Goal: Task Accomplishment & Management: Complete application form

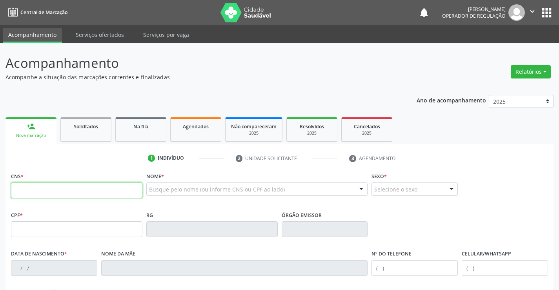
click at [62, 192] on input "text" at bounding box center [76, 190] width 131 height 16
type input "706 0023 3135 6746"
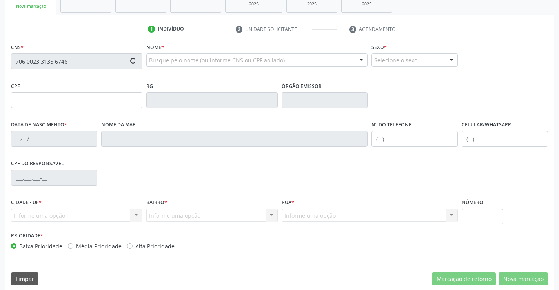
scroll to position [135, 0]
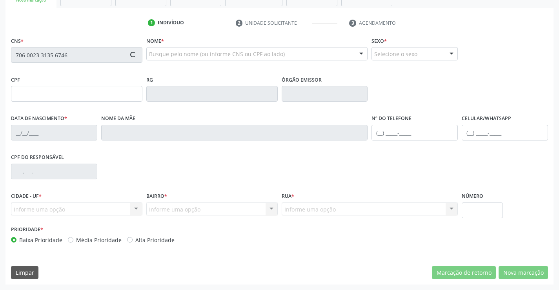
type input "099.152.845-00"
type input "1[DATE]"
type input "[DEMOGRAPHIC_DATA][PERSON_NAME]"
type input "[PHONE_NUMBER]"
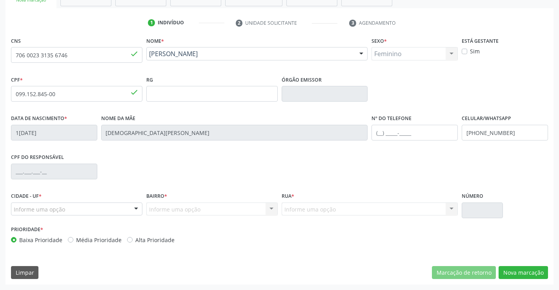
click at [131, 212] on div at bounding box center [136, 209] width 12 height 13
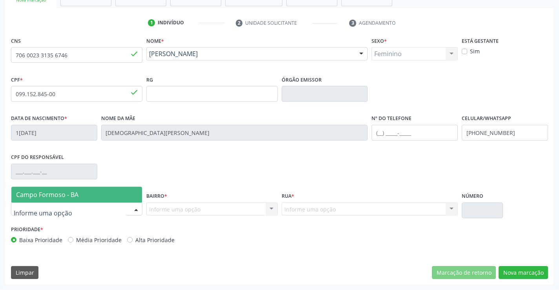
click at [94, 197] on span "Campo Formoso - BA" at bounding box center [76, 195] width 131 height 16
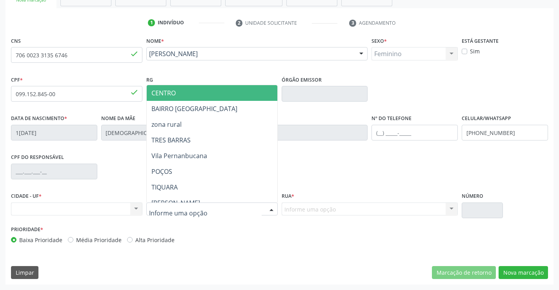
click at [255, 208] on div at bounding box center [211, 208] width 131 height 13
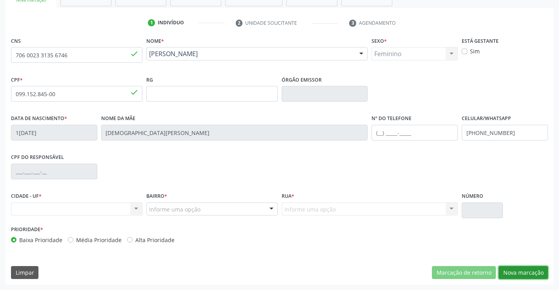
click at [525, 266] on button "Nova marcação" at bounding box center [523, 272] width 49 height 13
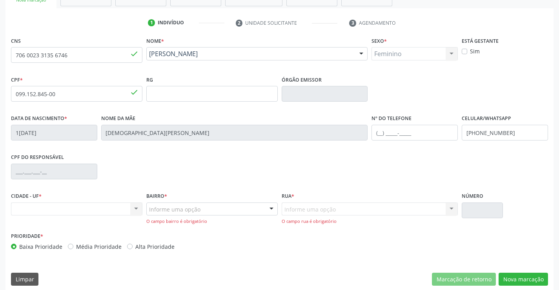
click at [267, 208] on div at bounding box center [272, 209] width 12 height 13
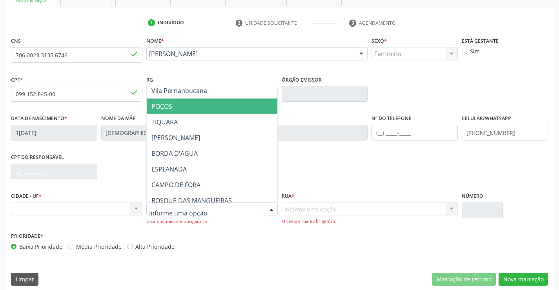
scroll to position [78, 0]
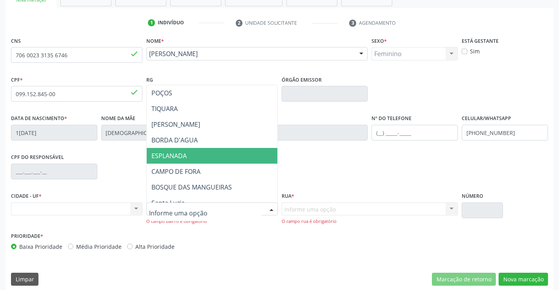
click at [186, 157] on span "ESPLANADA" at bounding box center [168, 155] width 35 height 9
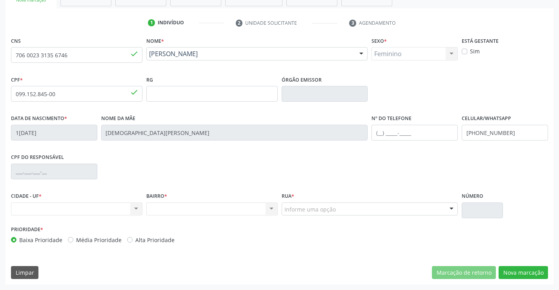
click at [436, 210] on div "Informe uma opção" at bounding box center [370, 208] width 177 height 13
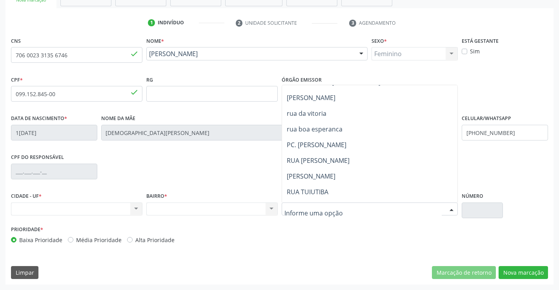
scroll to position [817, 0]
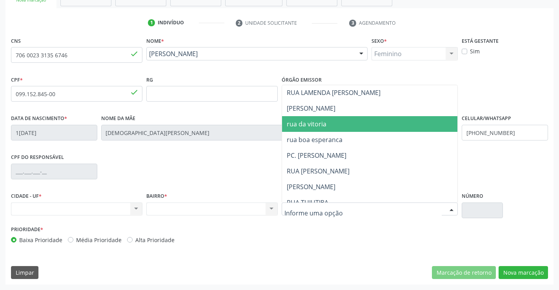
click at [328, 123] on span "rua da vitoria" at bounding box center [370, 124] width 176 height 16
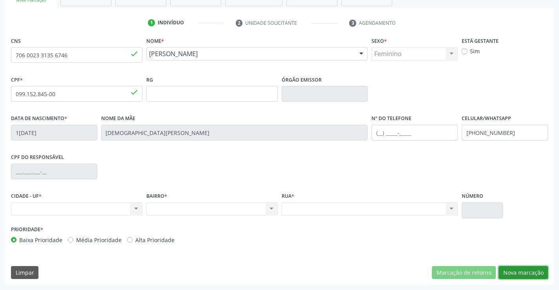
click at [516, 272] on button "Nova marcação" at bounding box center [523, 272] width 49 height 13
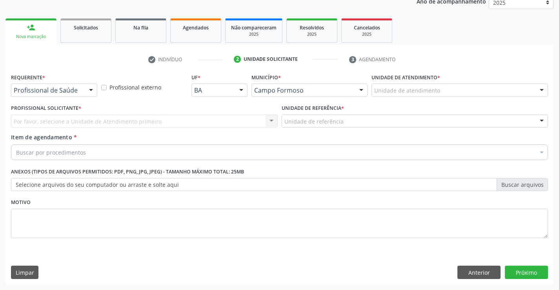
scroll to position [99, 0]
drag, startPoint x: 80, startPoint y: 84, endPoint x: 75, endPoint y: 91, distance: 8.8
click at [80, 85] on div at bounding box center [54, 90] width 86 height 13
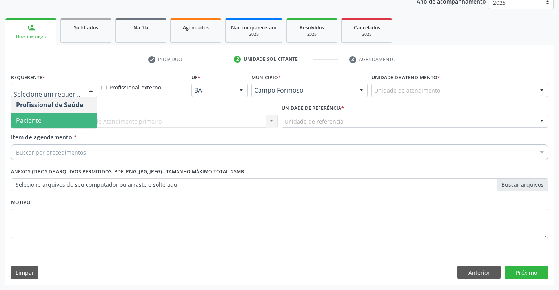
click at [49, 122] on span "Paciente" at bounding box center [54, 121] width 86 height 16
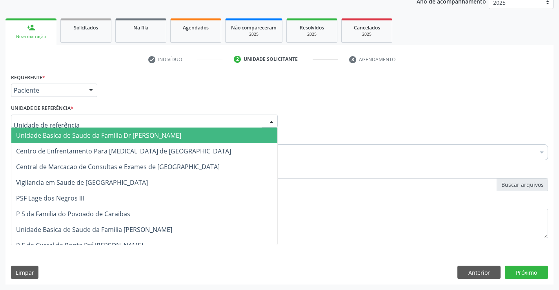
click at [74, 116] on div at bounding box center [144, 121] width 267 height 13
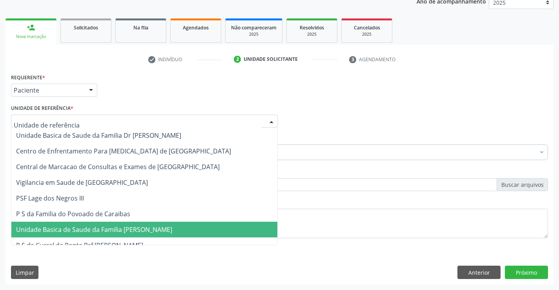
click at [95, 233] on span "Unidade Basica de Saude da Familia [PERSON_NAME]" at bounding box center [94, 229] width 156 height 9
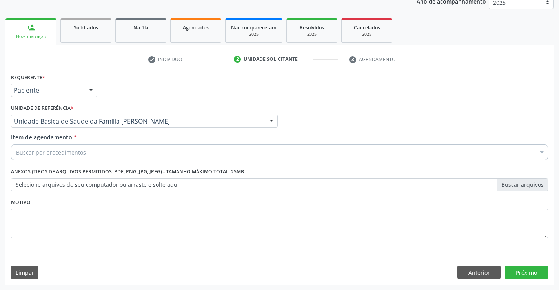
click at [97, 147] on div "Buscar por procedimentos" at bounding box center [279, 152] width 537 height 16
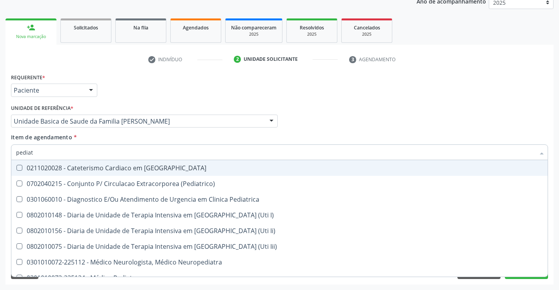
type input "pediatr"
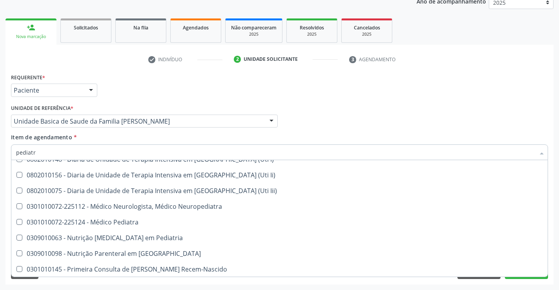
scroll to position [56, 0]
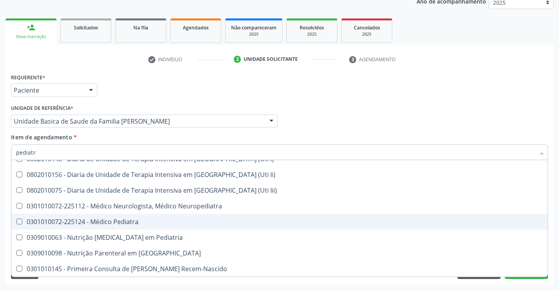
click at [139, 223] on div "0301010072-225124 - Médico Pediatra" at bounding box center [279, 222] width 527 height 6
checkbox Pediatra "true"
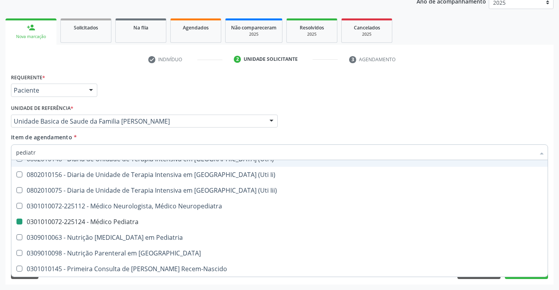
drag, startPoint x: 449, startPoint y: 104, endPoint x: 554, endPoint y: 280, distance: 205.6
click at [448, 105] on div "Profissional Solicitante Por favor, selecione a Unidade de Atendimento primeiro…" at bounding box center [279, 117] width 541 height 31
checkbox \(Pediatrico\) "true"
checkbox Pediatra "false"
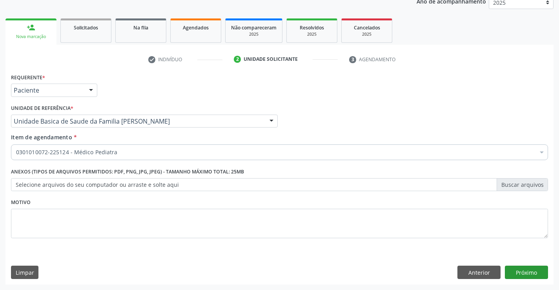
scroll to position [0, 0]
click at [523, 275] on button "Próximo" at bounding box center [526, 272] width 43 height 13
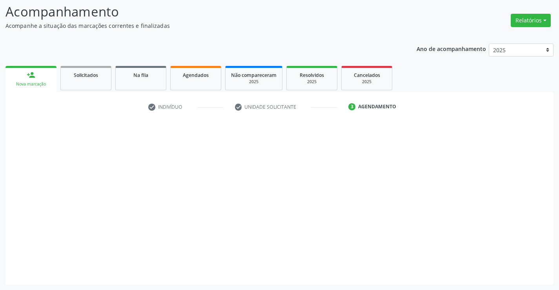
scroll to position [51, 0]
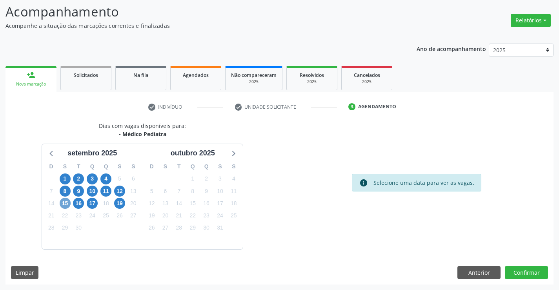
click at [64, 205] on span "15" at bounding box center [65, 203] width 11 height 11
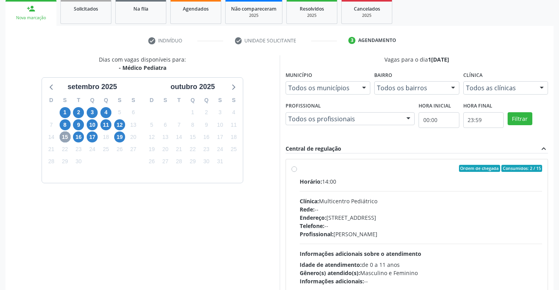
scroll to position [130, 0]
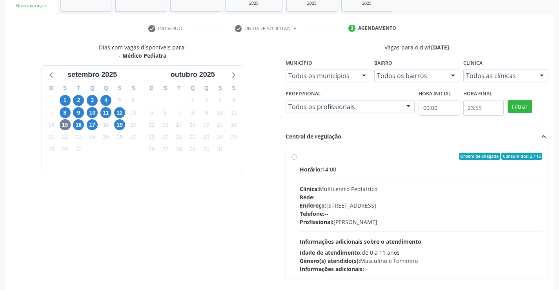
click at [378, 199] on div "Rede: --" at bounding box center [421, 197] width 243 height 8
click at [297, 160] on input "Ordem de chegada Consumidos: 2 / 15 Horário: 14:00 Clínica: Multicentro Pediátr…" at bounding box center [294, 156] width 5 height 7
radio input "true"
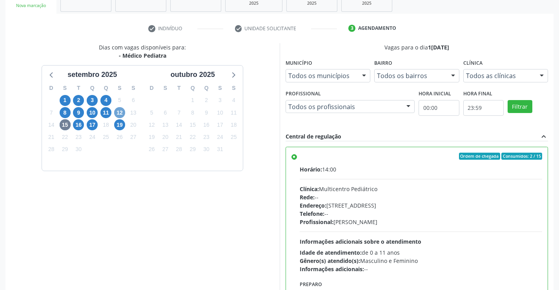
click at [116, 111] on span "12" at bounding box center [119, 112] width 11 height 11
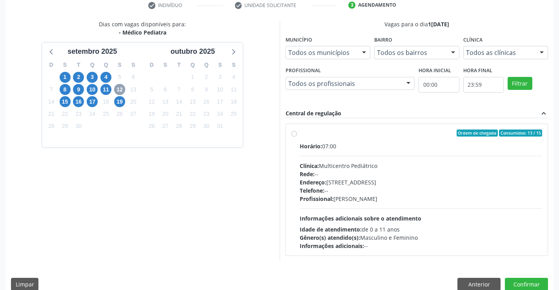
scroll to position [165, 0]
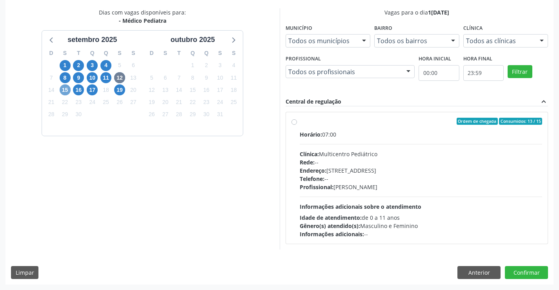
click at [68, 89] on span "15" at bounding box center [65, 89] width 11 height 11
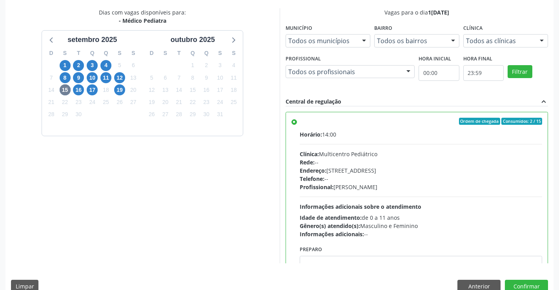
click at [379, 186] on div "Profissional: [PERSON_NAME]" at bounding box center [421, 187] width 243 height 8
click at [297, 125] on input "Ordem de chegada Consumidos: 2 / 15 Horário: 14:00 Clínica: Multicentro Pediátr…" at bounding box center [294, 121] width 5 height 7
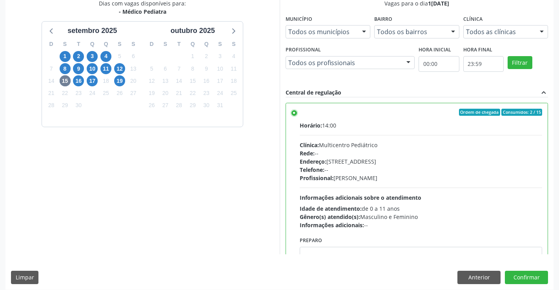
scroll to position [179, 0]
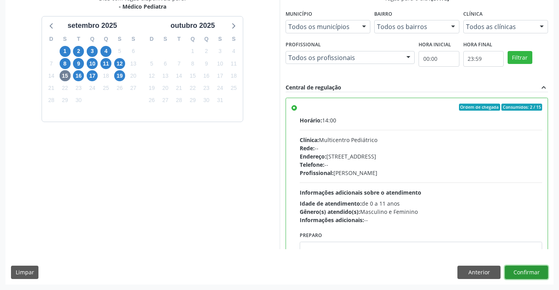
click at [538, 272] on button "Confirmar" at bounding box center [526, 272] width 43 height 13
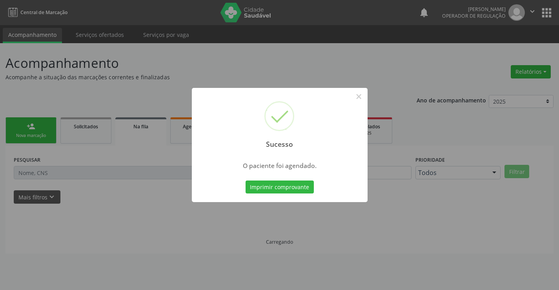
scroll to position [0, 0]
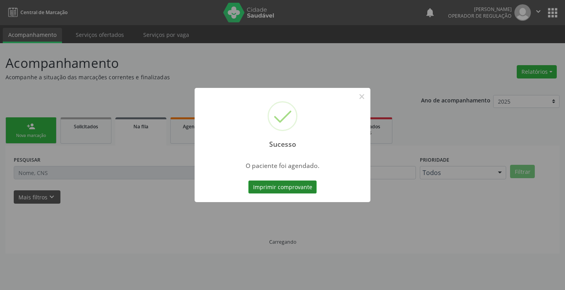
click at [301, 188] on button "Imprimir comprovante" at bounding box center [282, 187] width 68 height 13
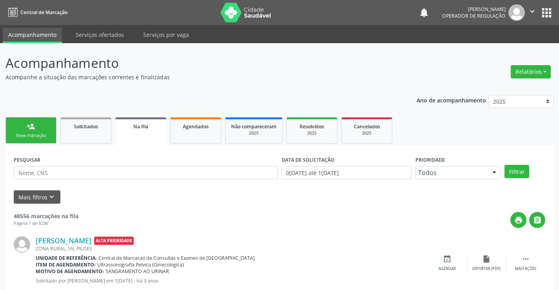
click at [43, 139] on div "Nova marcação" at bounding box center [30, 136] width 39 height 6
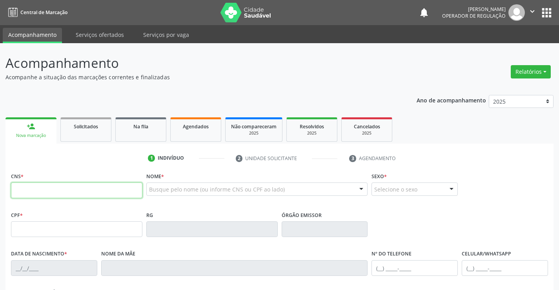
click at [55, 186] on input "text" at bounding box center [76, 190] width 131 height 16
type input "708 5073 7787 8873"
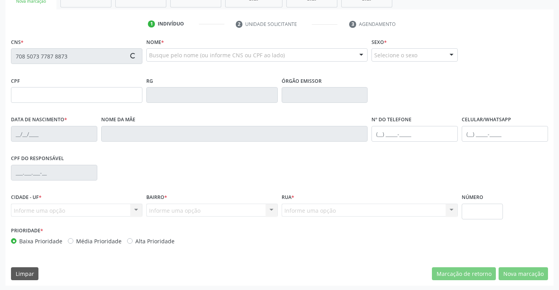
scroll to position [135, 0]
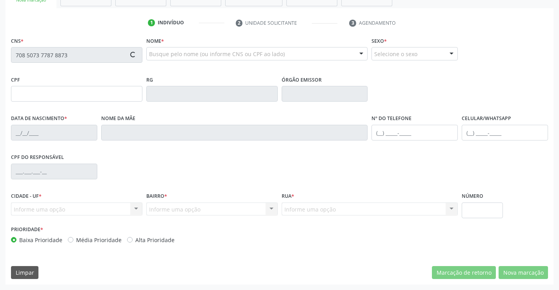
type input "627100946"
type input "1[DATE]"
type input "[PHONE_NUMBER]"
type input "518.276.718-82"
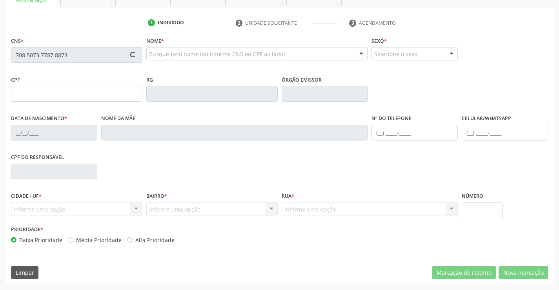
type input "S/N"
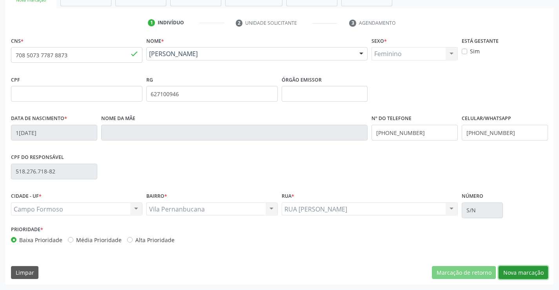
click at [524, 266] on button "Nova marcação" at bounding box center [523, 272] width 49 height 13
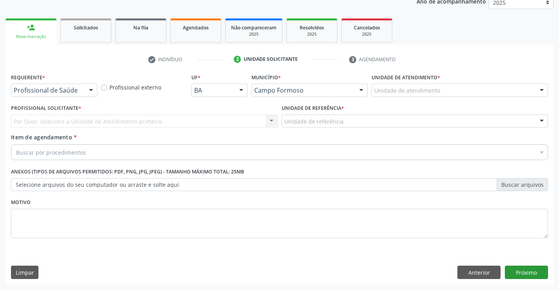
scroll to position [99, 0]
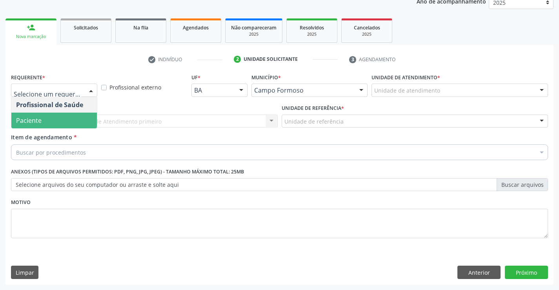
click at [37, 122] on span "Paciente" at bounding box center [29, 120] width 26 height 9
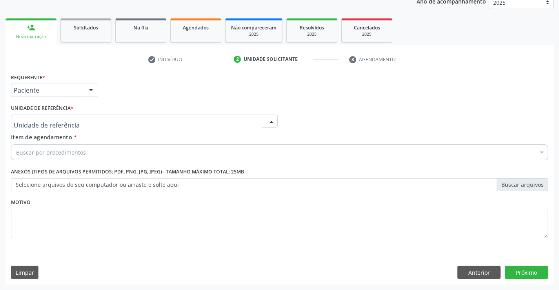
drag, startPoint x: 80, startPoint y: 117, endPoint x: 84, endPoint y: 187, distance: 70.0
click at [80, 118] on div at bounding box center [144, 121] width 267 height 13
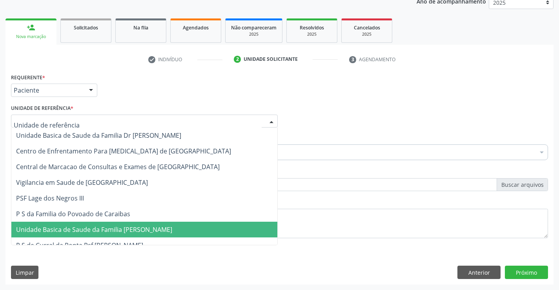
click at [88, 227] on span "Unidade Basica de Saude da Familia [PERSON_NAME]" at bounding box center [94, 229] width 156 height 9
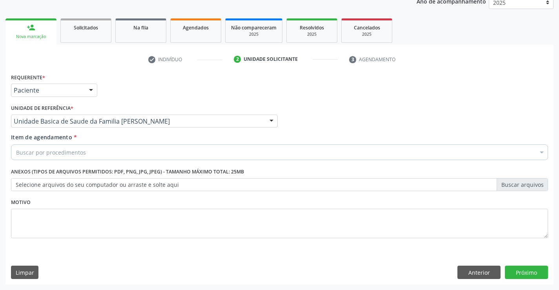
click at [86, 155] on div "Buscar por procedimentos" at bounding box center [279, 152] width 537 height 16
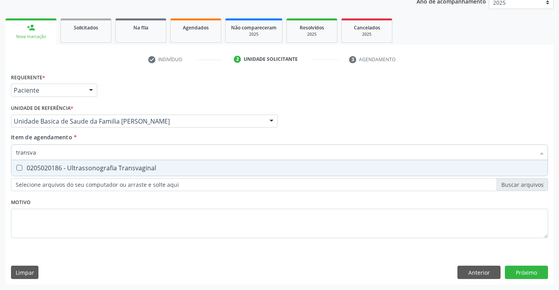
type input "transvag"
click at [91, 171] on div "0205020186 - Ultrassonografia Transvaginal" at bounding box center [279, 168] width 527 height 6
checkbox Transvaginal "true"
type input "transvag"
click at [387, 99] on div "Requerente * Paciente Profissional de Saúde Paciente Nenhum resultado encontrad…" at bounding box center [279, 86] width 541 height 31
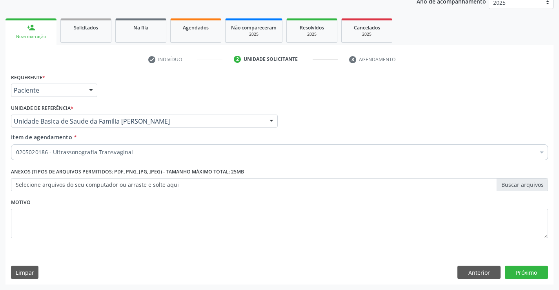
click at [225, 67] on div "check Indivíduo 2 Unidade solicitante 3 Agendamento CNS * 708 5073 7787 8873 do…" at bounding box center [279, 169] width 548 height 232
click at [226, 80] on div "Requerente * Paciente Profissional de Saúde Paciente Nenhum resultado encontrad…" at bounding box center [279, 86] width 541 height 31
click at [398, 101] on div "Requerente * Paciente Profissional de Saúde Paciente Nenhum resultado encontrad…" at bounding box center [279, 86] width 541 height 31
click at [452, 93] on div "Requerente * Paciente Profissional de Saúde Paciente Nenhum resultado encontrad…" at bounding box center [279, 86] width 541 height 31
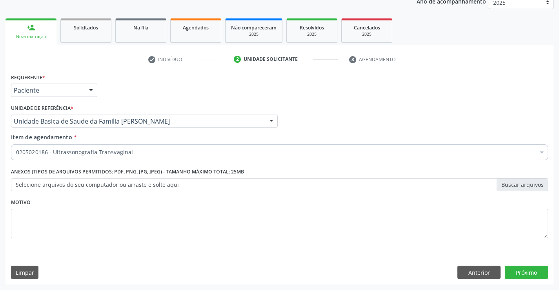
click at [196, 84] on div "Requerente * Paciente Profissional de Saúde Paciente Nenhum resultado encontrad…" at bounding box center [279, 86] width 541 height 31
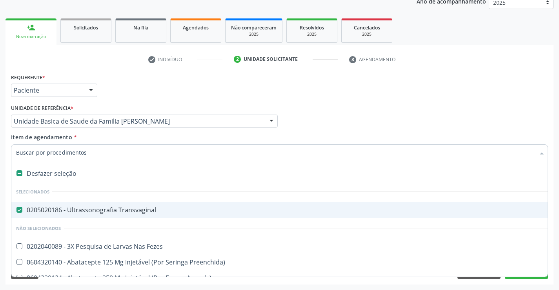
click at [169, 85] on div "Requerente * Paciente Profissional de Saúde Paciente Nenhum resultado encontrad…" at bounding box center [279, 86] width 541 height 31
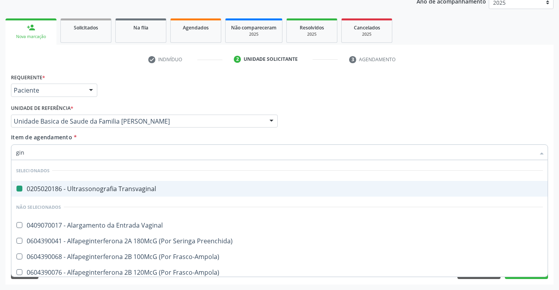
type input "gine"
checkbox Transvaginal "false"
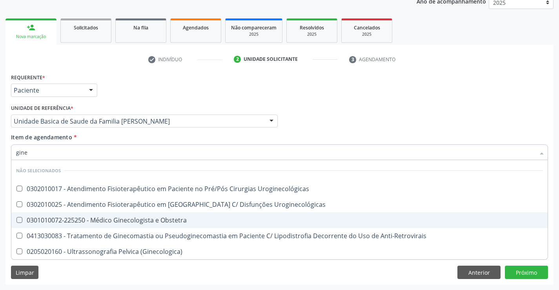
click at [149, 223] on div "0301010072-225250 - Médico Ginecologista e Obstetra" at bounding box center [279, 220] width 527 height 6
checkbox Obstetra "true"
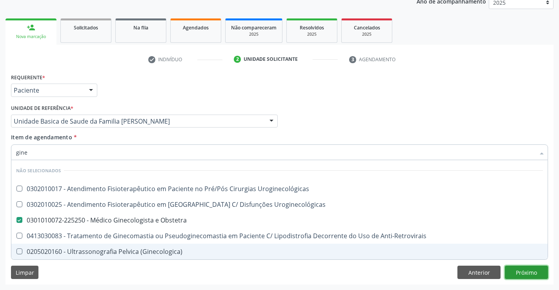
click at [527, 268] on div "Requerente * Paciente Profissional de Saúde Paciente Nenhum resultado encontrad…" at bounding box center [279, 177] width 548 height 213
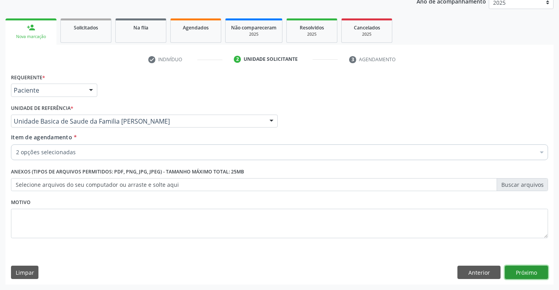
click at [535, 273] on button "Próximo" at bounding box center [526, 272] width 43 height 13
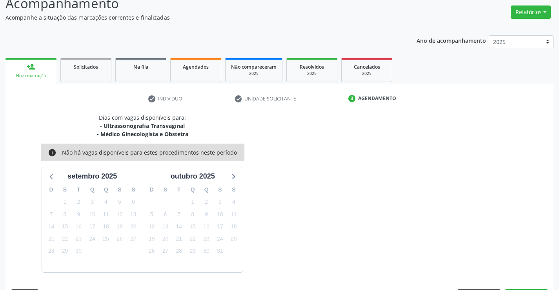
scroll to position [83, 0]
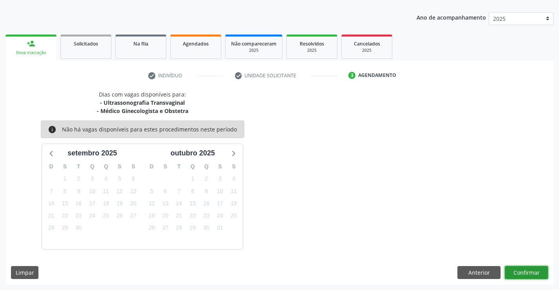
click at [522, 273] on button "Confirmar" at bounding box center [526, 272] width 43 height 13
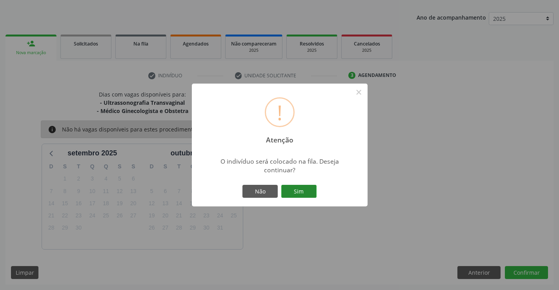
click at [295, 192] on button "Sim" at bounding box center [298, 191] width 35 height 13
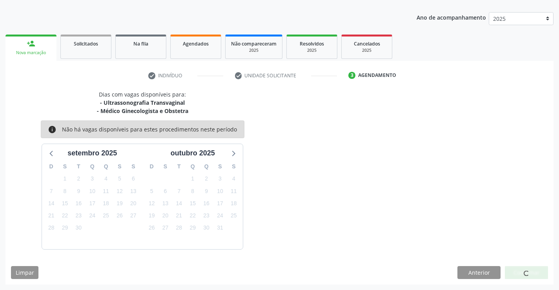
scroll to position [0, 0]
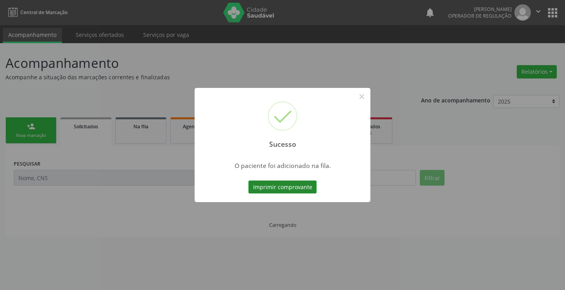
click at [293, 188] on button "Imprimir comprovante" at bounding box center [282, 187] width 68 height 13
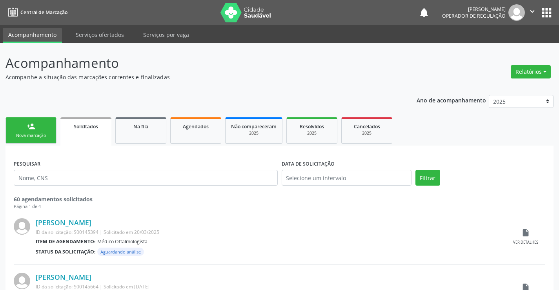
click at [43, 126] on link "person_add Nova marcação" at bounding box center [30, 130] width 51 height 26
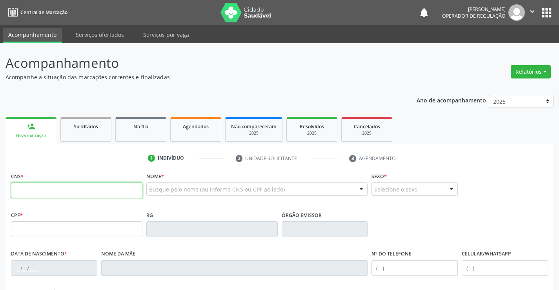
click at [42, 192] on input "text" at bounding box center [76, 190] width 131 height 16
type input "705 0034 5112 8956"
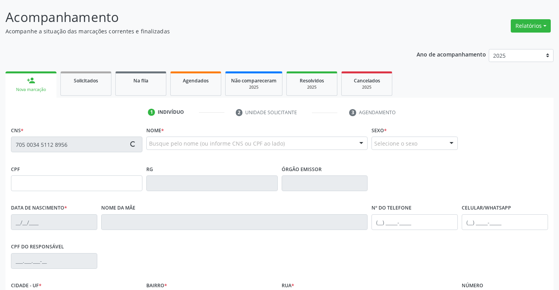
scroll to position [118, 0]
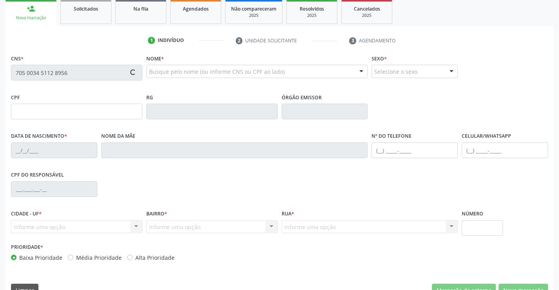
type input "005.673.995-83"
type input "2204128716"
type input "11/03/1968"
type input "(74) 98805-4169"
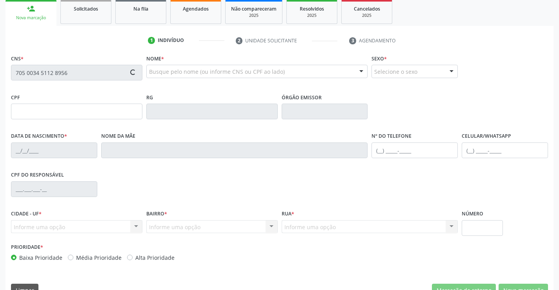
type input "005.673.995-83"
type input "S/N"
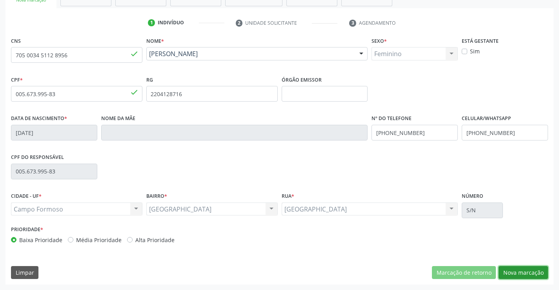
click at [525, 272] on button "Nova marcação" at bounding box center [523, 272] width 49 height 13
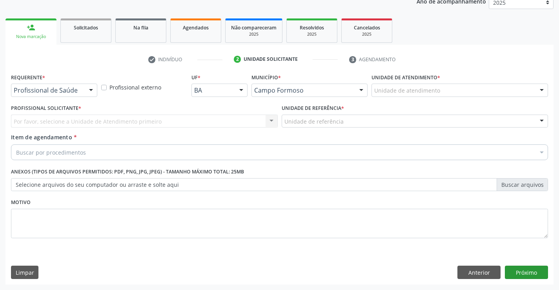
scroll to position [99, 0]
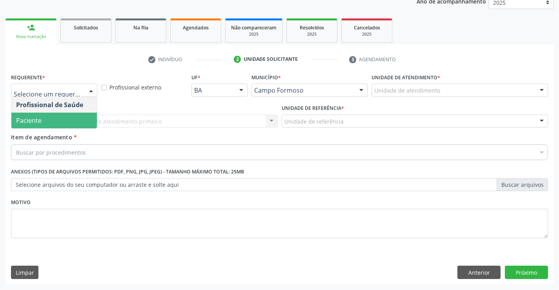
click at [37, 119] on span "Paciente" at bounding box center [29, 120] width 26 height 9
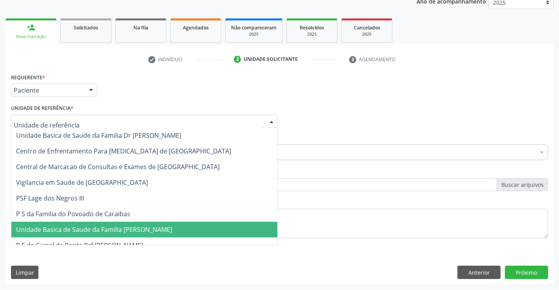
click at [55, 228] on span "Unidade Basica de Saude da Familia [PERSON_NAME]" at bounding box center [94, 229] width 156 height 9
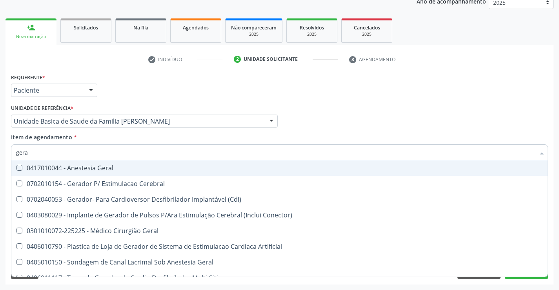
type input "geral"
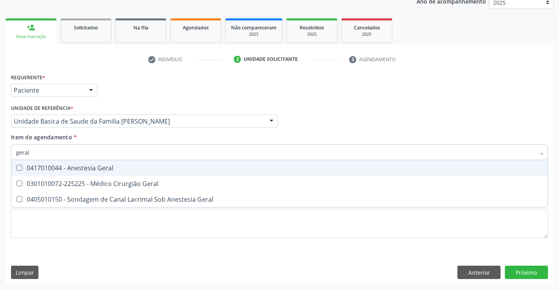
click at [72, 181] on div "0301010072-225225 - Médico Cirurgião Geral" at bounding box center [279, 184] width 527 height 6
checkbox Geral "true"
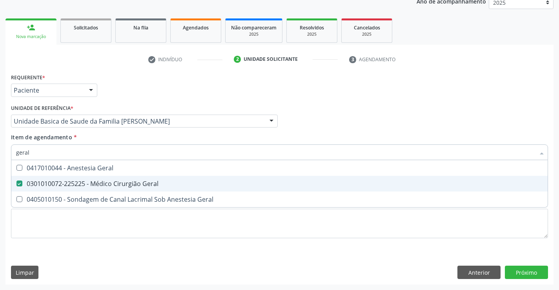
click at [412, 120] on div "Profissional Solicitante Por favor, selecione a Unidade de Atendimento primeiro…" at bounding box center [279, 117] width 541 height 31
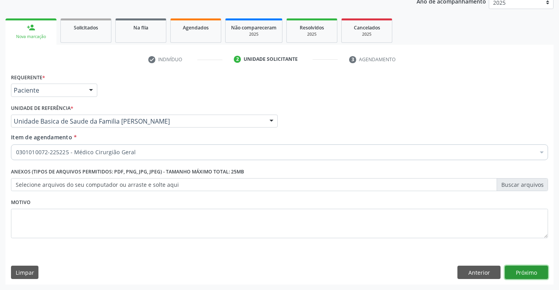
click at [532, 272] on button "Próximo" at bounding box center [526, 272] width 43 height 13
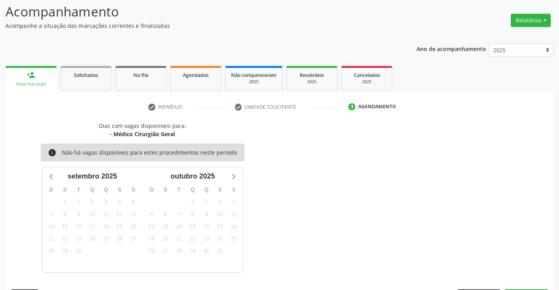
scroll to position [75, 0]
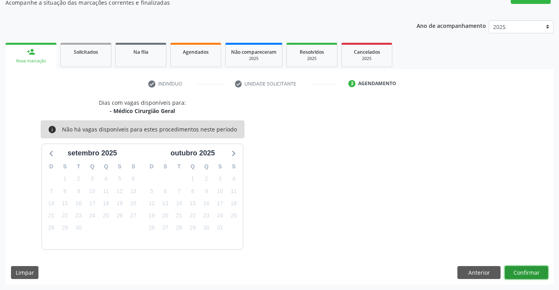
click at [525, 277] on button "Confirmar" at bounding box center [526, 272] width 43 height 13
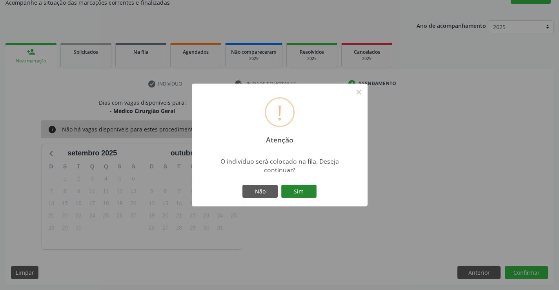
click at [310, 186] on button "Sim" at bounding box center [298, 191] width 35 height 13
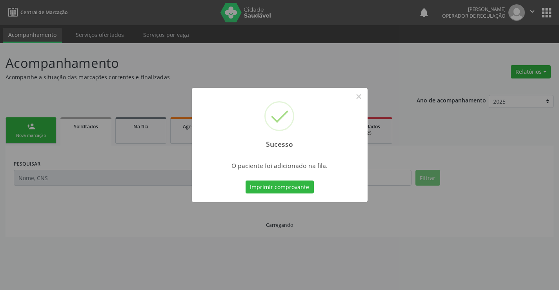
scroll to position [0, 0]
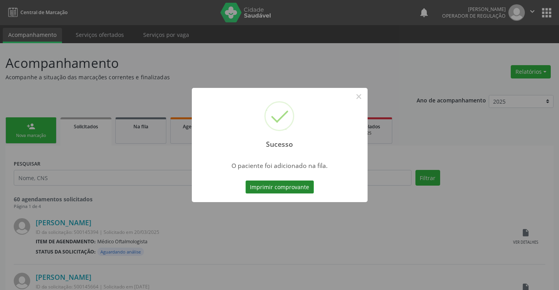
click at [288, 190] on button "Imprimir comprovante" at bounding box center [280, 187] width 68 height 13
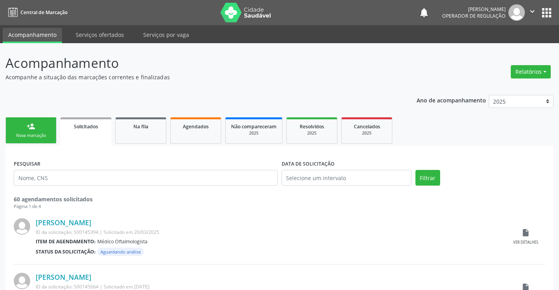
click at [33, 124] on div "person_add" at bounding box center [31, 126] width 9 height 9
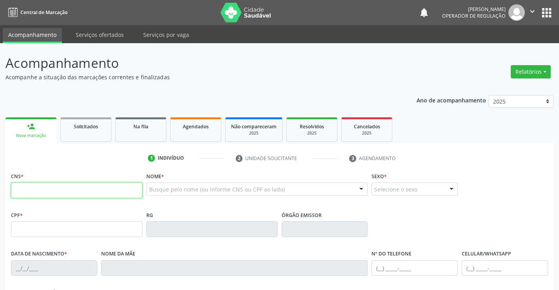
click at [69, 192] on input "text" at bounding box center [76, 190] width 131 height 16
click at [70, 192] on input "text" at bounding box center [76, 190] width 131 height 16
click at [75, 192] on input "text" at bounding box center [76, 190] width 131 height 16
click at [71, 192] on input "text" at bounding box center [76, 190] width 131 height 16
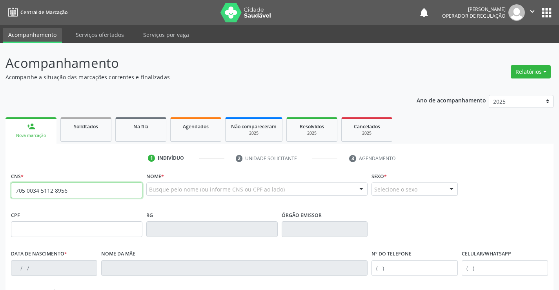
type input "705 0034 5112 8956"
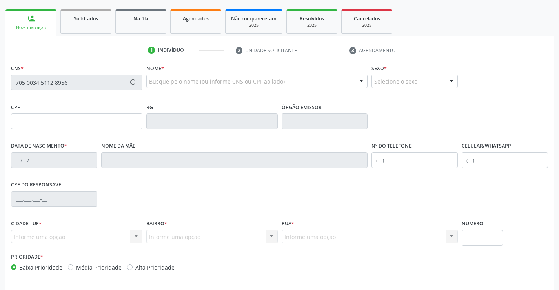
scroll to position [135, 0]
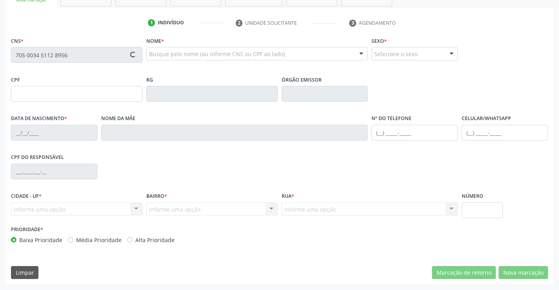
type input "005.673.995-83"
type input "2204128716"
type input "11/03/1968"
type input "(74) 98805-4169"
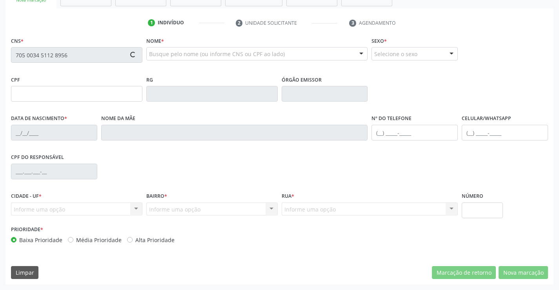
type input "005.673.995-83"
type input "S/N"
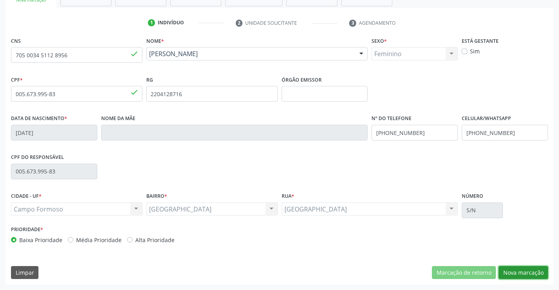
click at [516, 275] on button "Nova marcação" at bounding box center [523, 272] width 49 height 13
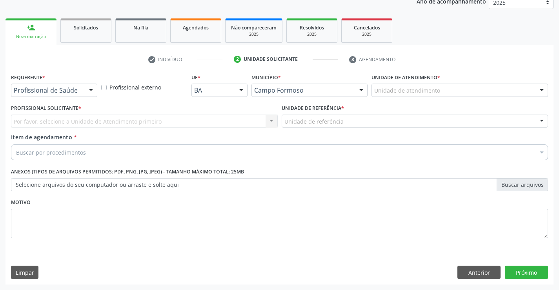
drag, startPoint x: 68, startPoint y: 89, endPoint x: 59, endPoint y: 100, distance: 14.8
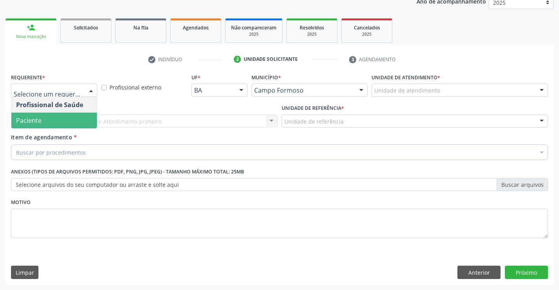
click at [40, 119] on span "Paciente" at bounding box center [29, 120] width 26 height 9
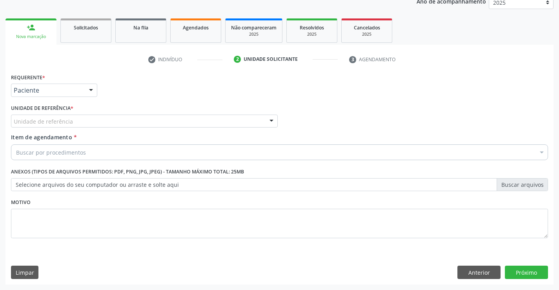
drag, startPoint x: 101, startPoint y: 119, endPoint x: 99, endPoint y: 130, distance: 10.9
click at [101, 120] on div "Unidade de referência" at bounding box center [144, 121] width 267 height 13
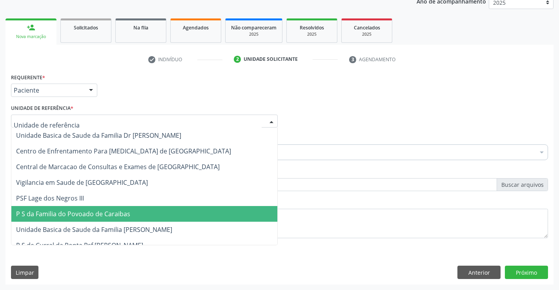
click at [122, 216] on span "P S da Familia do Povoado de Caraibas" at bounding box center [73, 214] width 114 height 9
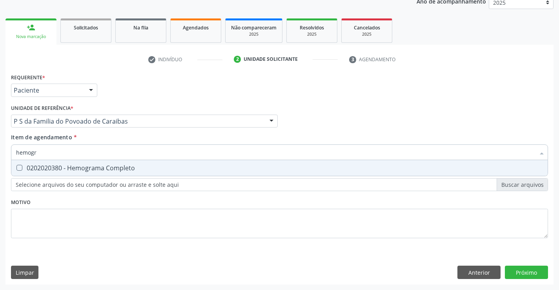
type input "hemogra"
click at [86, 169] on div "0202020380 - Hemograma Completo" at bounding box center [279, 168] width 527 height 6
checkbox Completo "true"
type input "hemogra"
click at [112, 104] on div "Unidade de referência * P S da Familia do Povoado de Caraibas Unidade Basica de…" at bounding box center [144, 114] width 267 height 25
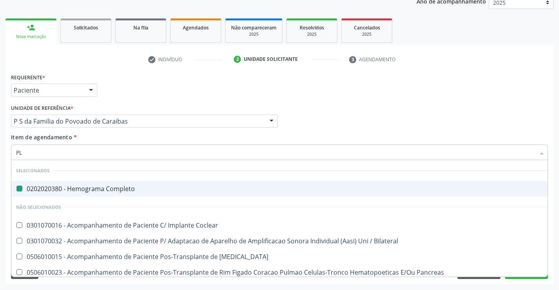
type input "PLA"
checkbox Completo "false"
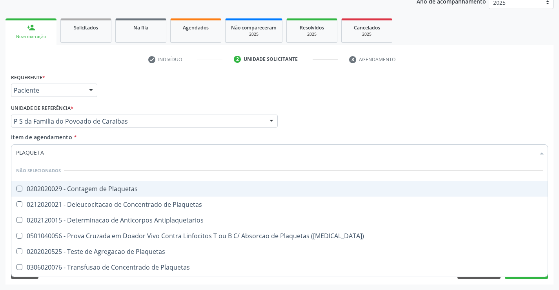
type input "PLAQUETAS"
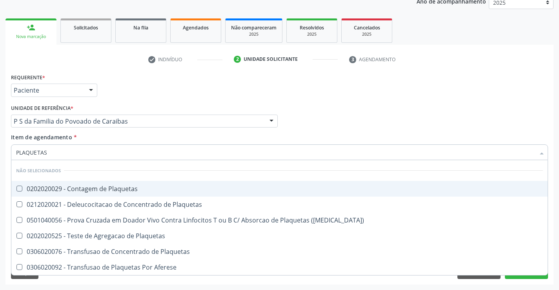
drag, startPoint x: 77, startPoint y: 188, endPoint x: 98, endPoint y: 135, distance: 56.8
click at [79, 181] on span "0202020029 - Contagem de Plaquetas" at bounding box center [279, 189] width 536 height 16
checkbox Plaquetas "true"
type input "PLAQUETAS"
click at [131, 86] on div "Requerente * Paciente Profissional de Saúde Paciente Nenhum resultado encontrad…" at bounding box center [279, 86] width 541 height 31
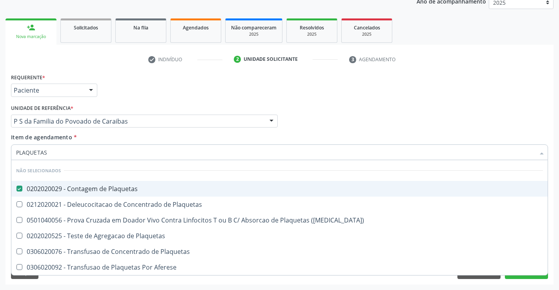
checkbox Plaquetas "true"
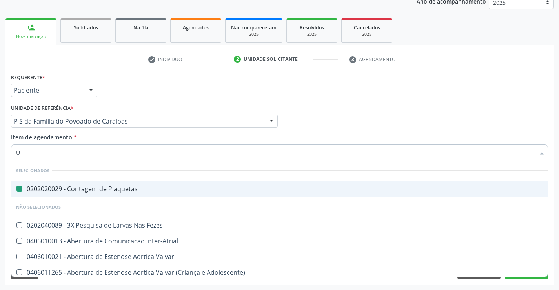
type input "UR"
checkbox Plaquetas "false"
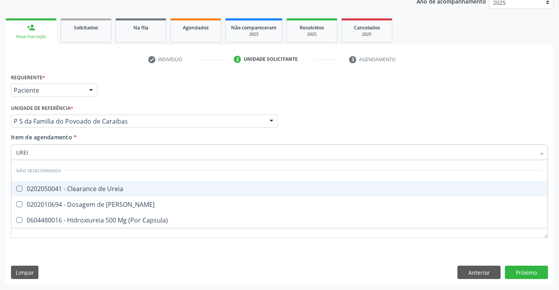
type input "UREIA"
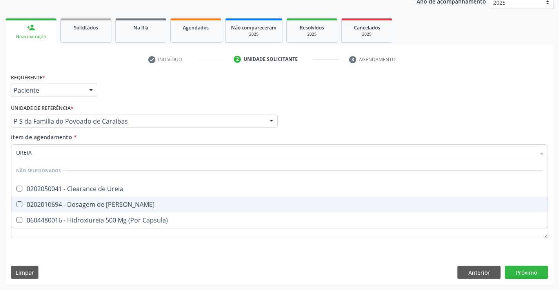
click at [107, 204] on div "0202010694 - Dosagem de Ureia" at bounding box center [279, 204] width 527 height 6
checkbox Ureia "true"
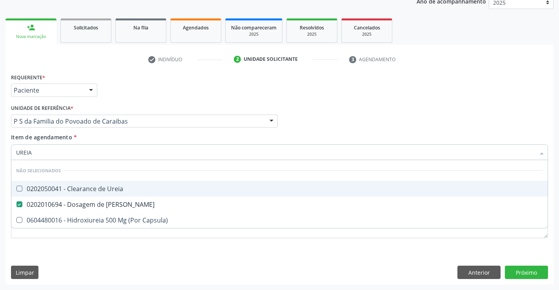
type input "UREIA"
click at [135, 106] on div "Unidade de referência * P S da Familia do Povoado de Caraibas Unidade Basica de…" at bounding box center [144, 114] width 267 height 25
checkbox Ureia "true"
checkbox Capsula\) "true"
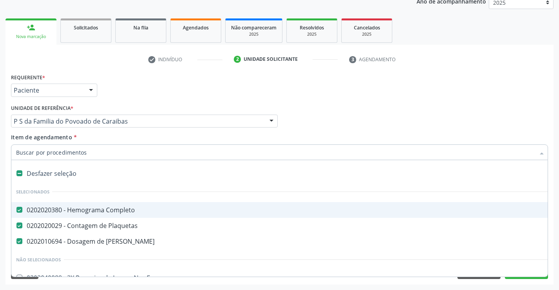
type input "C"
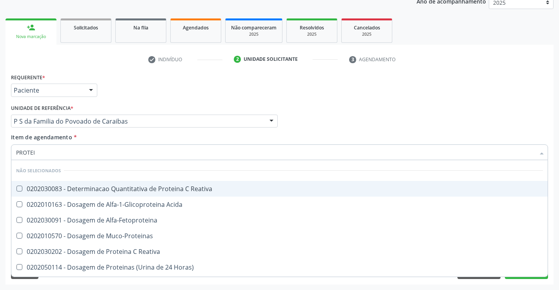
click at [42, 153] on input "PROTEI" at bounding box center [275, 152] width 519 height 16
click at [55, 153] on input "PROTEIN" at bounding box center [275, 152] width 519 height 16
type input "PROTEINAS T"
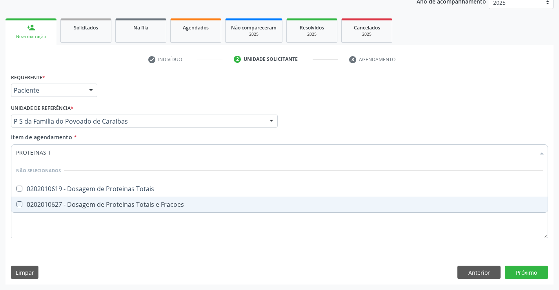
drag, startPoint x: 119, startPoint y: 206, endPoint x: 120, endPoint y: 123, distance: 83.2
click at [119, 204] on div "0202010627 - Dosagem de Proteinas Totais e Fracoes" at bounding box center [279, 204] width 527 height 6
checkbox Fracoes "true"
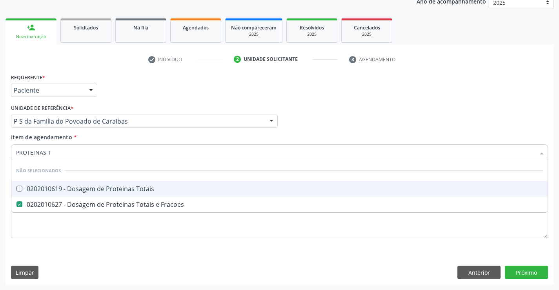
type input "PROTEINAS T"
click at [135, 95] on div "Requerente * Paciente Profissional de Saúde Paciente Nenhum resultado encontrad…" at bounding box center [279, 86] width 541 height 31
checkbox Totais "true"
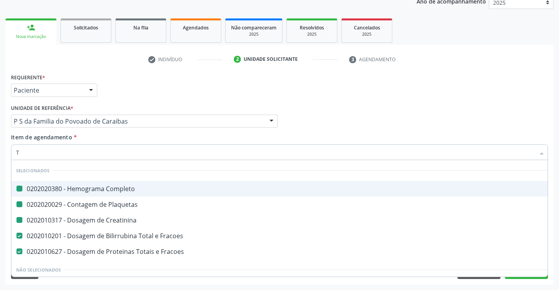
type input "TG"
checkbox Completo "false"
checkbox Plaquetas "false"
checkbox Creatinina "false"
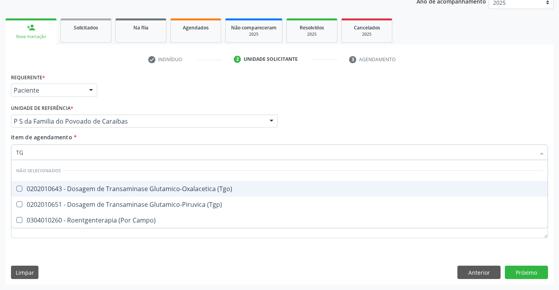
drag, startPoint x: 96, startPoint y: 188, endPoint x: 95, endPoint y: 200, distance: 11.8
click at [96, 190] on div "0202010643 - Dosagem de Transaminase Glutamico-Oxalacetica (Tgo)" at bounding box center [279, 189] width 527 height 6
checkbox \(Tgo\) "true"
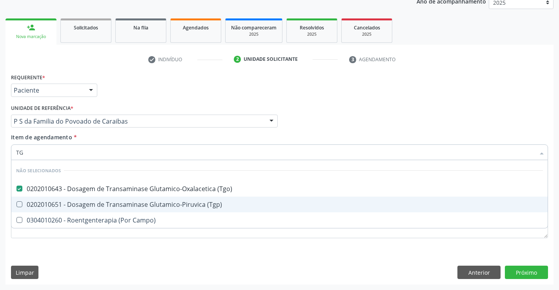
click at [95, 205] on div "0202010651 - Dosagem de Transaminase Glutamico-Piruvica (Tgp)" at bounding box center [279, 204] width 527 height 6
checkbox \(Tgp\) "true"
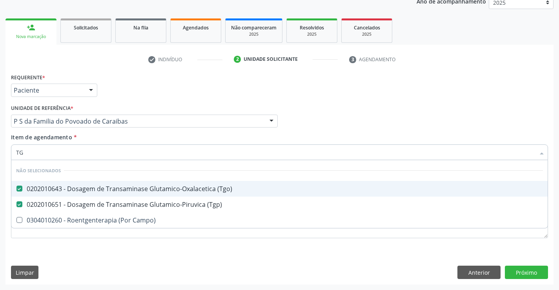
click at [133, 95] on div "Requerente * Paciente Profissional de Saúde Paciente Nenhum resultado encontrad…" at bounding box center [279, 86] width 541 height 31
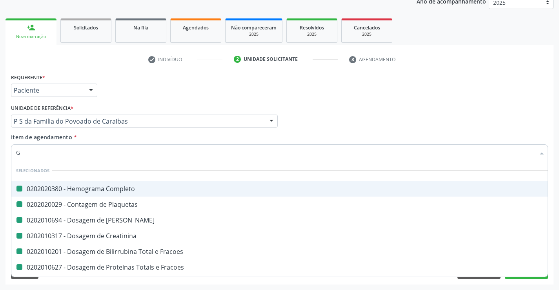
type input "GA"
checkbox Completo "false"
checkbox Plaquetas "false"
checkbox Ureia "false"
checkbox Creatinina "false"
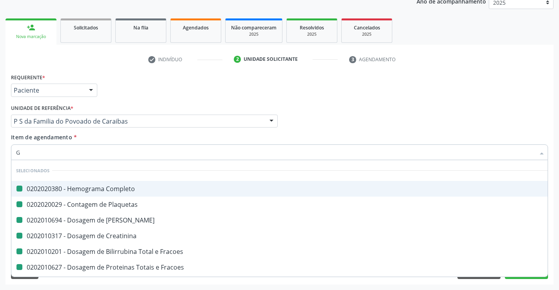
checkbox Fracoes "false"
checkbox \(Tgo\) "false"
checkbox \(Tgp\) "false"
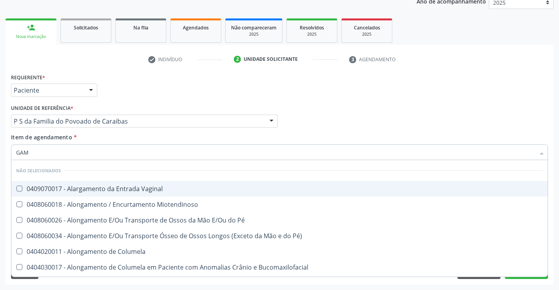
type input "GAMA"
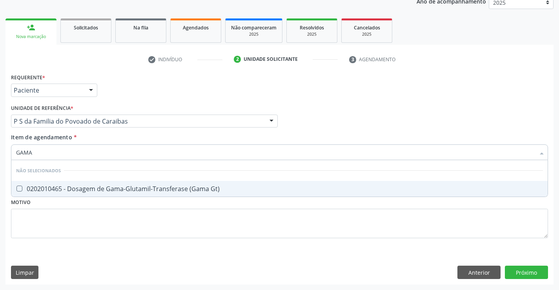
drag, startPoint x: 64, startPoint y: 191, endPoint x: 111, endPoint y: 135, distance: 73.8
click at [68, 188] on div "0202010465 - Dosagem de Gama-Glutamil-Transferase (Gama Gt)" at bounding box center [279, 189] width 527 height 6
checkbox Gt\) "true"
click at [137, 102] on div "Unidade de referência * P S da Familia do Povoado de Caraibas Unidade Basica de…" at bounding box center [144, 114] width 267 height 25
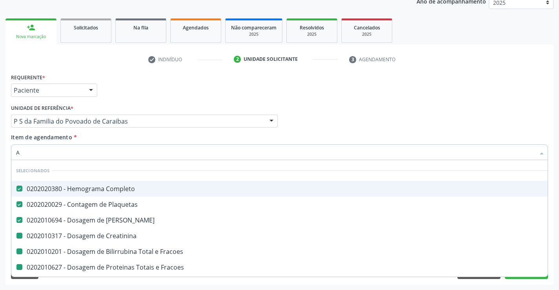
type input "AL"
checkbox Creatinina "false"
checkbox Fracoes "false"
checkbox \(Tgo\) "false"
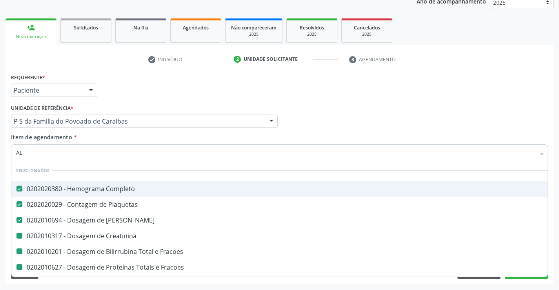
checkbox \(Tgp\) "false"
checkbox Gt\) "false"
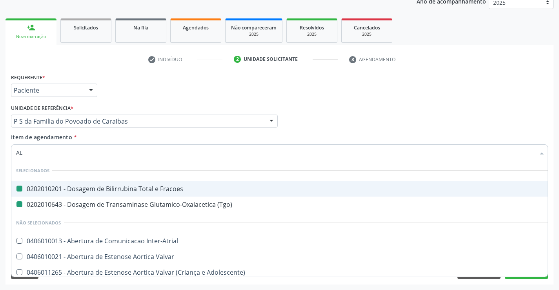
type input "ALC"
checkbox Fracoes "false"
checkbox \(Tgo\) "false"
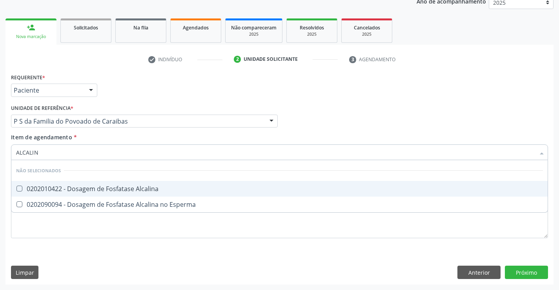
type input "ALCALINA"
drag, startPoint x: 100, startPoint y: 192, endPoint x: 101, endPoint y: 180, distance: 11.4
click at [100, 192] on div "0202010422 - Dosagem de Fosfatase Alcalina" at bounding box center [279, 189] width 527 height 6
checkbox Alcalina "true"
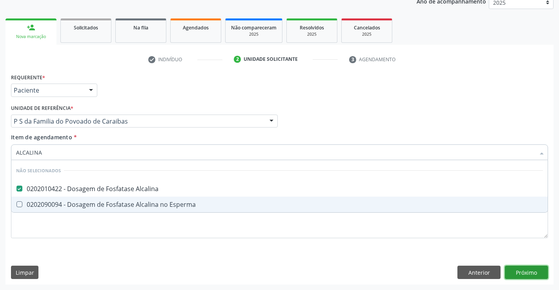
click at [528, 273] on div "Requerente * Paciente Profissional de Saúde Paciente Nenhum resultado encontrad…" at bounding box center [279, 177] width 548 height 213
checkbox Esperma "true"
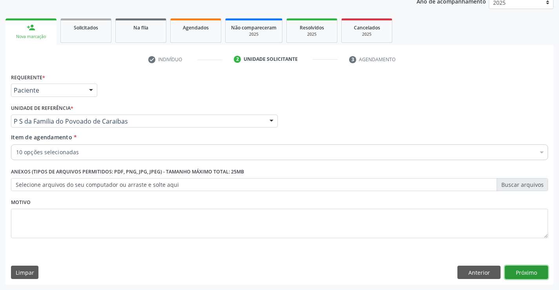
click at [518, 277] on button "Próximo" at bounding box center [526, 272] width 43 height 13
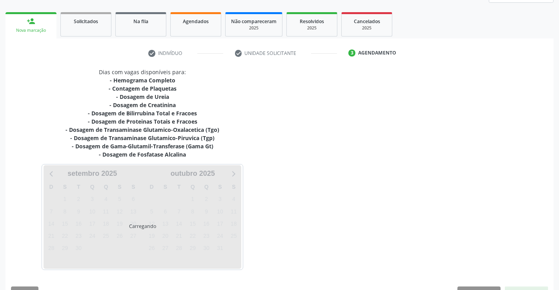
scroll to position [126, 0]
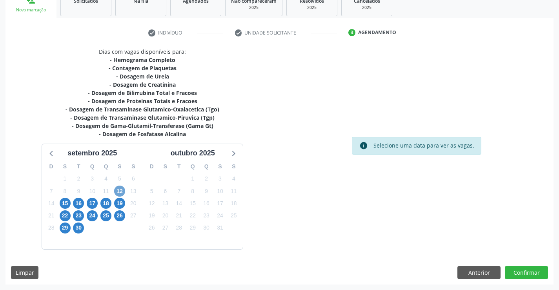
click at [117, 189] on span "12" at bounding box center [119, 191] width 11 height 11
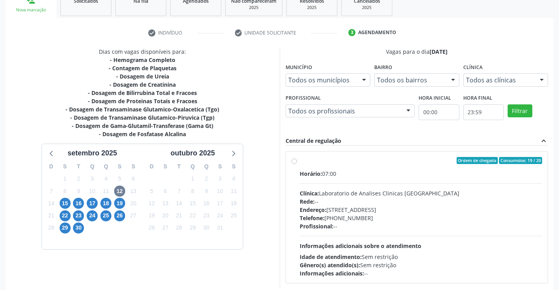
drag, startPoint x: 370, startPoint y: 221, endPoint x: 565, endPoint y: 176, distance: 199.4
click at [370, 221] on div "Telefone: (74) 36453588" at bounding box center [421, 218] width 243 height 8
click at [297, 164] on input "Ordem de chegada Consumidos: 19 / 20 Horário: 07:00 Clínica: Laboratorio de Ana…" at bounding box center [294, 160] width 5 height 7
radio input "true"
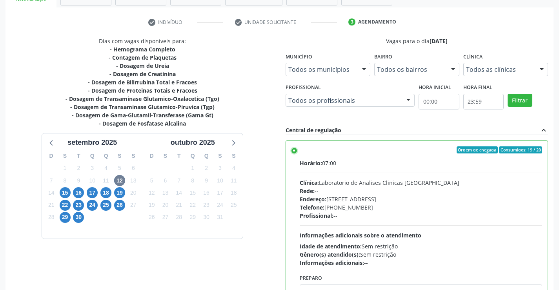
scroll to position [179, 0]
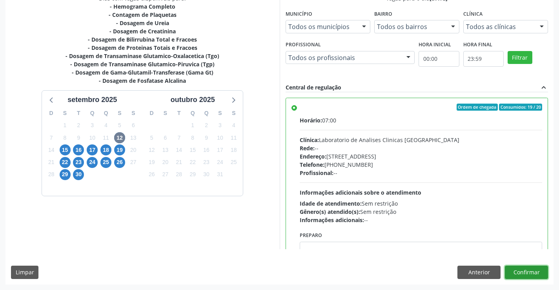
click at [512, 271] on button "Confirmar" at bounding box center [526, 272] width 43 height 13
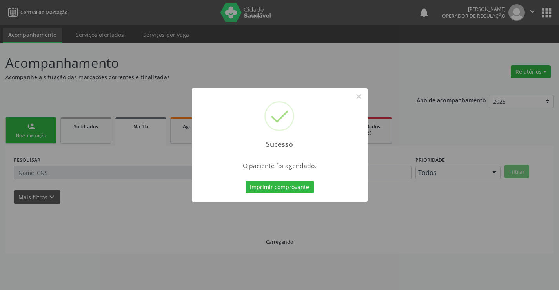
scroll to position [0, 0]
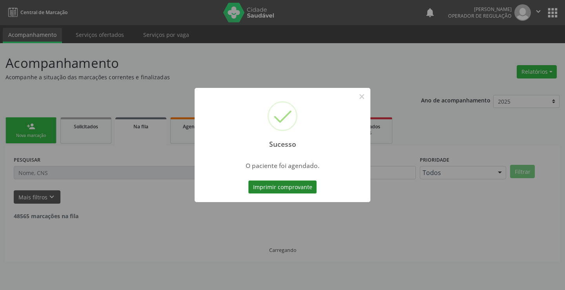
click at [288, 188] on button "Imprimir comprovante" at bounding box center [282, 187] width 68 height 13
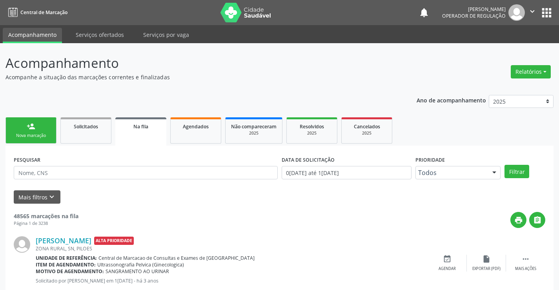
click at [34, 131] on link "person_add Nova marcação" at bounding box center [30, 130] width 51 height 26
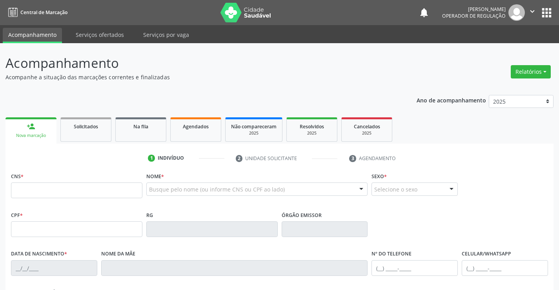
drag, startPoint x: 31, startPoint y: 177, endPoint x: 33, endPoint y: 185, distance: 8.9
click at [32, 181] on div "CNS *" at bounding box center [76, 184] width 131 height 28
click at [36, 192] on input "text" at bounding box center [76, 190] width 131 height 16
type input "708 0078 8069 5125"
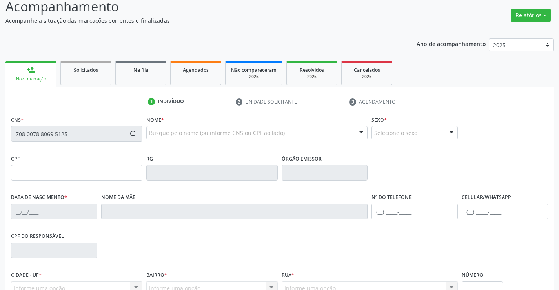
type input "06/08/1997"
type input "(74) 99159-8275"
type input "S/N"
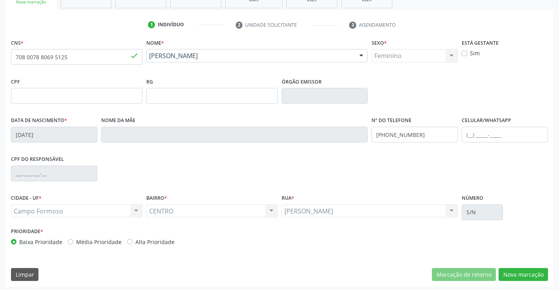
scroll to position [135, 0]
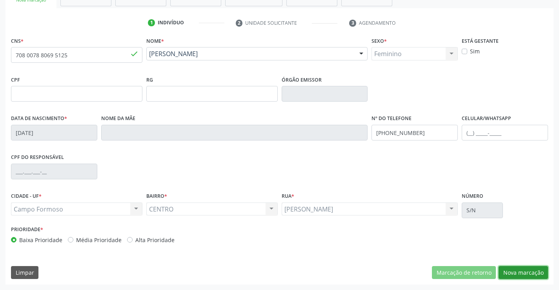
click at [531, 273] on button "Nova marcação" at bounding box center [523, 272] width 49 height 13
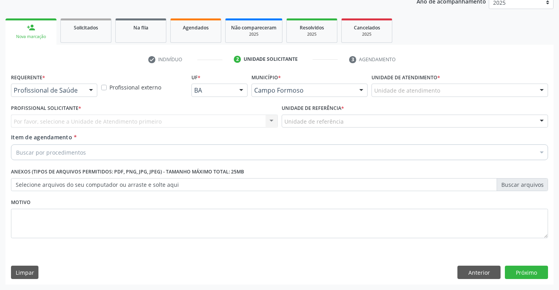
scroll to position [99, 0]
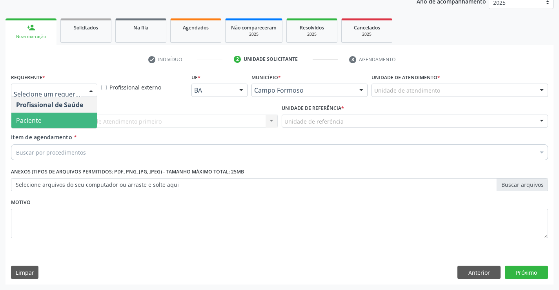
click at [33, 122] on span "Paciente" at bounding box center [29, 120] width 26 height 9
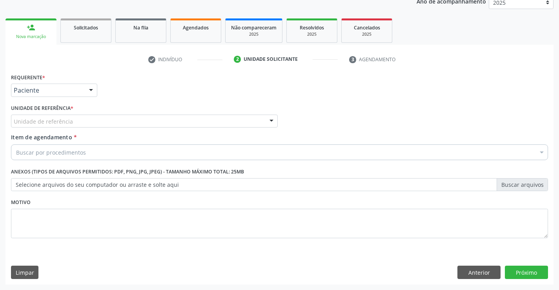
click at [100, 122] on div "Unidade de referência" at bounding box center [144, 121] width 267 height 13
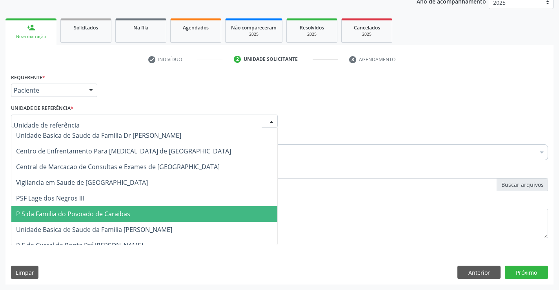
click at [98, 219] on span "P S da Familia do Povoado de Caraibas" at bounding box center [144, 214] width 266 height 16
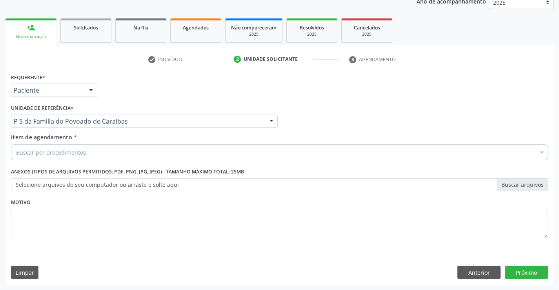
click at [85, 153] on div "Buscar por procedimentos" at bounding box center [279, 152] width 537 height 16
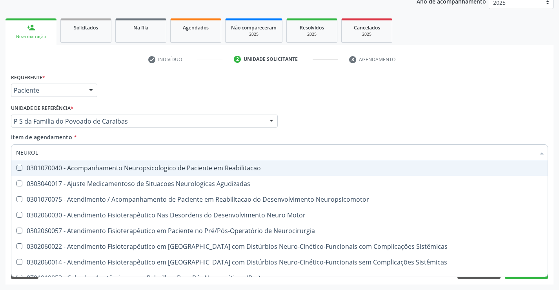
type input "NEUROLO"
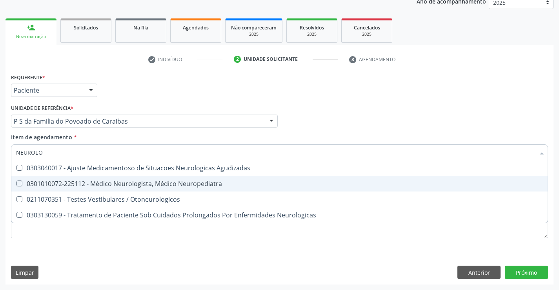
click at [130, 186] on div "0301010072-225112 - Médico Neurologista, Médico Neuropediatra" at bounding box center [279, 184] width 527 height 6
checkbox Neuropediatra "true"
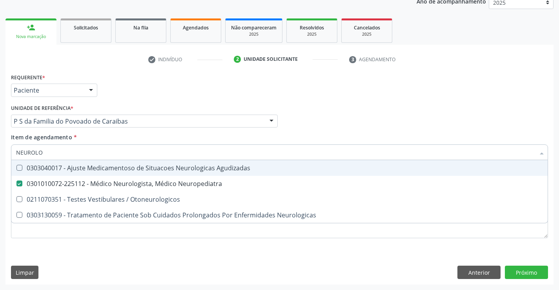
click at [157, 98] on div "Requerente * Paciente Profissional de Saúde Paciente Nenhum resultado encontrad…" at bounding box center [279, 86] width 541 height 31
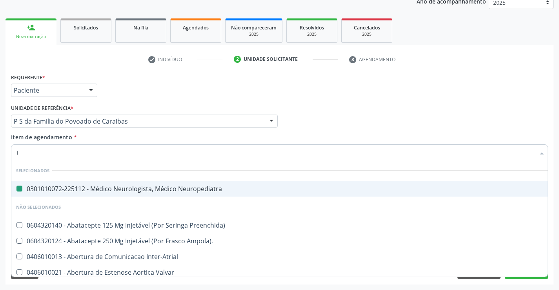
type input "TO"
checkbox Neuropediatra "false"
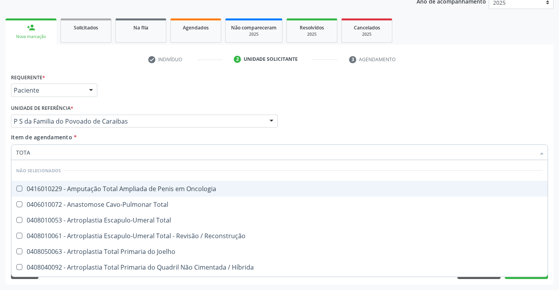
type input "TOTAL"
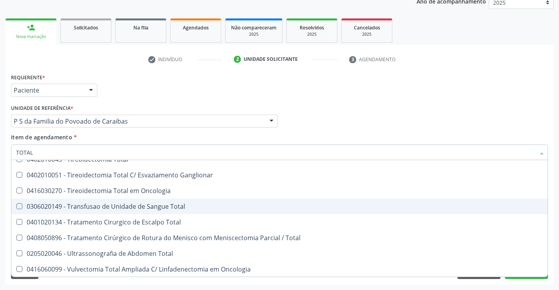
scroll to position [1301, 0]
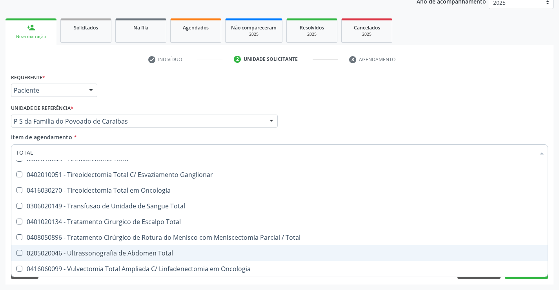
click at [156, 255] on div "0205020046 - Ultrassonografia de Abdomen Total" at bounding box center [279, 253] width 527 height 6
checkbox Total "true"
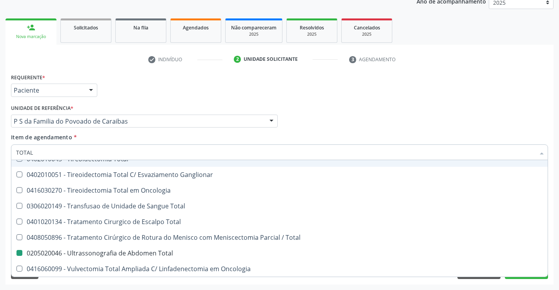
click at [380, 106] on div "Profissional Solicitante Por favor, selecione a Unidade de Atendimento primeiro…" at bounding box center [279, 117] width 541 height 31
checkbox Oncologia "true"
checkbox Total "false"
checkbox Total "true"
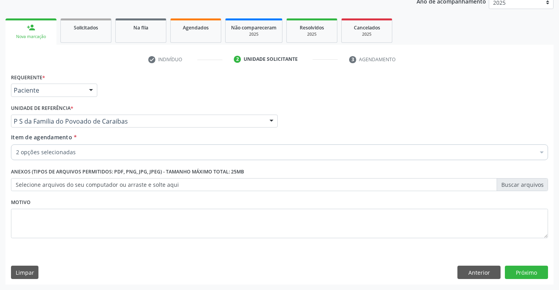
scroll to position [0, 0]
click at [520, 268] on button "Próximo" at bounding box center [526, 272] width 43 height 13
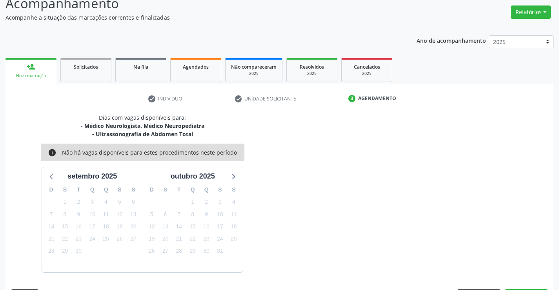
scroll to position [83, 0]
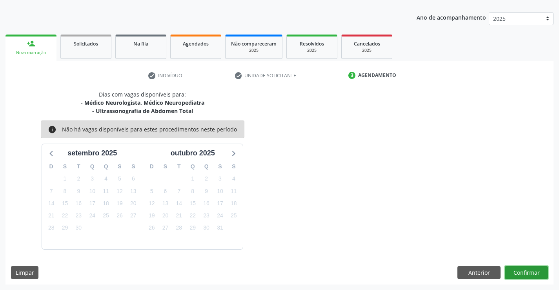
click at [525, 274] on button "Confirmar" at bounding box center [526, 272] width 43 height 13
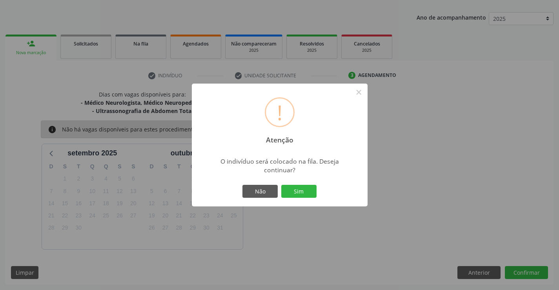
click at [309, 199] on div "Não Sim" at bounding box center [280, 191] width 78 height 16
click at [307, 193] on button "Sim" at bounding box center [298, 191] width 35 height 13
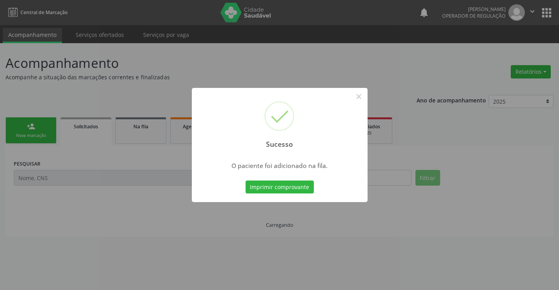
scroll to position [0, 0]
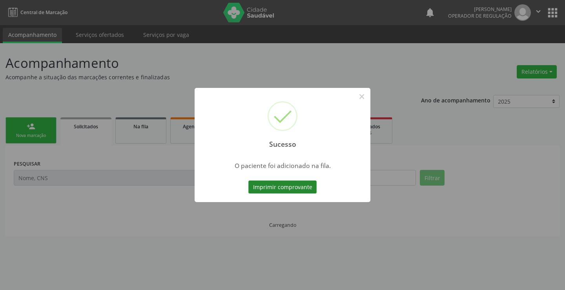
click at [302, 187] on button "Imprimir comprovante" at bounding box center [282, 187] width 68 height 13
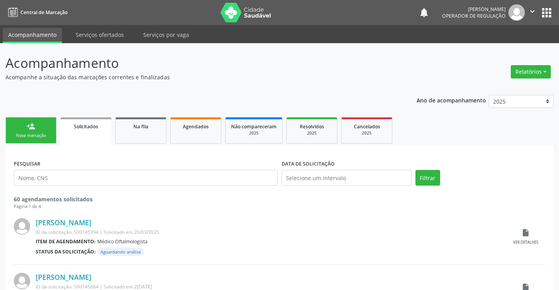
click at [531, 12] on icon "" at bounding box center [532, 11] width 9 height 9
click at [500, 50] on link "Sair" at bounding box center [512, 47] width 54 height 11
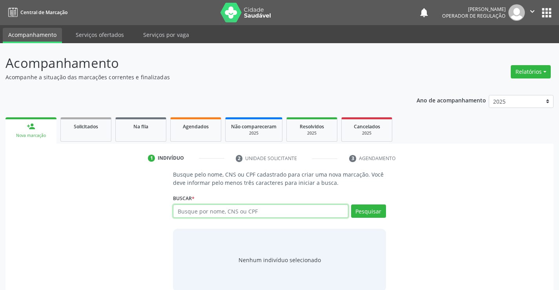
click at [197, 214] on input "text" at bounding box center [260, 210] width 175 height 13
type input "700202925122623"
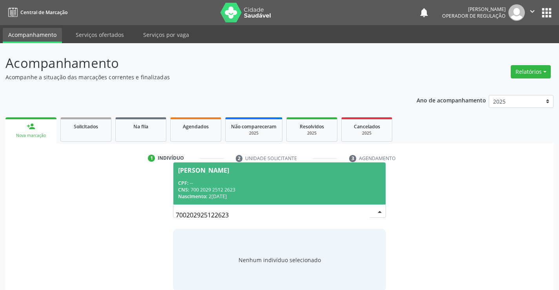
click at [230, 198] on div "Nascimento: 28/04/1992" at bounding box center [279, 196] width 202 height 7
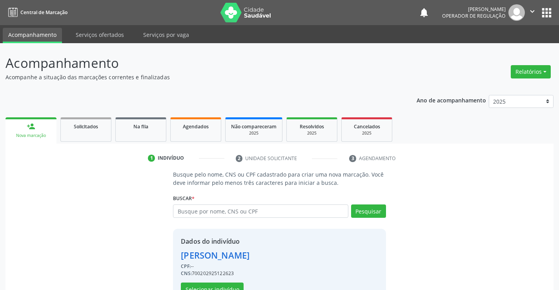
scroll to position [25, 0]
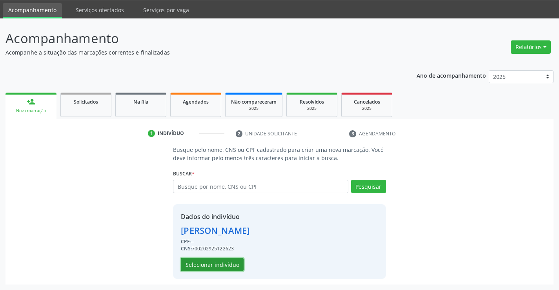
click at [202, 264] on button "Selecionar indivíduo" at bounding box center [212, 264] width 63 height 13
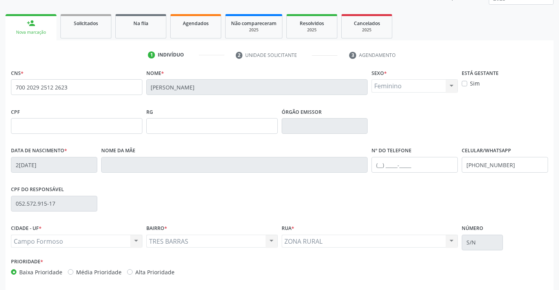
scroll to position [135, 0]
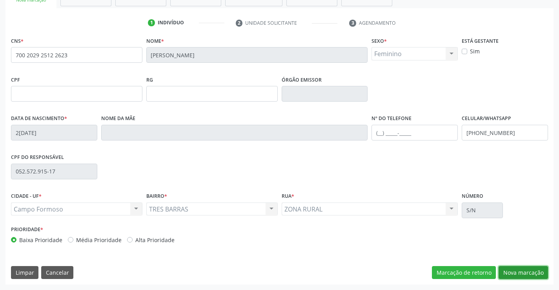
click at [527, 272] on button "Nova marcação" at bounding box center [523, 272] width 49 height 13
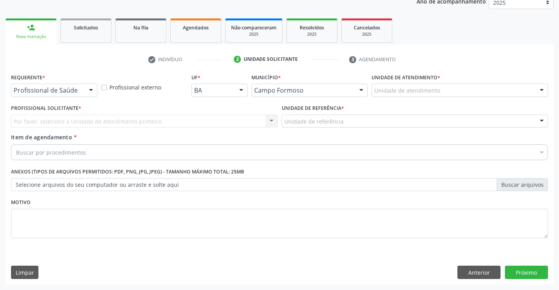
scroll to position [99, 0]
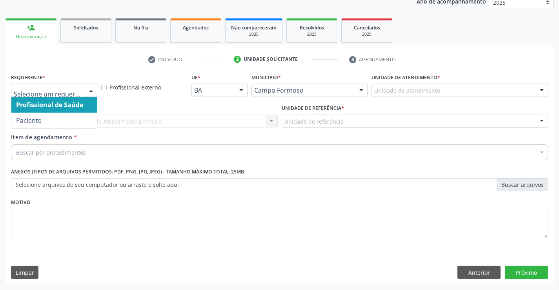
drag, startPoint x: 49, startPoint y: 91, endPoint x: 47, endPoint y: 108, distance: 17.0
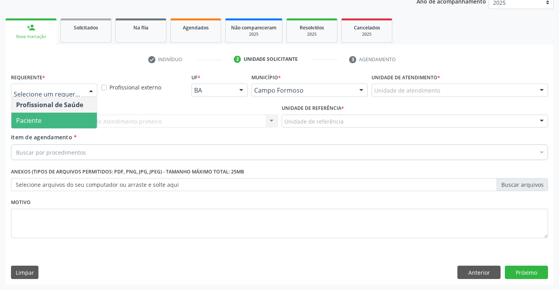
click at [40, 121] on span "Paciente" at bounding box center [29, 120] width 26 height 9
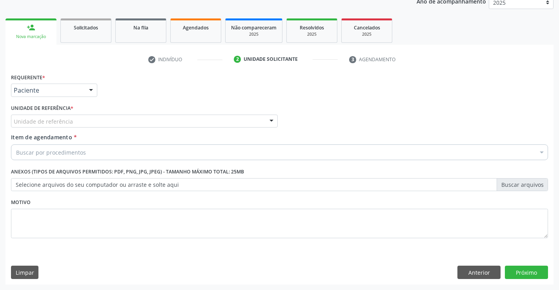
click at [72, 119] on div "Unidade de referência" at bounding box center [144, 121] width 267 height 13
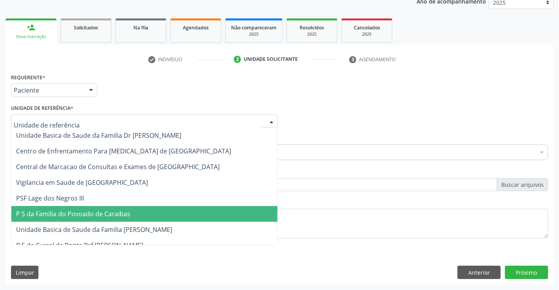
click at [87, 221] on span "P S da Familia do Povoado de Caraibas" at bounding box center [144, 214] width 266 height 16
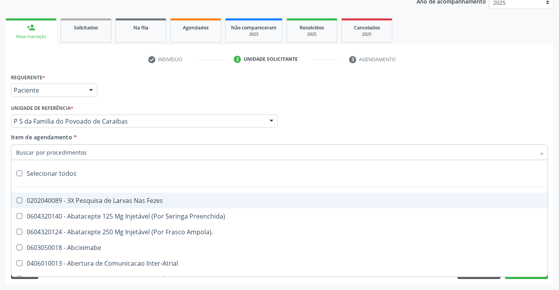
type input "R"
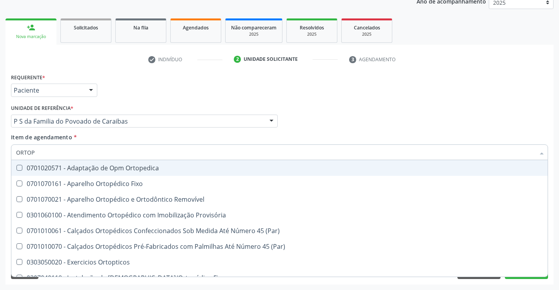
type input "ORTOPE"
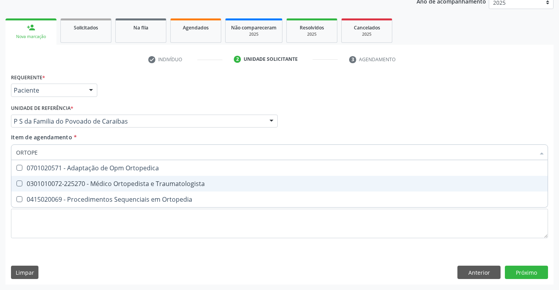
click at [133, 183] on div "0301010072-225270 - Médico Ortopedista e Traumatologista" at bounding box center [279, 184] width 527 height 6
checkbox Traumatologista "true"
click at [527, 273] on div "Requerente * Paciente Profissional de Saúde Paciente Nenhum resultado encontrad…" at bounding box center [279, 177] width 548 height 213
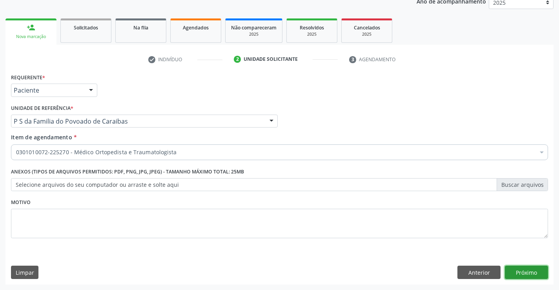
click at [526, 274] on button "Próximo" at bounding box center [526, 272] width 43 height 13
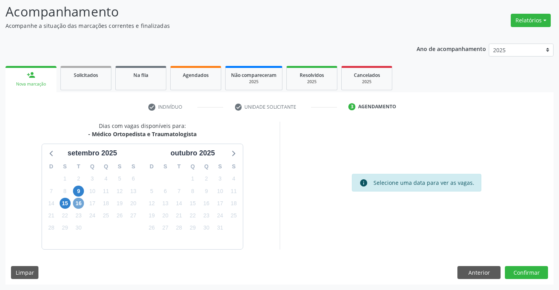
click at [77, 204] on span "16" at bounding box center [78, 203] width 11 height 11
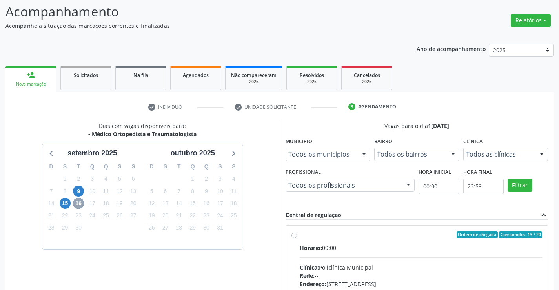
scroll to position [179, 0]
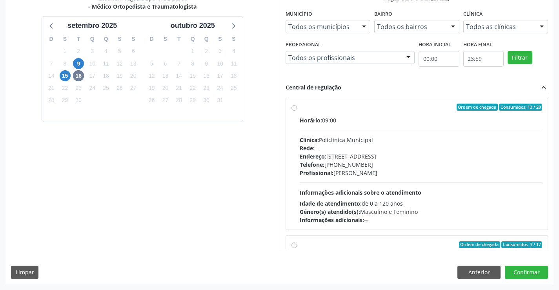
click at [376, 176] on div "Profissional: Ramon Oliveira Soares" at bounding box center [421, 173] width 243 height 8
click at [297, 111] on input "Ordem de chegada Consumidos: 13 / 20 Horário: 09:00 Clínica: Policlínica Munici…" at bounding box center [294, 107] width 5 height 7
radio input "true"
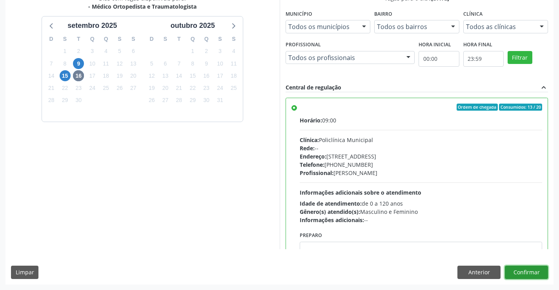
click at [527, 272] on button "Confirmar" at bounding box center [526, 272] width 43 height 13
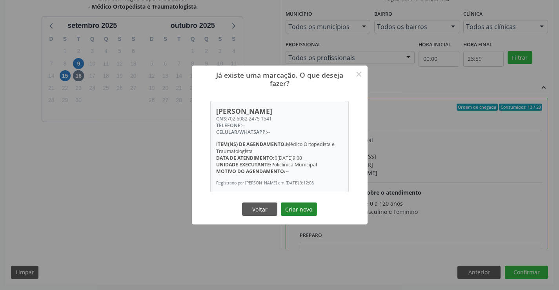
click at [308, 211] on button "Criar novo" at bounding box center [299, 208] width 36 height 13
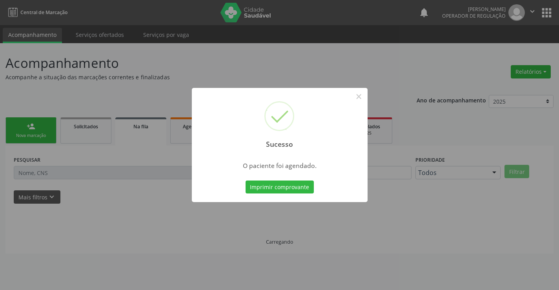
scroll to position [0, 0]
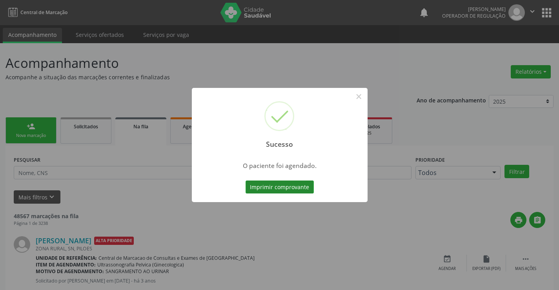
click at [301, 189] on button "Imprimir comprovante" at bounding box center [280, 187] width 68 height 13
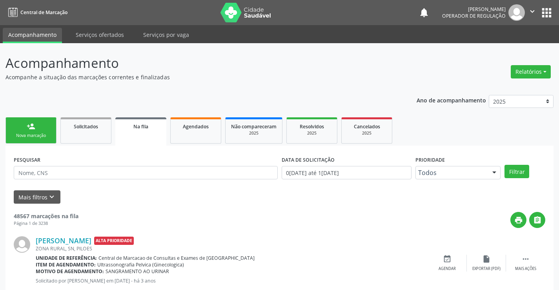
click at [39, 132] on link "person_add Nova marcação" at bounding box center [30, 130] width 51 height 26
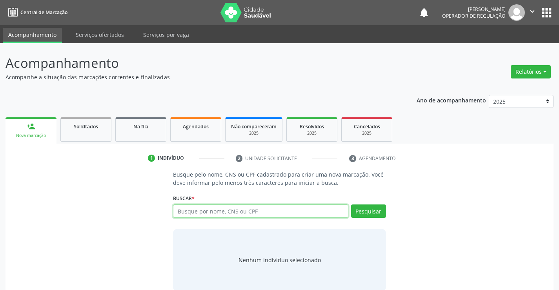
click at [217, 213] on input "text" at bounding box center [260, 210] width 175 height 13
type input "700005008291909"
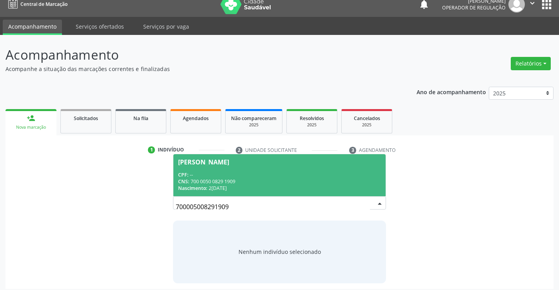
scroll to position [13, 0]
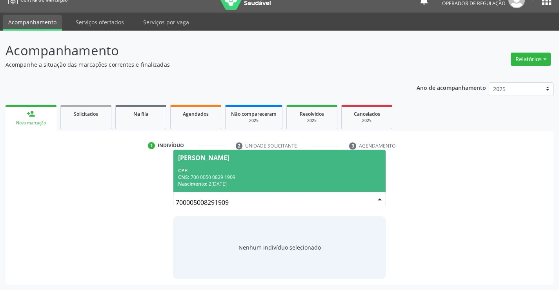
click at [266, 170] on div "CPF: --" at bounding box center [279, 170] width 202 height 7
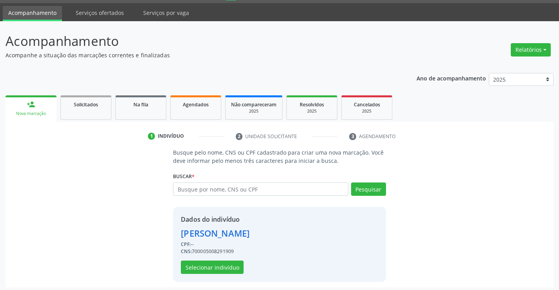
scroll to position [25, 0]
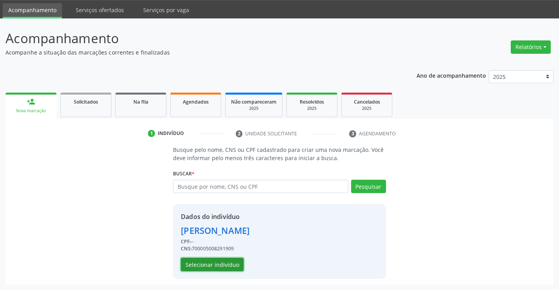
drag, startPoint x: 208, startPoint y: 263, endPoint x: 213, endPoint y: 263, distance: 4.7
click at [213, 263] on button "Selecionar indivíduo" at bounding box center [212, 264] width 63 height 13
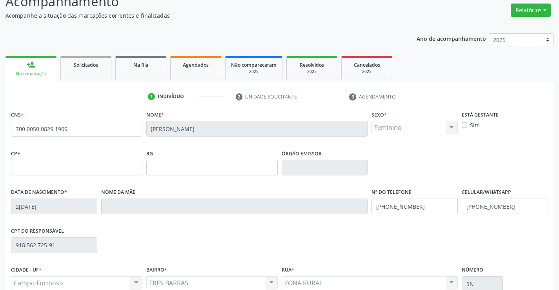
scroll to position [135, 0]
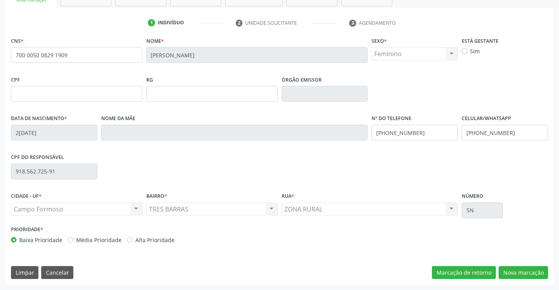
click at [538, 264] on div "CNS * 700 0050 0829 1909 Nome * Rosa Dalva Batista de Oliveira Sexo * Feminino …" at bounding box center [279, 160] width 548 height 250
click at [538, 270] on button "Nova marcação" at bounding box center [523, 272] width 49 height 13
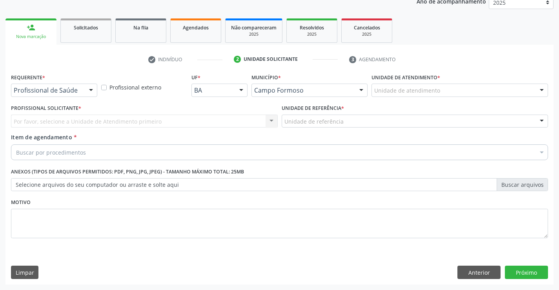
scroll to position [99, 0]
drag, startPoint x: 83, startPoint y: 88, endPoint x: 31, endPoint y: 110, distance: 56.4
click at [80, 88] on div "Profissional de Saúde" at bounding box center [54, 90] width 86 height 13
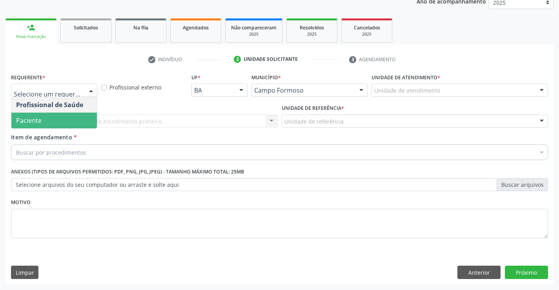
click at [32, 126] on span "Paciente" at bounding box center [54, 121] width 86 height 16
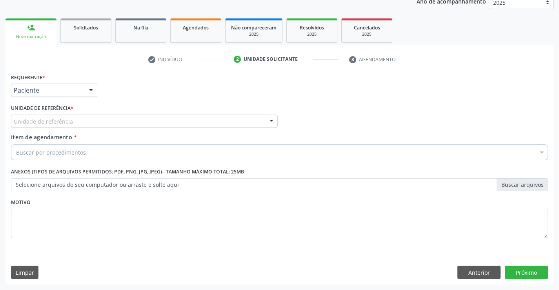
drag, startPoint x: 60, startPoint y: 116, endPoint x: 69, endPoint y: 168, distance: 53.4
click at [62, 118] on div "Unidade de referência" at bounding box center [144, 121] width 267 height 13
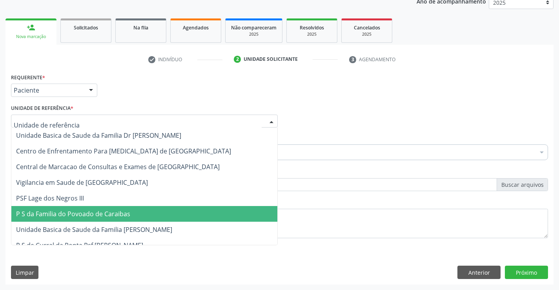
click at [80, 220] on span "P S da Familia do Povoado de Caraibas" at bounding box center [144, 214] width 266 height 16
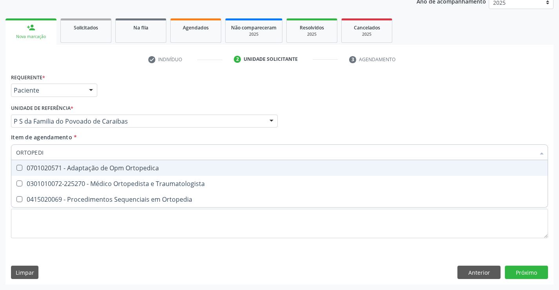
type input "ORTOPEDIS"
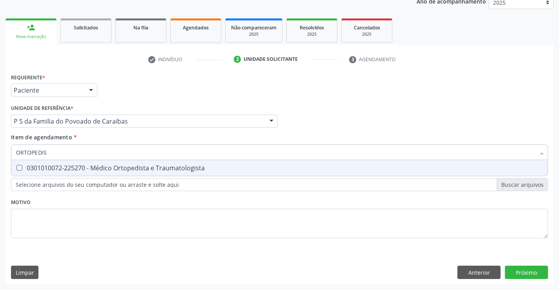
click at [87, 170] on div "0301010072-225270 - Médico Ortopedista e Traumatologista" at bounding box center [279, 168] width 527 height 6
checkbox Traumatologista "true"
click at [534, 272] on div "Requerente * Paciente Profissional de Saúde Paciente Nenhum resultado encontrad…" at bounding box center [279, 177] width 548 height 213
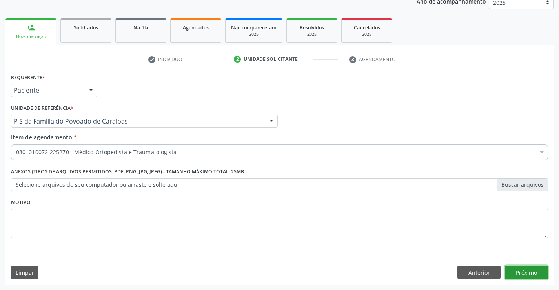
click at [536, 270] on button "Próximo" at bounding box center [526, 272] width 43 height 13
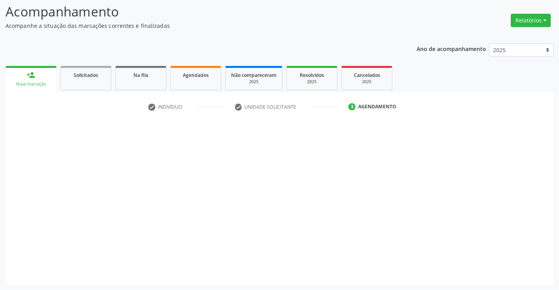
scroll to position [51, 0]
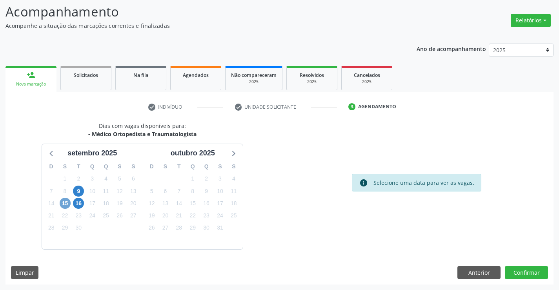
click at [64, 206] on span "15" at bounding box center [65, 203] width 11 height 11
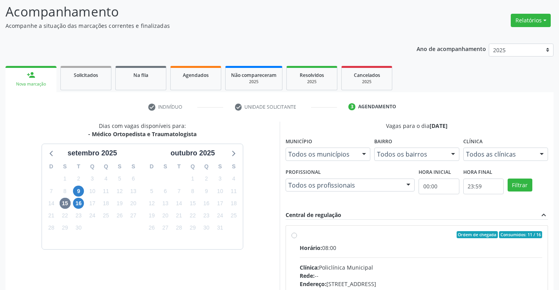
click at [297, 238] on input "Ordem de chegada Consumidos: 11 / 16 Horário: 08:00 Clínica: Policlínica Munici…" at bounding box center [294, 234] width 5 height 7
radio input "true"
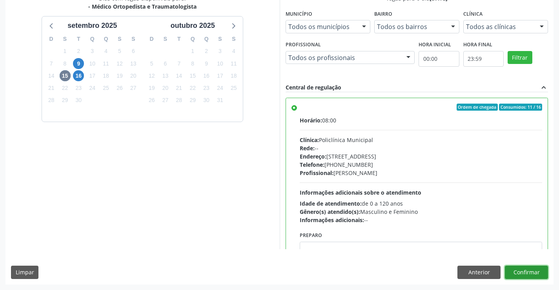
click at [526, 270] on button "Confirmar" at bounding box center [526, 272] width 43 height 13
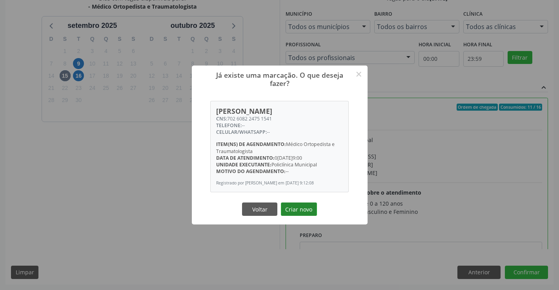
click at [306, 212] on button "Criar novo" at bounding box center [299, 208] width 36 height 13
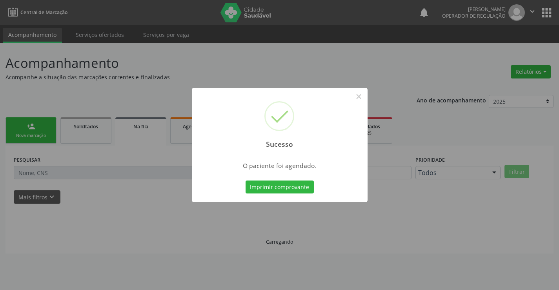
scroll to position [0, 0]
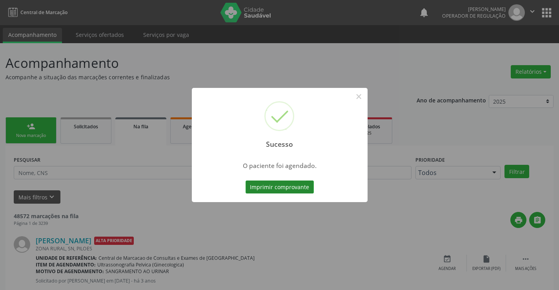
click at [290, 188] on button "Imprimir comprovante" at bounding box center [280, 187] width 68 height 13
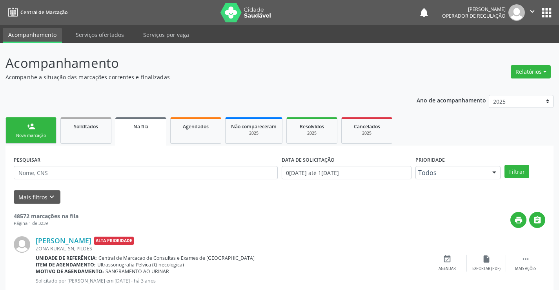
click at [39, 131] on link "person_add Nova marcação" at bounding box center [30, 130] width 51 height 26
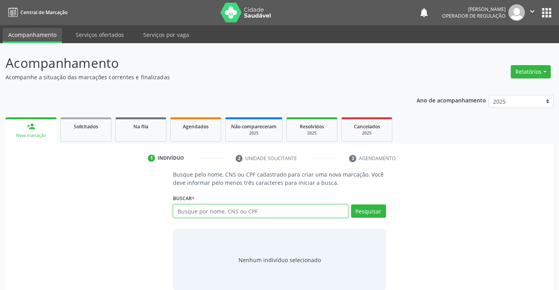
click at [221, 214] on input "text" at bounding box center [260, 210] width 175 height 13
type input "702901510314779"
drag, startPoint x: 235, startPoint y: 210, endPoint x: 142, endPoint y: 206, distance: 92.7
click at [142, 206] on div "Busque pelo nome, CNS ou CPF cadastrado para criar uma nova marcação. Você deve…" at bounding box center [279, 230] width 537 height 121
click at [201, 214] on input "text" at bounding box center [260, 210] width 175 height 13
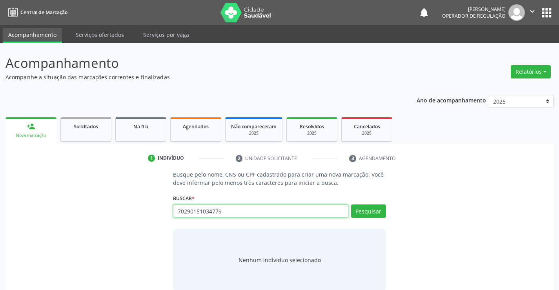
type input "70290151034779"
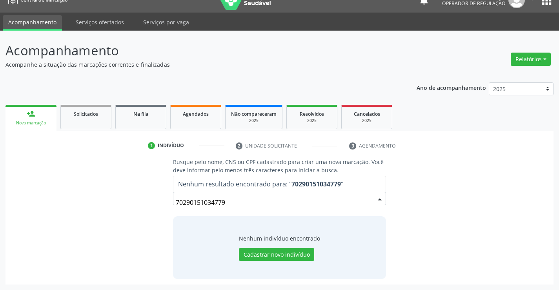
drag, startPoint x: 238, startPoint y: 200, endPoint x: 154, endPoint y: 203, distance: 83.6
click at [154, 203] on div "Busque pelo nome, CNS ou CPF cadastrado para criar uma nova marcação. Você deve…" at bounding box center [279, 218] width 537 height 121
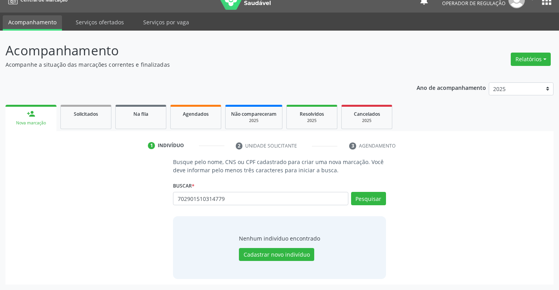
type input "702901510314779"
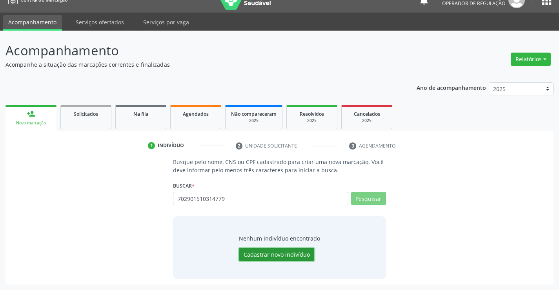
click at [301, 255] on button "Cadastrar novo indivíduo" at bounding box center [276, 254] width 75 height 13
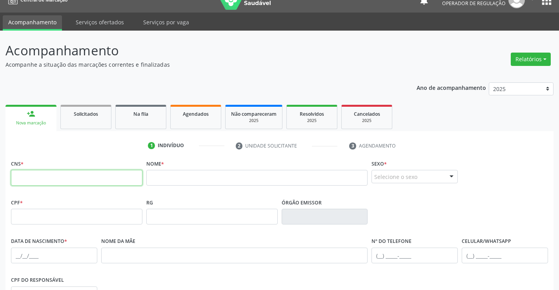
click at [91, 183] on input "text" at bounding box center [76, 178] width 131 height 16
type input "702 9015 1031 4779"
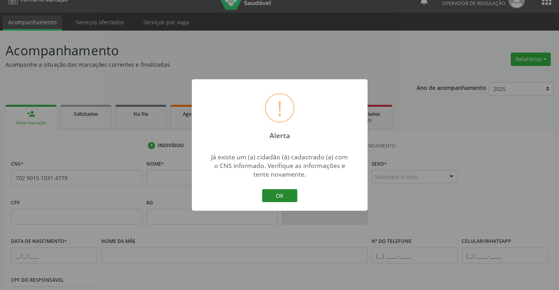
click at [292, 193] on button "OK" at bounding box center [279, 195] width 35 height 13
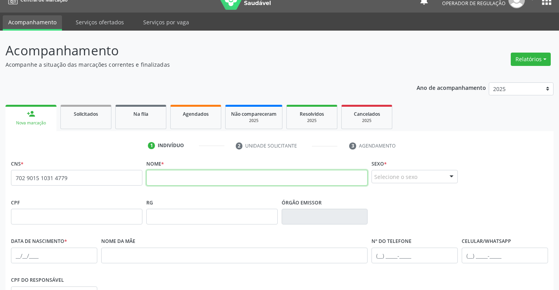
click at [179, 173] on input "text" at bounding box center [257, 178] width 222 height 16
type input "GAEL DE JESUS SILVA"
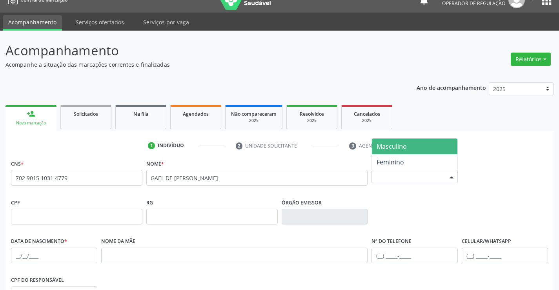
click at [444, 177] on div "Selecione o sexo" at bounding box center [415, 176] width 86 height 13
click at [398, 147] on span "Masculino" at bounding box center [392, 146] width 30 height 9
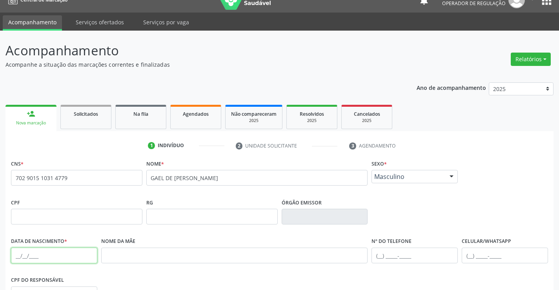
click at [46, 253] on input "text" at bounding box center [54, 256] width 86 height 16
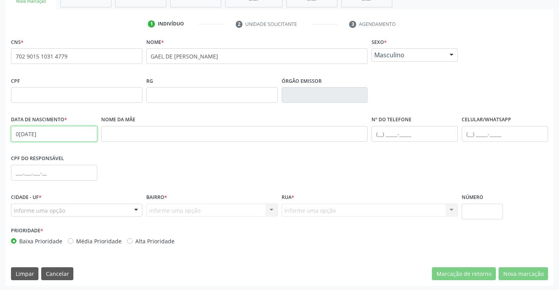
scroll to position [135, 0]
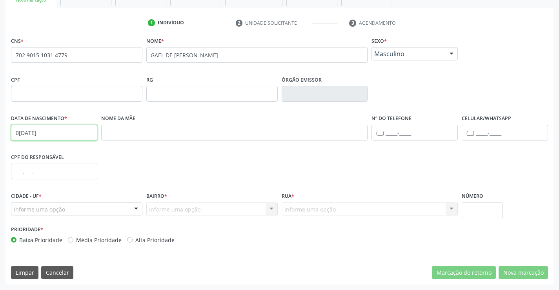
type input "04/06/2025"
click at [138, 211] on div at bounding box center [136, 209] width 12 height 13
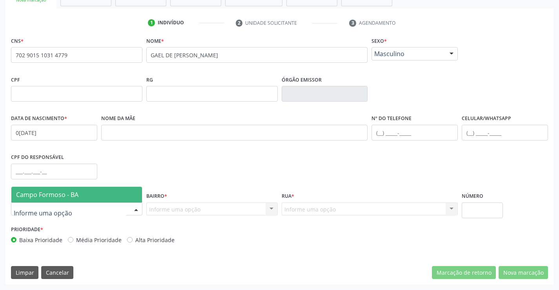
click at [90, 200] on span "Campo Formoso - BA" at bounding box center [76, 195] width 131 height 16
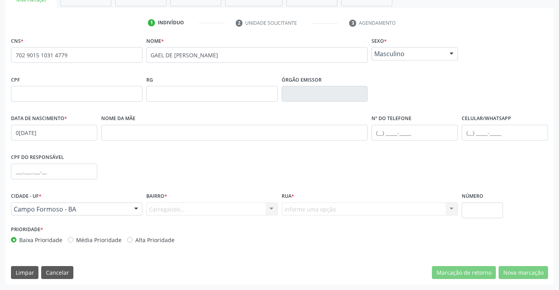
click at [175, 207] on div "Carregando... Nenhum resultado encontrado para: " " Nenhuma opção encontrada. D…" at bounding box center [211, 208] width 131 height 13
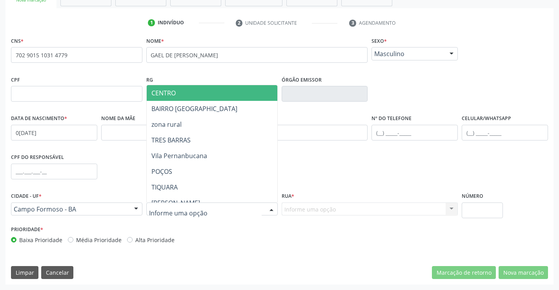
click at [206, 210] on div at bounding box center [211, 208] width 131 height 13
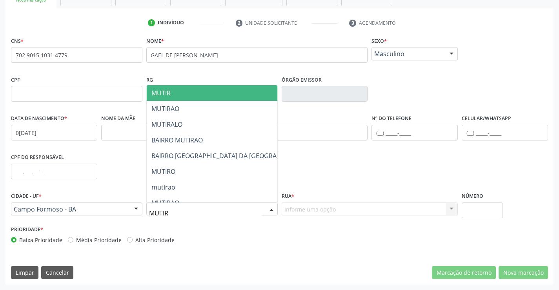
type input "MUTIRA"
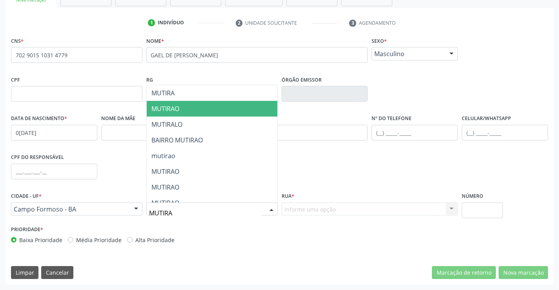
click at [181, 110] on span "MUTIRAO" at bounding box center [212, 109] width 131 height 16
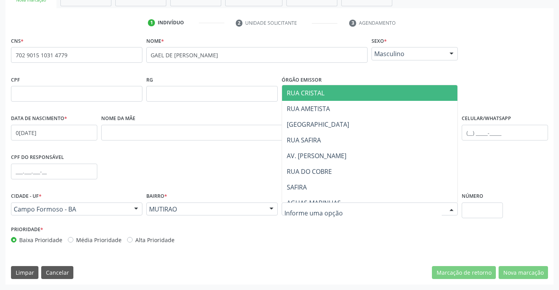
click at [299, 92] on span "RUA CRISTAL" at bounding box center [306, 93] width 38 height 9
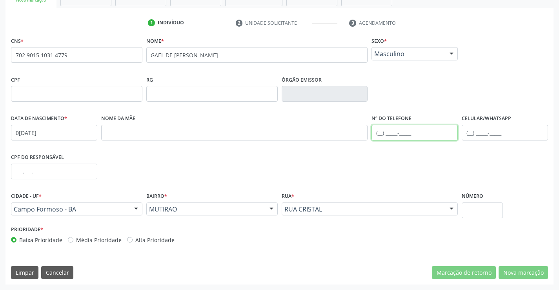
click at [411, 134] on input "text" at bounding box center [415, 133] width 86 height 16
type input "(74) 99148-0745"
click at [30, 271] on button "Limpar" at bounding box center [24, 272] width 27 height 13
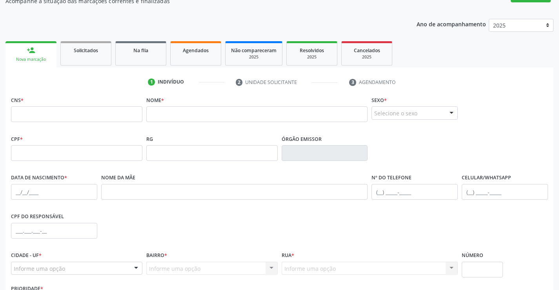
scroll to position [18, 0]
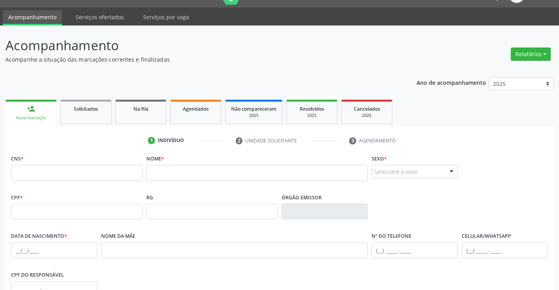
click at [30, 114] on link "person_add Nova marcação" at bounding box center [30, 113] width 51 height 26
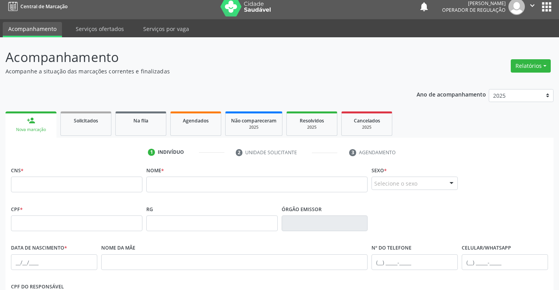
scroll to position [0, 0]
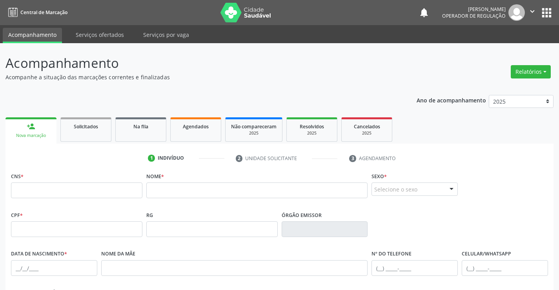
click at [534, 10] on icon "" at bounding box center [532, 11] width 9 height 9
click at [492, 49] on link "Sair" at bounding box center [512, 47] width 54 height 11
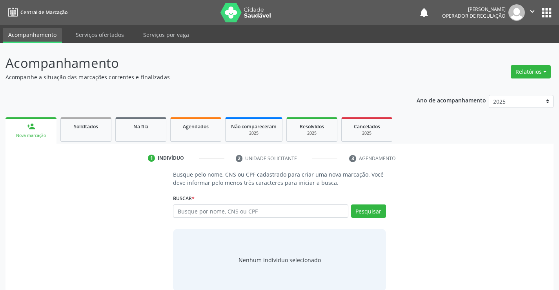
click at [236, 210] on input "text" at bounding box center [260, 210] width 175 height 13
type input "702901510314779"
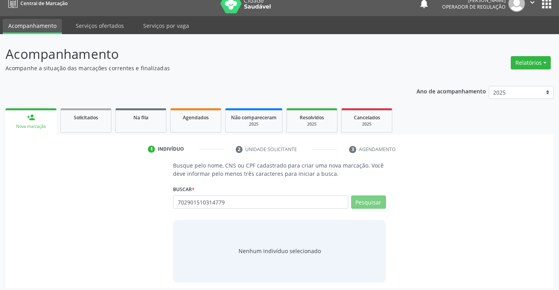
scroll to position [13, 0]
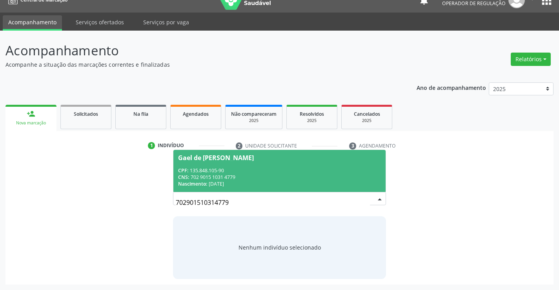
click at [280, 174] on div "CNS: 702 9015 1031 4779" at bounding box center [279, 177] width 202 height 7
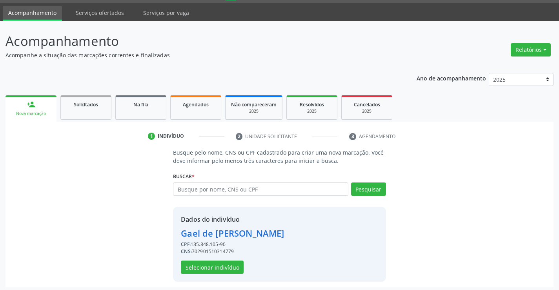
scroll to position [25, 0]
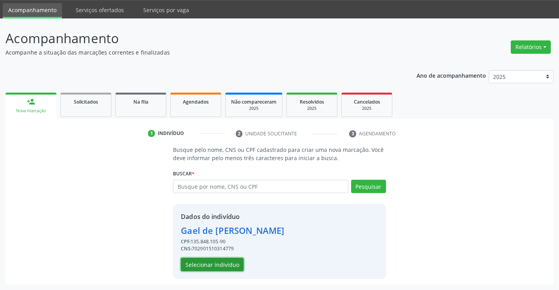
click at [203, 266] on button "Selecionar indivíduo" at bounding box center [212, 264] width 63 height 13
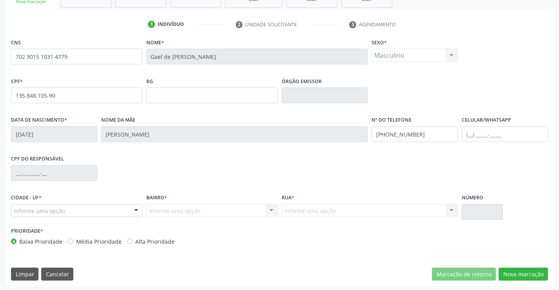
scroll to position [135, 0]
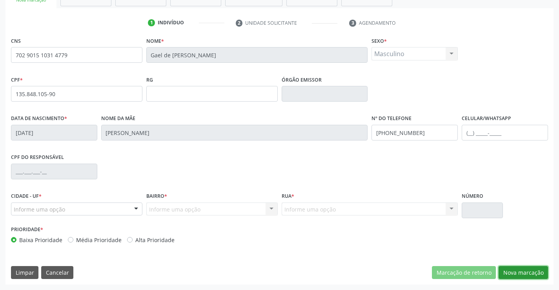
click at [519, 272] on button "Nova marcação" at bounding box center [523, 272] width 49 height 13
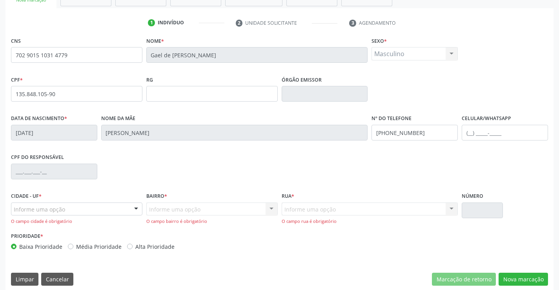
click at [115, 210] on div "Informe uma opção" at bounding box center [76, 208] width 131 height 13
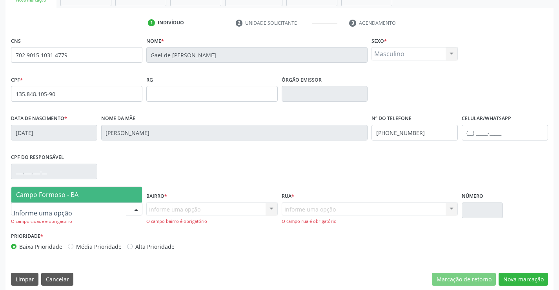
click at [53, 197] on span "Campo Formoso - BA" at bounding box center [47, 194] width 62 height 9
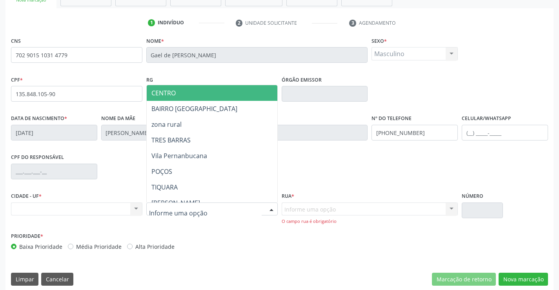
click at [167, 92] on span "CENTRO" at bounding box center [163, 93] width 24 height 9
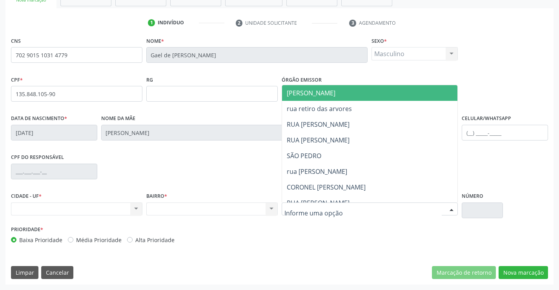
click at [321, 97] on span "JUCA MARQUES" at bounding box center [311, 93] width 49 height 9
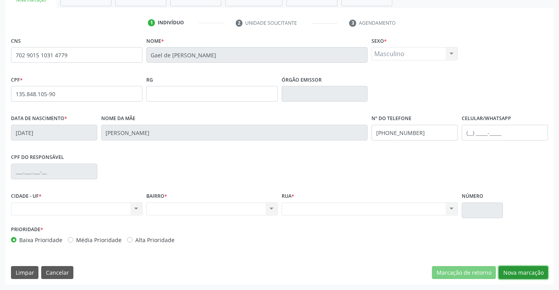
click at [528, 272] on button "Nova marcação" at bounding box center [523, 272] width 49 height 13
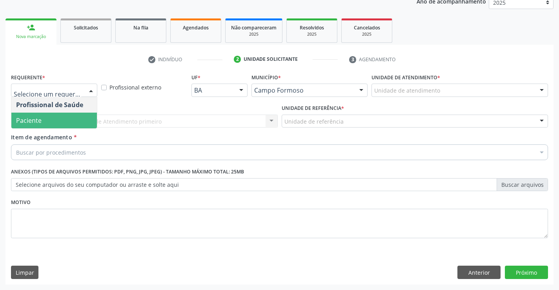
click at [38, 123] on span "Paciente" at bounding box center [29, 120] width 26 height 9
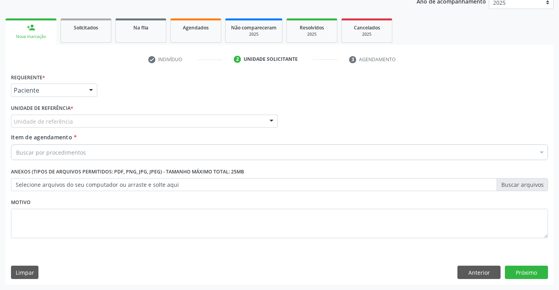
click at [75, 116] on div "Unidade de referência" at bounding box center [144, 121] width 267 height 13
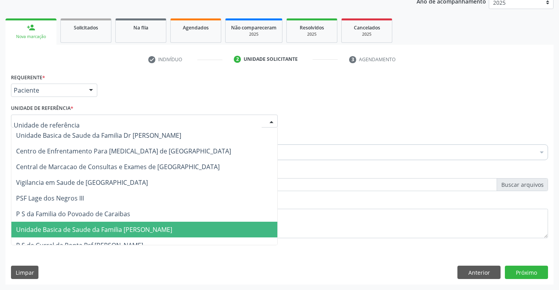
click at [100, 232] on span "Unidade Basica de Saude da Familia [PERSON_NAME]" at bounding box center [94, 229] width 156 height 9
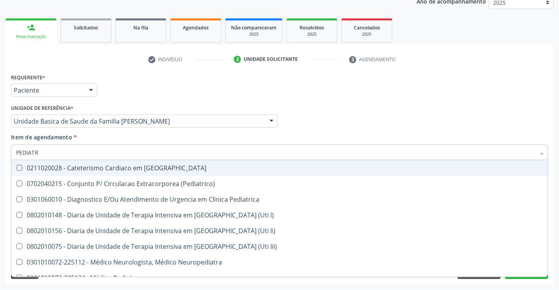
type input "PEDIATRA"
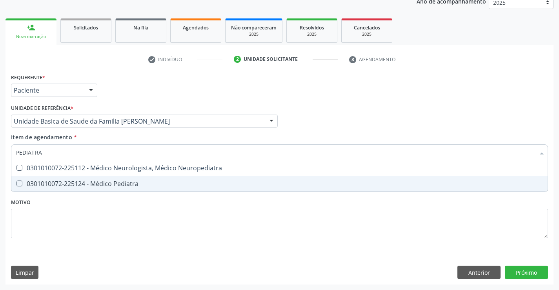
click at [86, 182] on div "0301010072-225124 - Médico Pediatra" at bounding box center [279, 184] width 527 height 6
checkbox Pediatra "true"
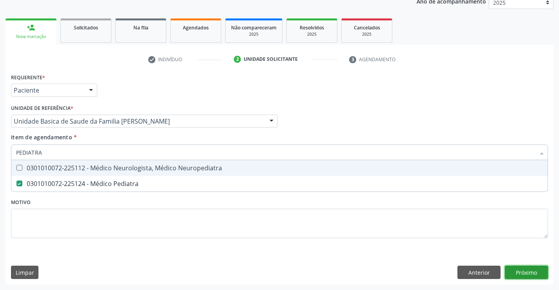
click at [530, 273] on div "Requerente * Paciente Profissional de Saúde Paciente Nenhum resultado encontrad…" at bounding box center [279, 177] width 548 height 213
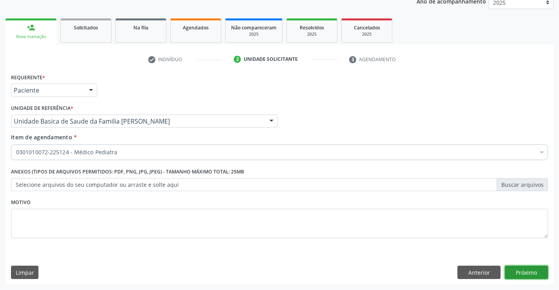
click at [526, 271] on button "Próximo" at bounding box center [526, 272] width 43 height 13
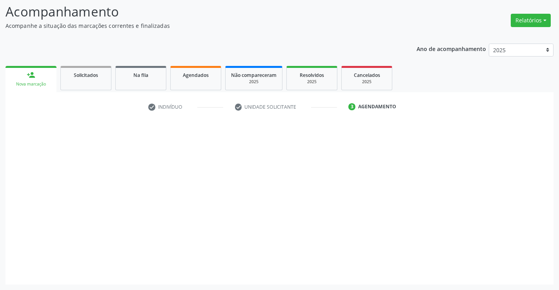
scroll to position [51, 0]
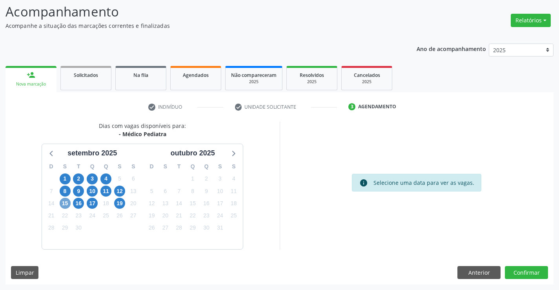
click at [64, 201] on span "15" at bounding box center [65, 203] width 11 height 11
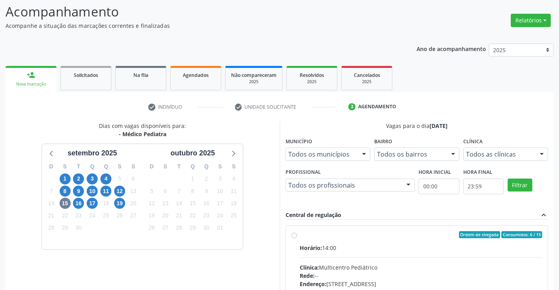
click at [297, 238] on input "Ordem de chegada Consumidos: 6 / 15 Horário: 14:00 Clínica: Multicentro Pediátr…" at bounding box center [294, 234] width 5 height 7
radio input "true"
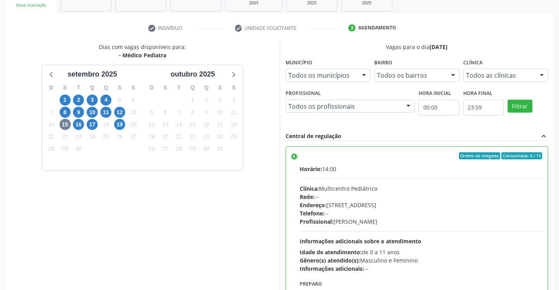
scroll to position [179, 0]
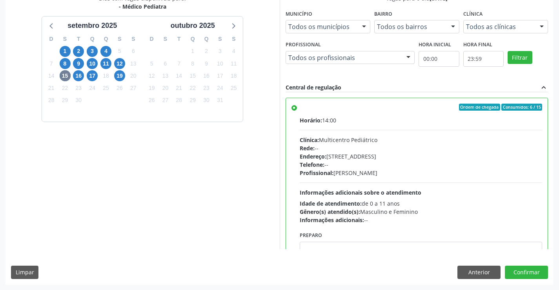
click at [516, 282] on div "Dias com vagas disponíveis para: - Médico Pediatra setembro 2025 D S T Q Q S S …" at bounding box center [279, 139] width 548 height 290
click at [518, 269] on button "Confirmar" at bounding box center [526, 272] width 43 height 13
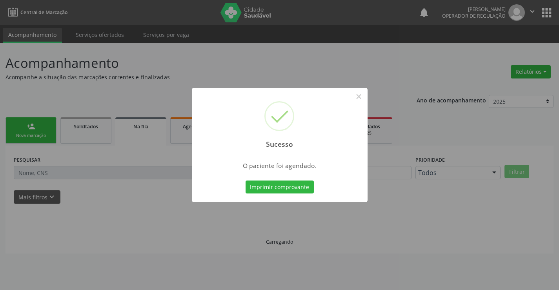
scroll to position [0, 0]
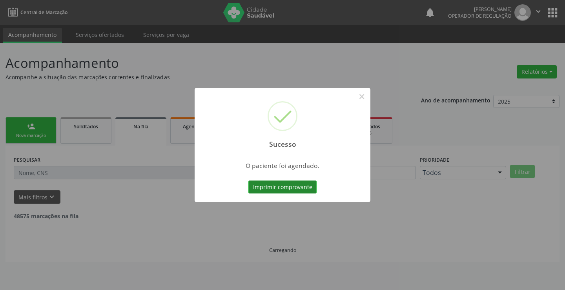
click at [292, 184] on button "Imprimir comprovante" at bounding box center [282, 187] width 68 height 13
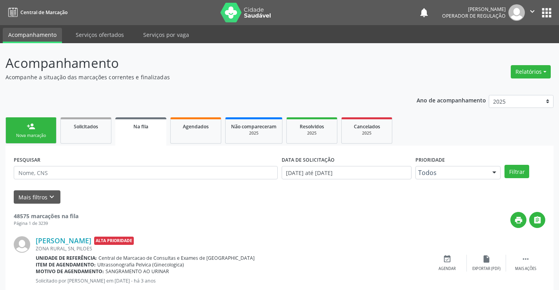
click at [29, 130] on div "person_add" at bounding box center [31, 126] width 9 height 9
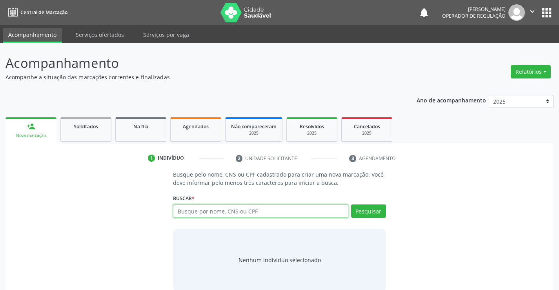
click at [202, 216] on input "text" at bounding box center [260, 210] width 175 height 13
type input "702505388333937"
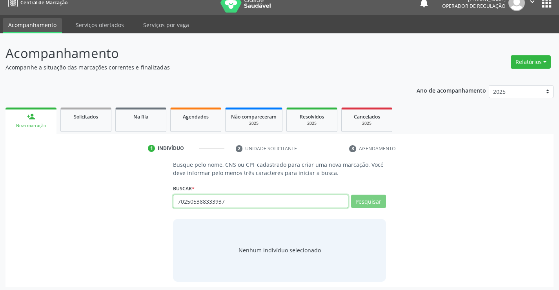
scroll to position [13, 0]
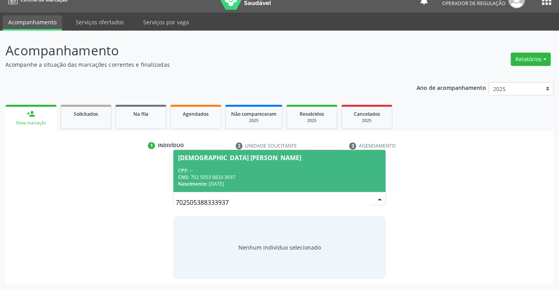
click at [212, 177] on div "CNS: 702 5053 8833 3937" at bounding box center [279, 177] width 202 height 7
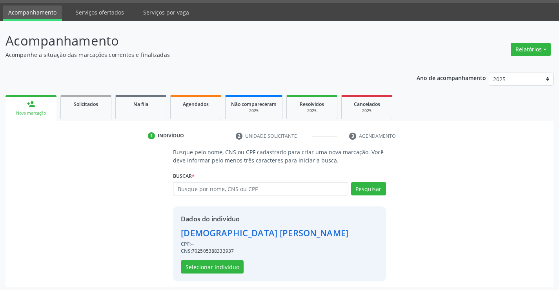
scroll to position [25, 0]
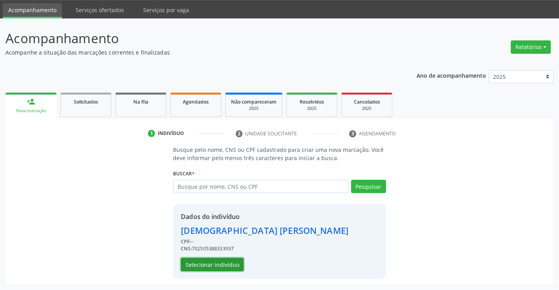
click at [218, 269] on button "Selecionar indivíduo" at bounding box center [212, 264] width 63 height 13
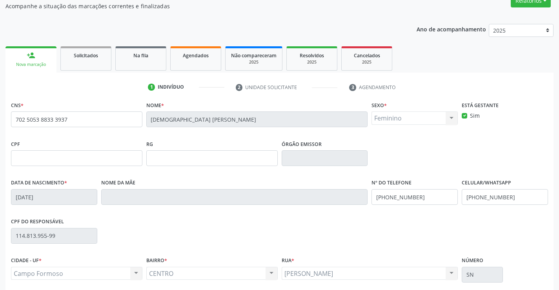
scroll to position [135, 0]
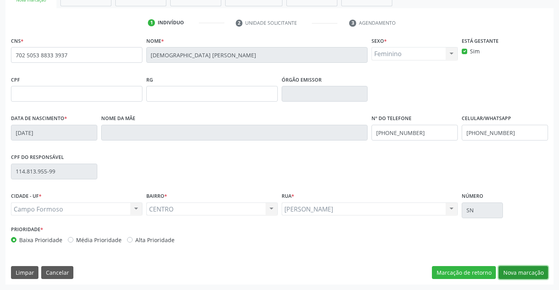
click at [521, 270] on button "Nova marcação" at bounding box center [523, 272] width 49 height 13
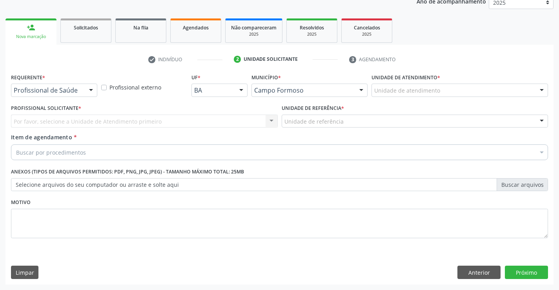
scroll to position [99, 0]
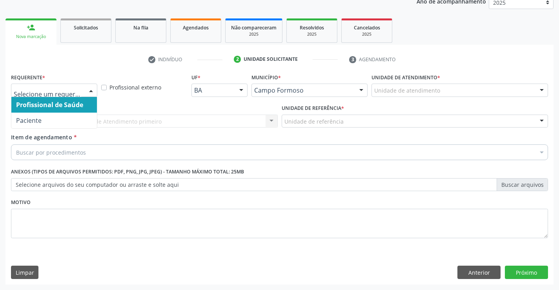
click at [93, 94] on div at bounding box center [91, 90] width 12 height 13
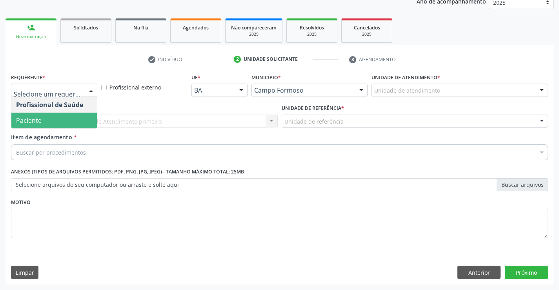
click at [39, 117] on span "Paciente" at bounding box center [29, 120] width 26 height 9
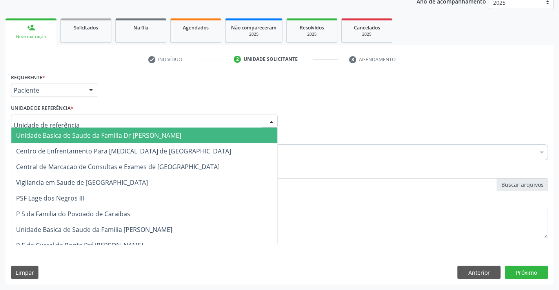
click at [100, 122] on div at bounding box center [144, 121] width 267 height 13
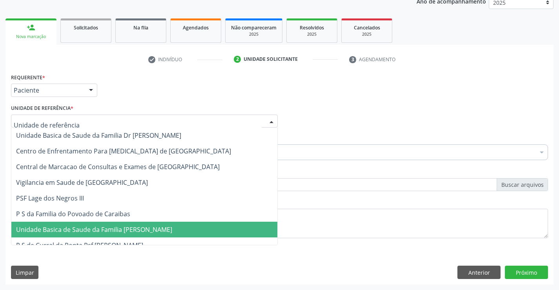
click at [96, 225] on span "Unidade Basica de Saude da Familia [PERSON_NAME]" at bounding box center [94, 229] width 156 height 9
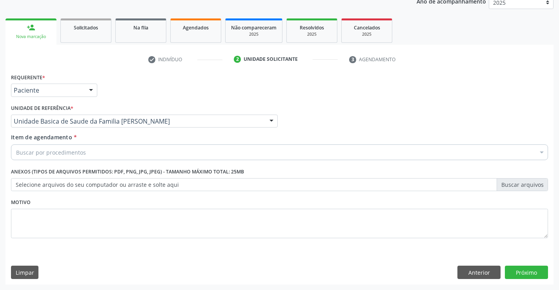
click at [91, 152] on div "Buscar por procedimentos" at bounding box center [279, 152] width 537 height 16
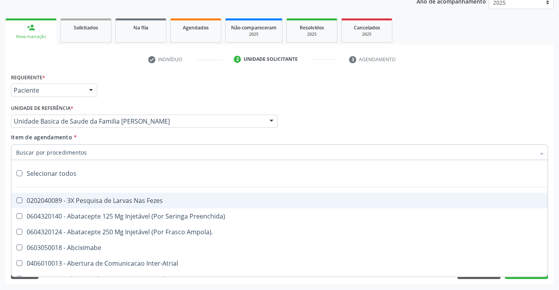
click at [86, 156] on input "Item de agendamento *" at bounding box center [275, 152] width 519 height 16
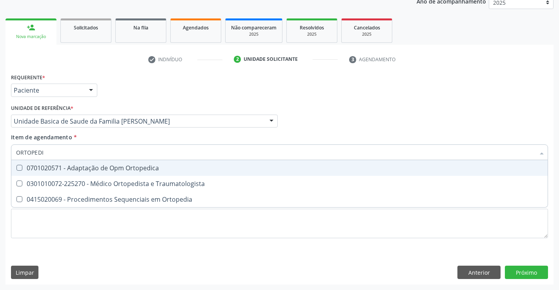
type input "ORTOPEDIS"
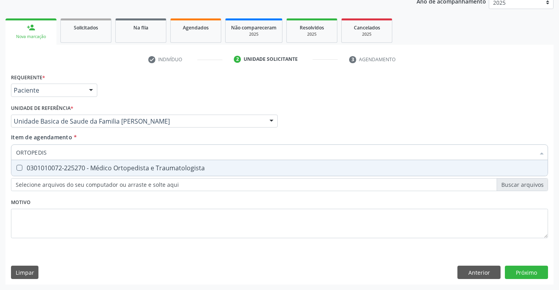
click at [90, 169] on div "0301010072-225270 - Médico Ortopedista e Traumatologista" at bounding box center [279, 168] width 527 height 6
checkbox Traumatologista "true"
click at [241, 107] on div "Unidade de referência * Unidade Basica de Saude da Familia Maninho Ferreira Uni…" at bounding box center [144, 114] width 267 height 25
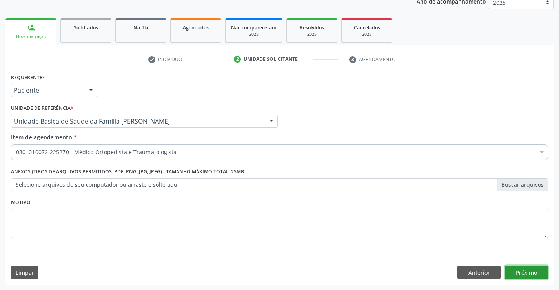
click at [531, 279] on button "Próximo" at bounding box center [526, 272] width 43 height 13
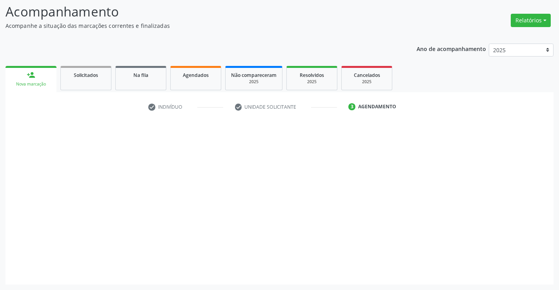
scroll to position [51, 0]
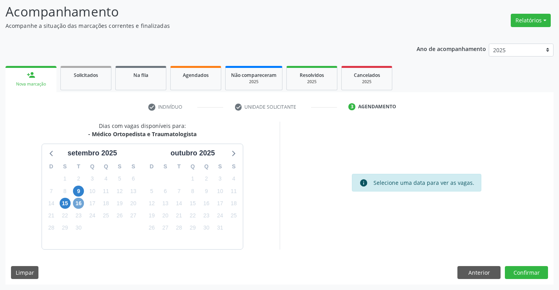
click at [78, 204] on span "16" at bounding box center [78, 203] width 11 height 11
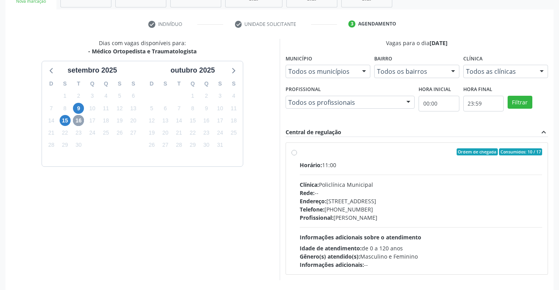
scroll to position [165, 0]
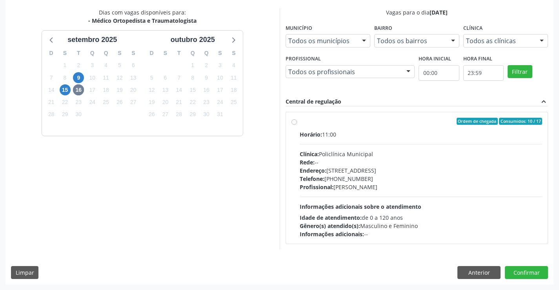
click at [346, 208] on span "Informações adicionais sobre o atendimento" at bounding box center [361, 206] width 122 height 7
click at [297, 125] on input "Ordem de chegada Consumidos: 10 / 17 Horário: 11:00 Clínica: Policlínica Munici…" at bounding box center [294, 121] width 5 height 7
radio input "true"
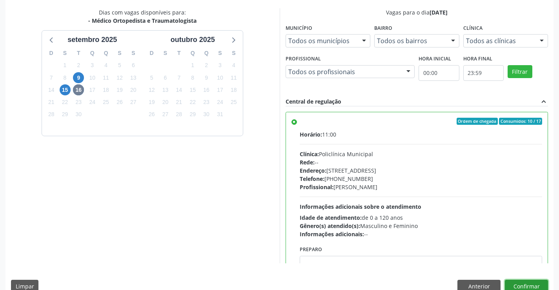
click at [522, 286] on button "Confirmar" at bounding box center [526, 286] width 43 height 13
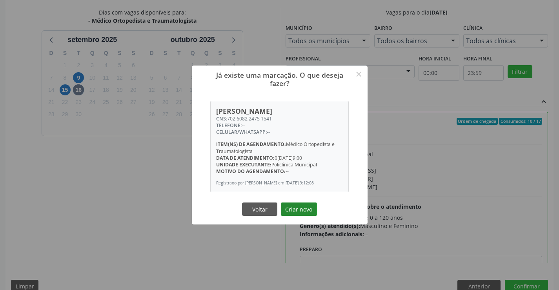
click at [290, 207] on button "Criar novo" at bounding box center [299, 208] width 36 height 13
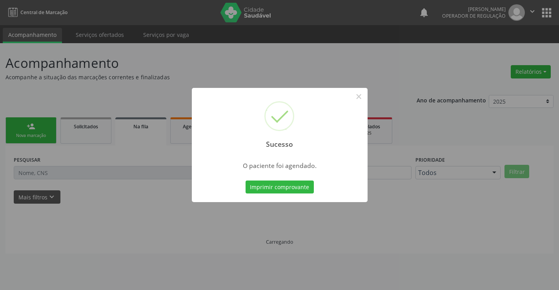
scroll to position [0, 0]
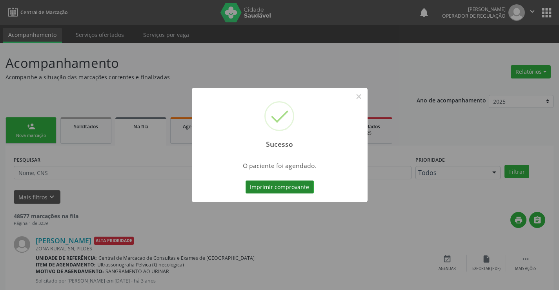
click at [291, 188] on button "Imprimir comprovante" at bounding box center [280, 187] width 68 height 13
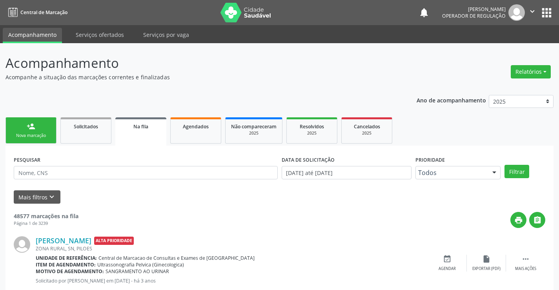
click at [38, 128] on link "person_add Nova marcação" at bounding box center [30, 130] width 51 height 26
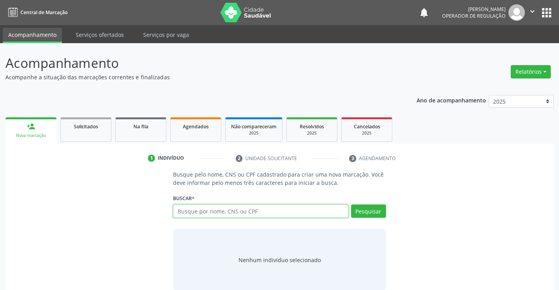
click at [190, 206] on input "text" at bounding box center [260, 210] width 175 height 13
type input "0"
type input "704808546751544"
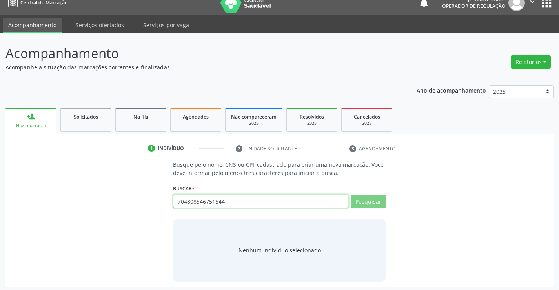
scroll to position [13, 0]
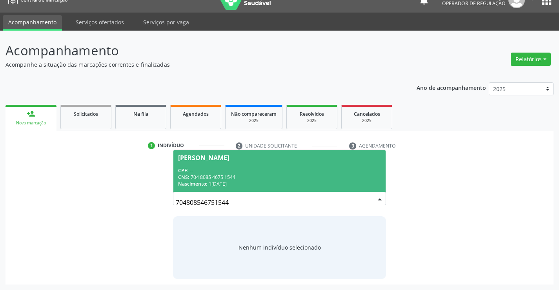
click at [219, 167] on div "CPF: --" at bounding box center [279, 170] width 202 height 7
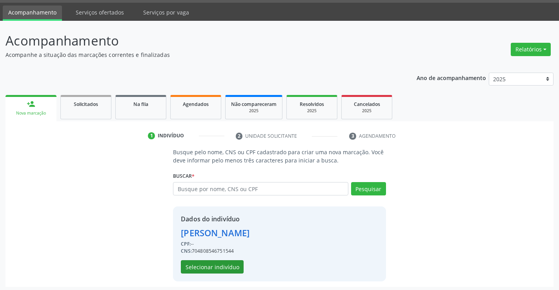
scroll to position [25, 0]
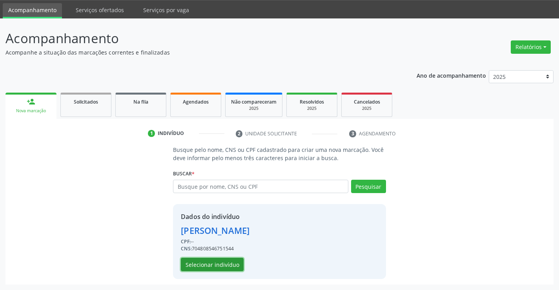
click at [215, 260] on button "Selecionar indivíduo" at bounding box center [212, 264] width 63 height 13
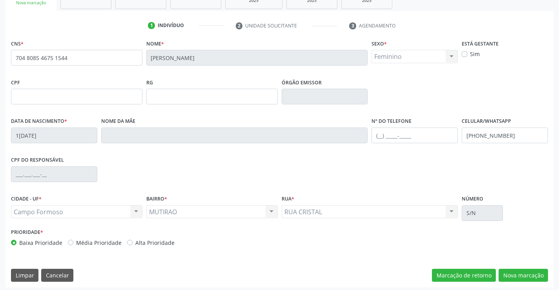
scroll to position [135, 0]
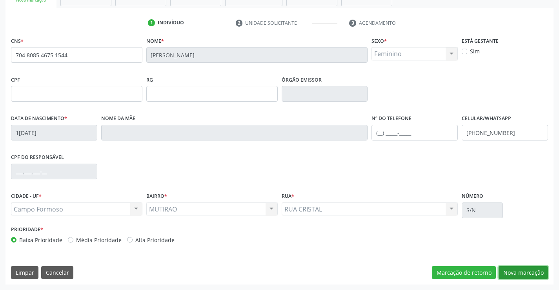
click at [522, 272] on button "Nova marcação" at bounding box center [523, 272] width 49 height 13
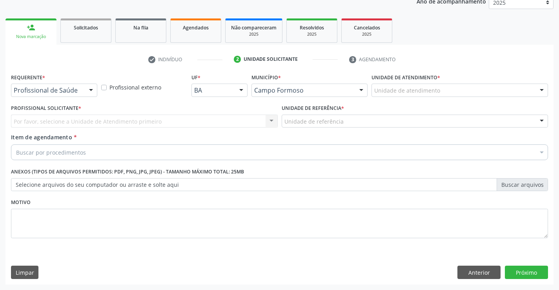
scroll to position [99, 0]
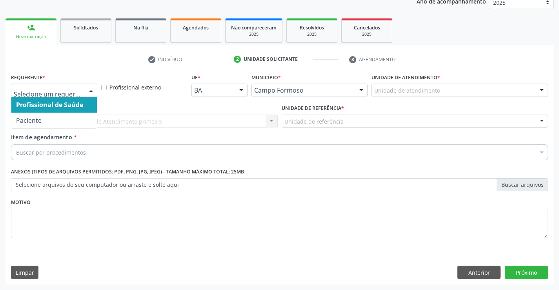
click at [84, 89] on div "Profissional de Saúde Paciente Nenhum resultado encontrado para: " " Não há nen…" at bounding box center [54, 90] width 86 height 13
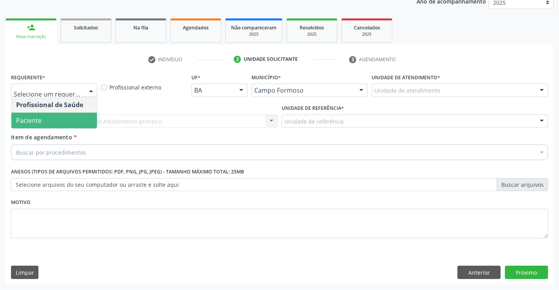
click at [35, 121] on span "Paciente" at bounding box center [29, 120] width 26 height 9
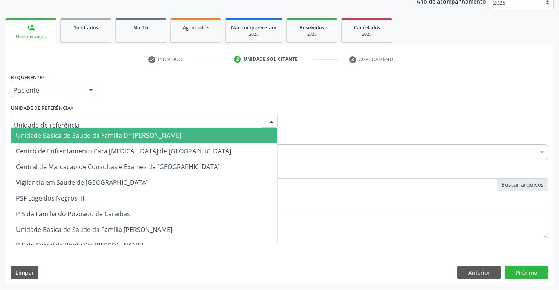
click at [82, 122] on div at bounding box center [144, 121] width 267 height 13
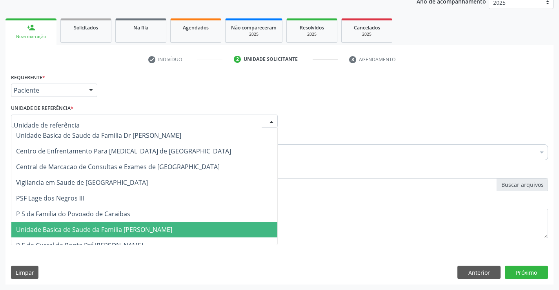
click at [89, 225] on span "Unidade Basica de Saude da Familia [PERSON_NAME]" at bounding box center [94, 229] width 156 height 9
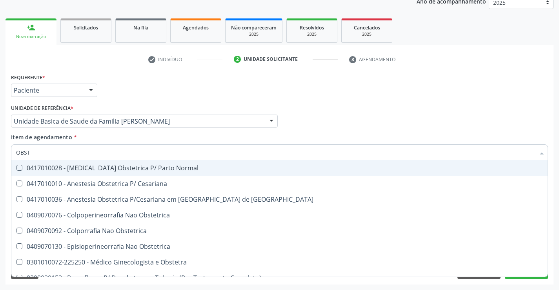
type input "OBSTE"
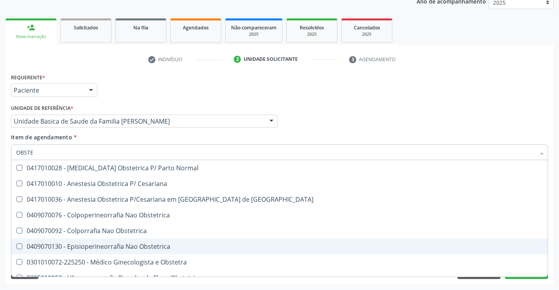
scroll to position [40, 0]
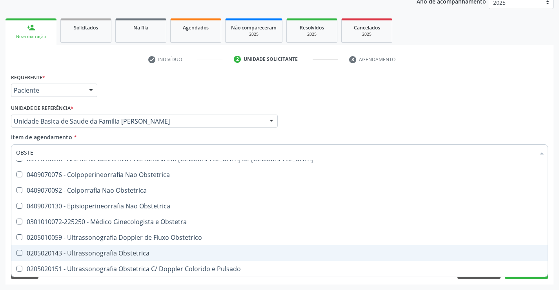
click at [150, 255] on div "0205020143 - Ultrassonografia Obstetrica" at bounding box center [279, 253] width 527 height 6
checkbox Obstetrica "true"
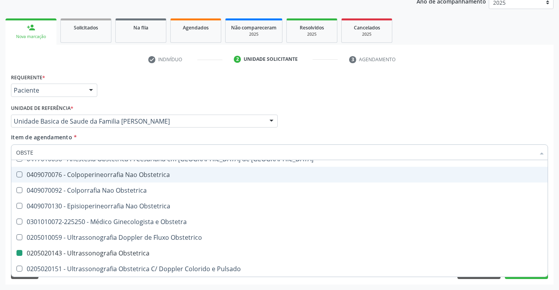
click at [452, 132] on div "Profissional Solicitante Por favor, selecione a Unidade de Atendimento primeiro…" at bounding box center [279, 117] width 541 height 31
checkbox Cesariana "true"
checkbox Obstetrica "false"
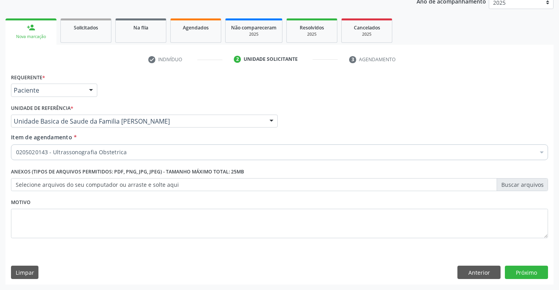
scroll to position [0, 0]
click at [527, 271] on button "Próximo" at bounding box center [526, 272] width 43 height 13
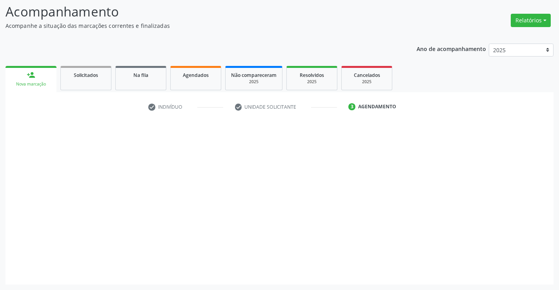
scroll to position [51, 0]
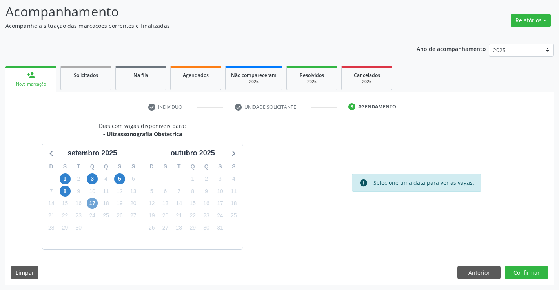
click at [90, 202] on span "17" at bounding box center [92, 203] width 11 height 11
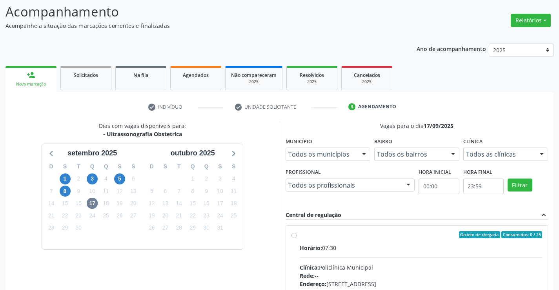
click at [425, 234] on div "Ordem de chegada Consumidos: 0 / 25" at bounding box center [421, 234] width 243 height 7
click at [297, 234] on input "Ordem de chegada Consumidos: 0 / 25 Horário: 07:30 Clínica: Policlínica Municip…" at bounding box center [294, 234] width 5 height 7
radio input "true"
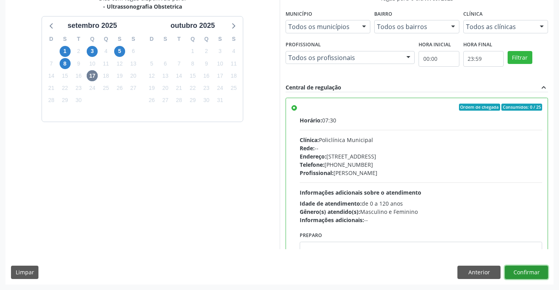
click at [523, 268] on button "Confirmar" at bounding box center [526, 272] width 43 height 13
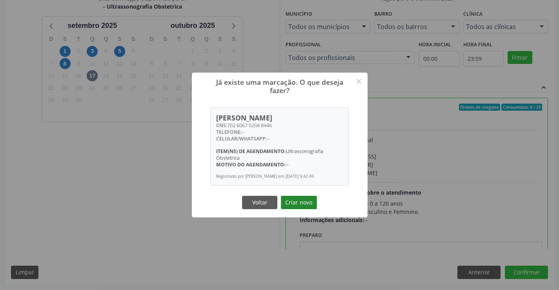
click at [294, 206] on button "Criar novo" at bounding box center [299, 202] width 36 height 13
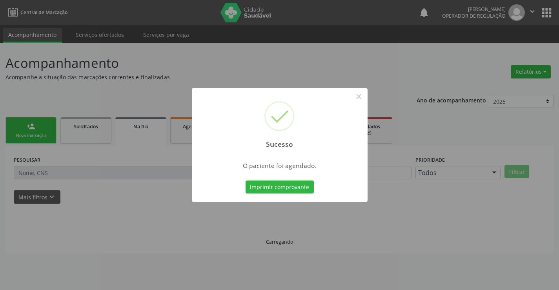
scroll to position [0, 0]
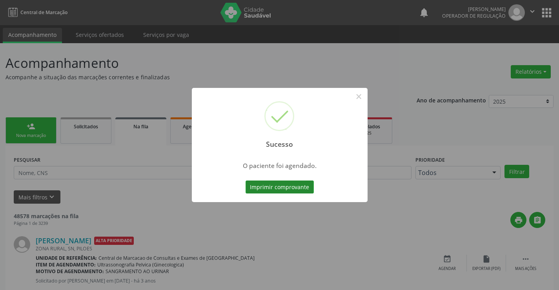
click at [295, 190] on button "Imprimir comprovante" at bounding box center [280, 187] width 68 height 13
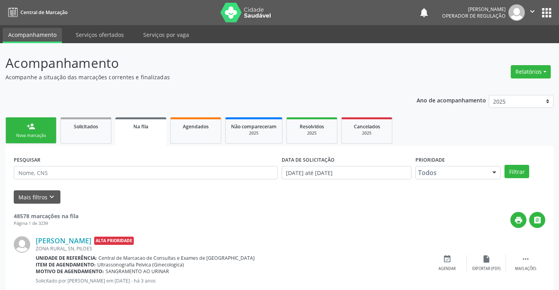
click at [26, 132] on link "person_add Nova marcação" at bounding box center [30, 130] width 51 height 26
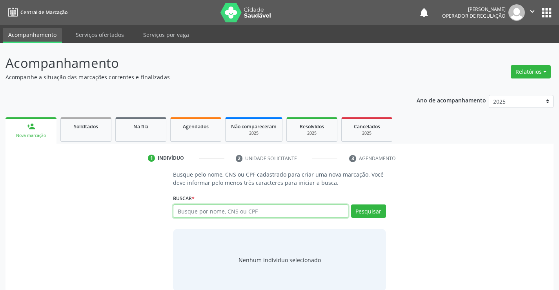
click at [203, 210] on input "text" at bounding box center [260, 210] width 175 height 13
type input "702008343672284"
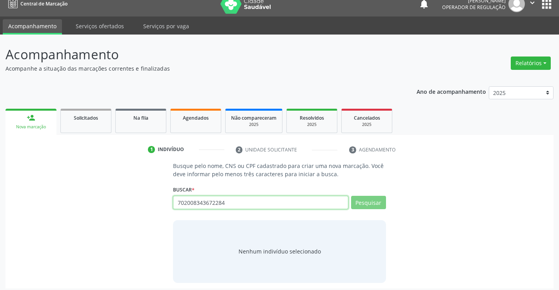
scroll to position [13, 0]
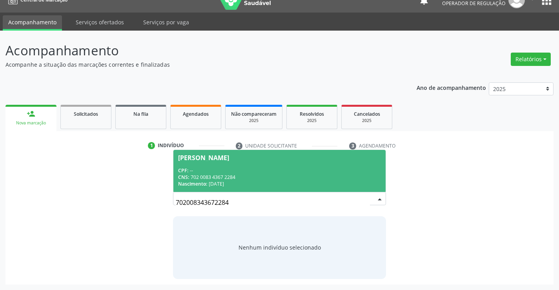
click at [212, 169] on div "CPF: --" at bounding box center [279, 170] width 202 height 7
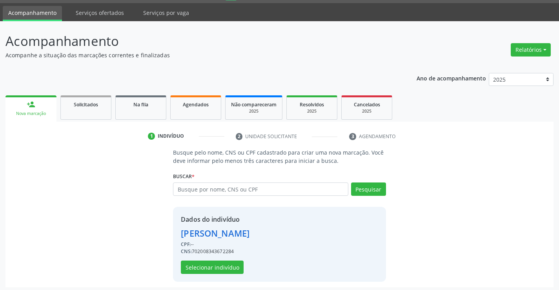
scroll to position [25, 0]
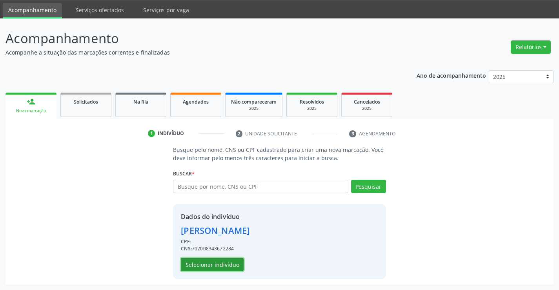
click at [226, 263] on button "Selecionar indivíduo" at bounding box center [212, 264] width 63 height 13
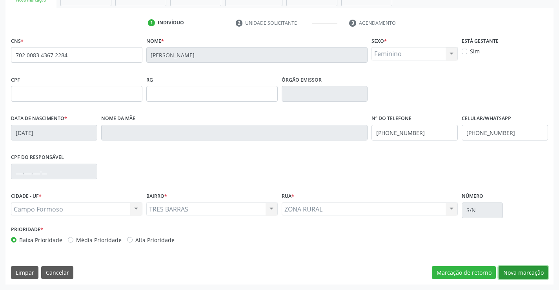
click at [509, 271] on button "Nova marcação" at bounding box center [523, 272] width 49 height 13
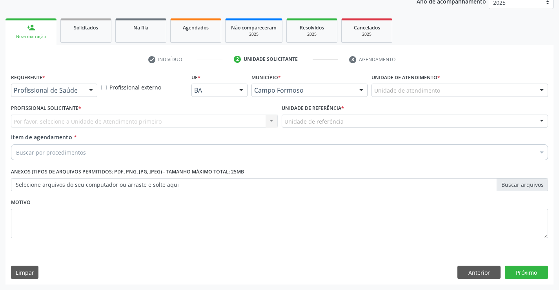
click at [75, 87] on div "Profissional de Saúde" at bounding box center [54, 90] width 86 height 13
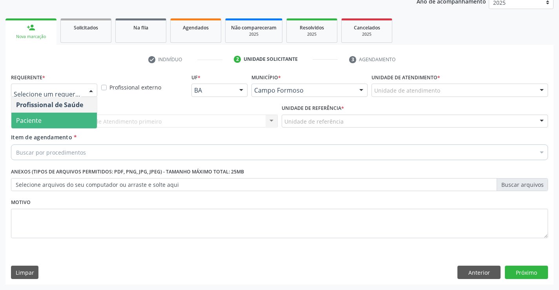
click at [35, 125] on span "Paciente" at bounding box center [54, 121] width 86 height 16
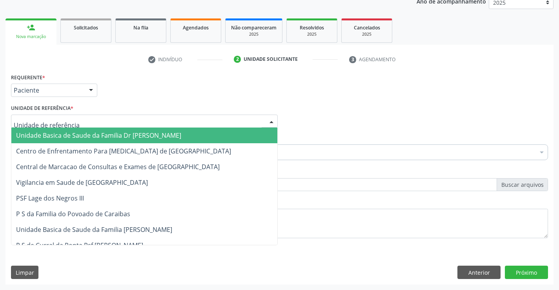
drag, startPoint x: 92, startPoint y: 121, endPoint x: 93, endPoint y: 140, distance: 19.7
click at [93, 123] on div at bounding box center [144, 121] width 267 height 13
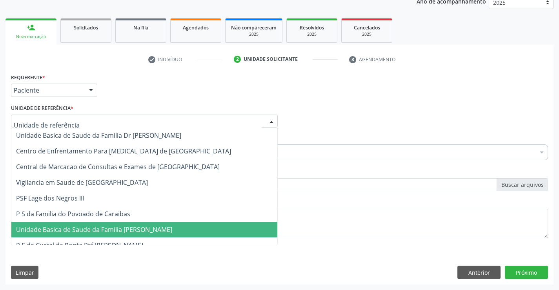
click at [100, 229] on span "Unidade Basica de Saude da Familia [PERSON_NAME]" at bounding box center [94, 229] width 156 height 9
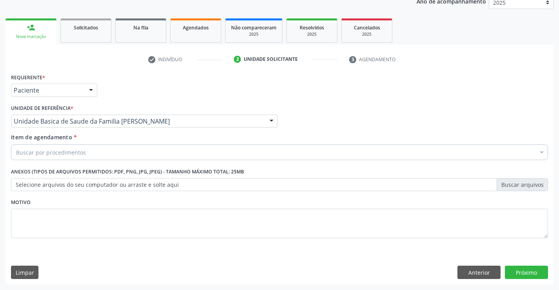
click at [94, 153] on div "Buscar por procedimentos" at bounding box center [279, 152] width 537 height 16
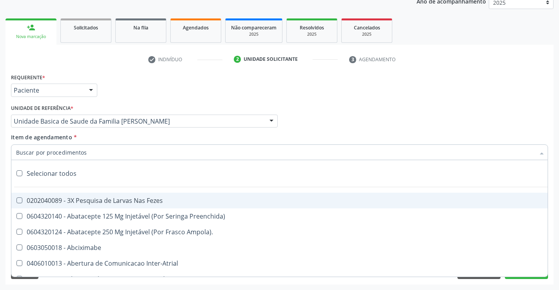
click at [94, 153] on input "Item de agendamento *" at bounding box center [275, 152] width 519 height 16
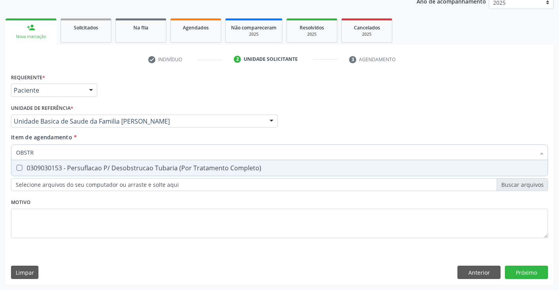
type input "OBST"
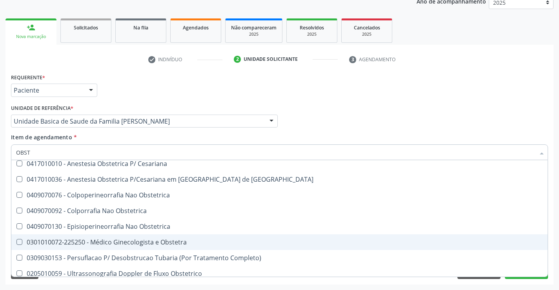
scroll to position [56, 0]
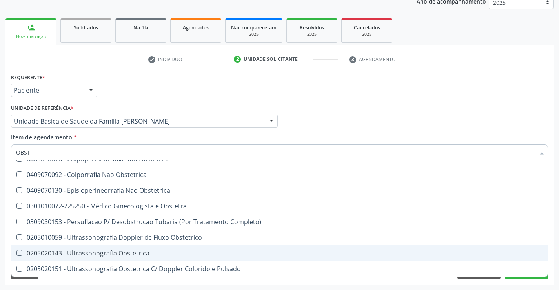
drag, startPoint x: 151, startPoint y: 257, endPoint x: 0, endPoint y: 254, distance: 150.7
click at [149, 258] on span "0205020143 - Ultrassonografia Obstetrica" at bounding box center [279, 253] width 536 height 16
checkbox Obstetrica "true"
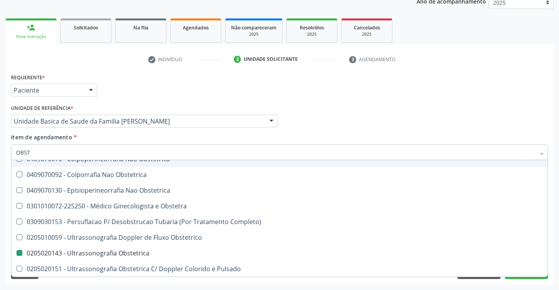
click at [491, 104] on div "Profissional Solicitante Por favor, selecione a Unidade de Atendimento primeiro…" at bounding box center [279, 117] width 541 height 31
checkbox Cesariana "true"
checkbox Obstetrica "false"
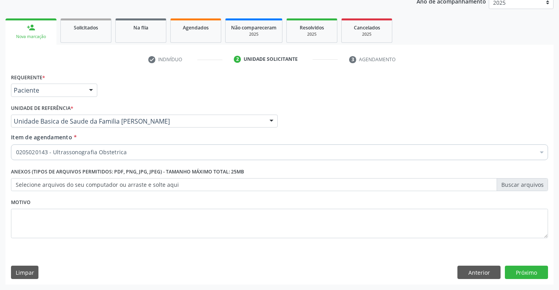
scroll to position [0, 0]
click at [526, 276] on button "Próximo" at bounding box center [526, 272] width 43 height 13
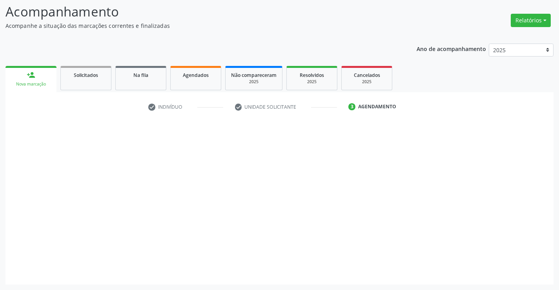
scroll to position [51, 0]
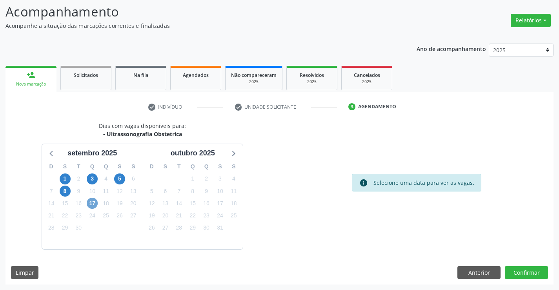
click at [91, 206] on span "17" at bounding box center [92, 203] width 11 height 11
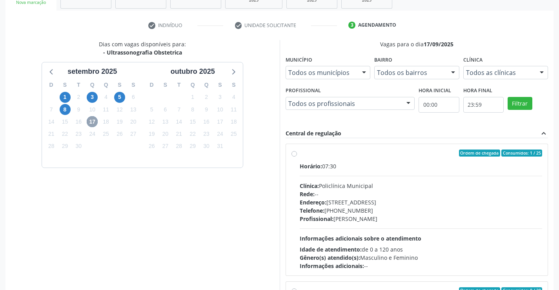
scroll to position [140, 0]
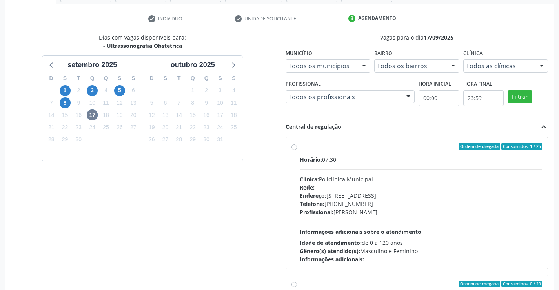
click at [373, 198] on div "Endereço: Predio, nº 386, Centro, Campo Formoso - BA" at bounding box center [421, 196] width 243 height 8
click at [297, 150] on input "Ordem de chegada Consumidos: 1 / 25 Horário: 07:30 Clínica: Policlínica Municip…" at bounding box center [294, 146] width 5 height 7
radio input "true"
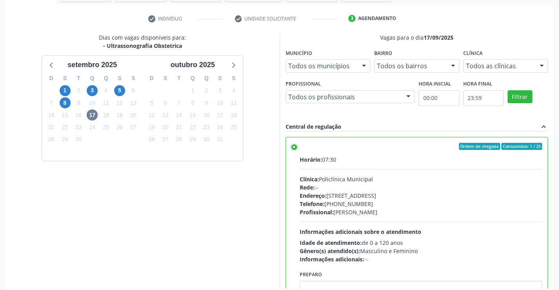
scroll to position [179, 0]
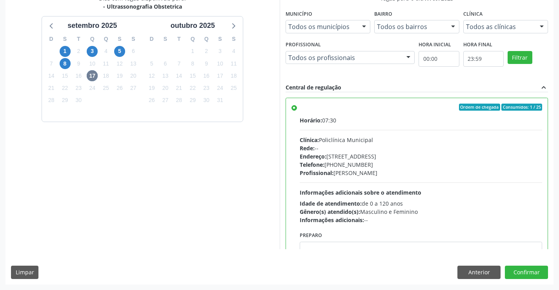
click at [522, 281] on div "Dias com vagas disponíveis para: - Ultrassonografia Obstetrica setembro 2025 D …" at bounding box center [279, 139] width 548 height 290
click at [534, 270] on button "Confirmar" at bounding box center [526, 272] width 43 height 13
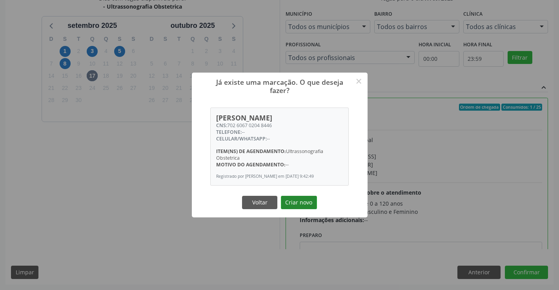
click at [308, 206] on button "Criar novo" at bounding box center [299, 202] width 36 height 13
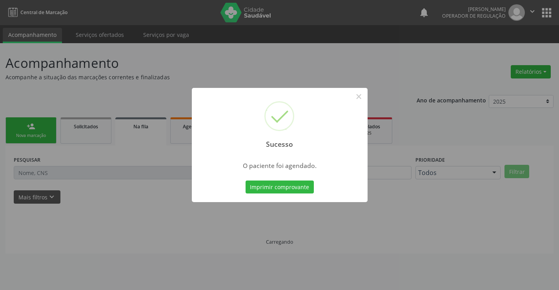
scroll to position [0, 0]
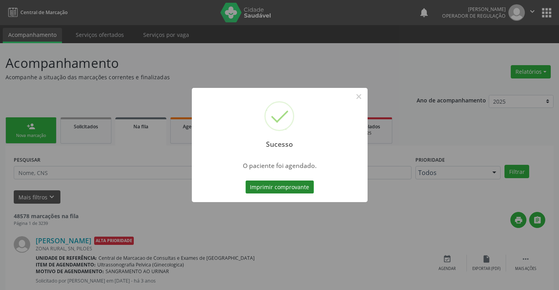
click at [300, 187] on button "Imprimir comprovante" at bounding box center [280, 187] width 68 height 13
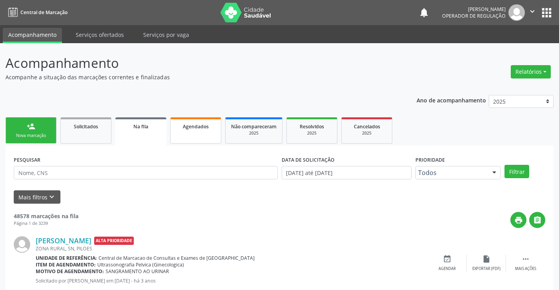
click at [192, 126] on span "Agendados" at bounding box center [196, 126] width 26 height 7
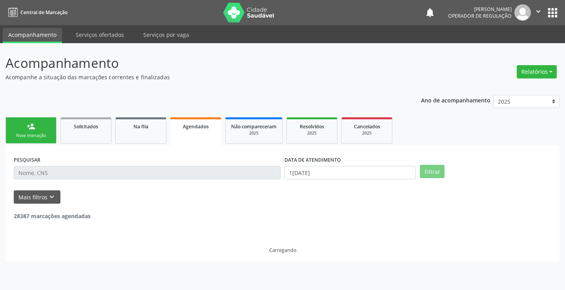
click at [53, 173] on input "text" at bounding box center [147, 172] width 267 height 13
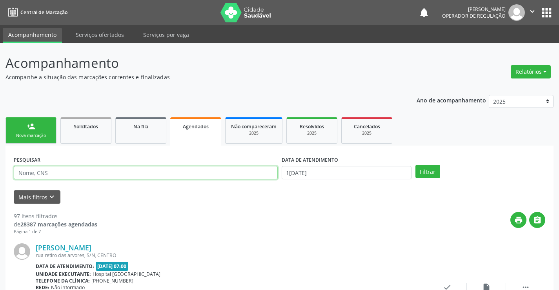
click at [47, 176] on input "text" at bounding box center [146, 172] width 264 height 13
type input "704808546751544"
click at [416, 165] on button "Filtrar" at bounding box center [428, 171] width 25 height 13
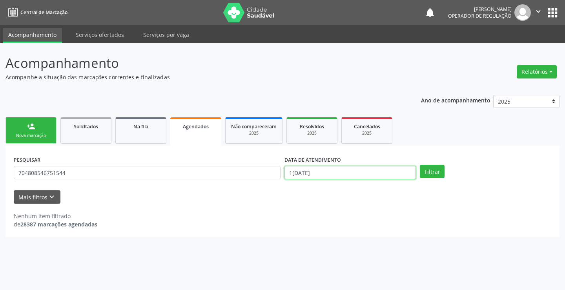
click at [340, 173] on input "11/09/2025" at bounding box center [350, 172] width 131 height 13
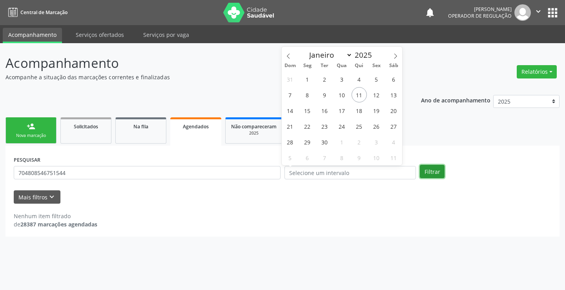
drag, startPoint x: 443, startPoint y: 169, endPoint x: 435, endPoint y: 168, distance: 8.7
click at [440, 169] on button "Filtrar" at bounding box center [432, 171] width 25 height 13
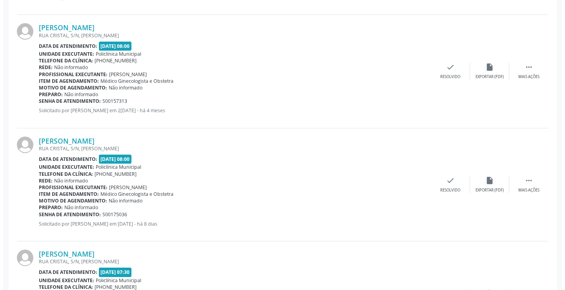
scroll to position [411, 0]
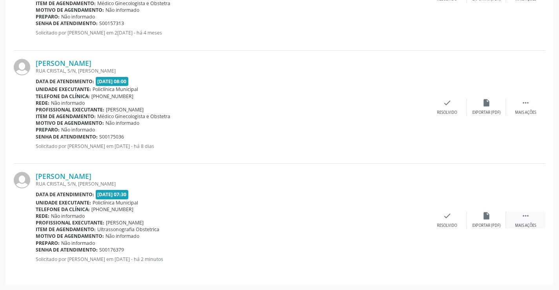
click at [531, 223] on div "Mais ações" at bounding box center [525, 225] width 21 height 5
click at [404, 217] on icon "cancel" at bounding box center [408, 216] width 9 height 9
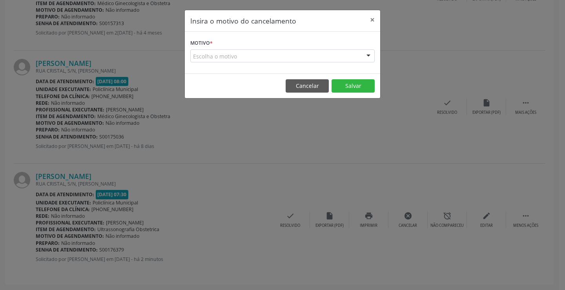
click at [326, 56] on div "Escolha o motivo" at bounding box center [282, 55] width 184 height 13
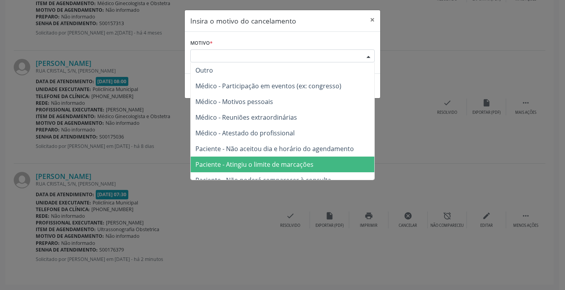
click at [263, 158] on span "Paciente - Atingiu o limite de marcações" at bounding box center [283, 165] width 184 height 16
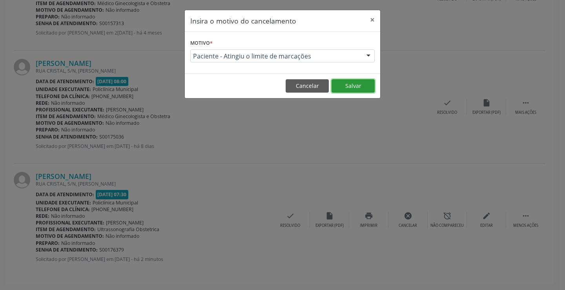
click at [356, 86] on button "Salvar" at bounding box center [353, 85] width 43 height 13
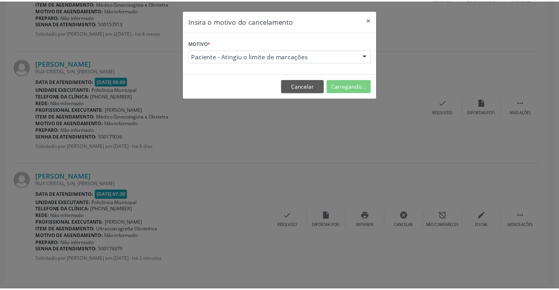
scroll to position [0, 0]
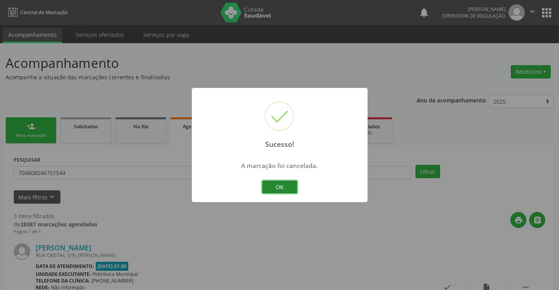
click at [279, 185] on button "OK" at bounding box center [279, 187] width 35 height 13
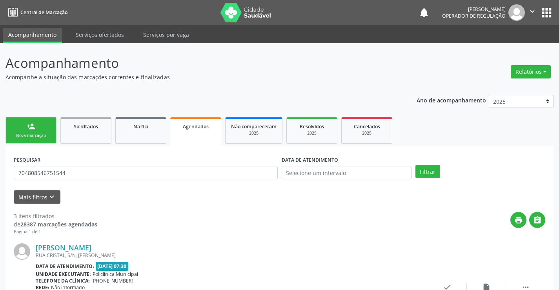
click at [36, 130] on link "person_add Nova marcação" at bounding box center [30, 130] width 51 height 26
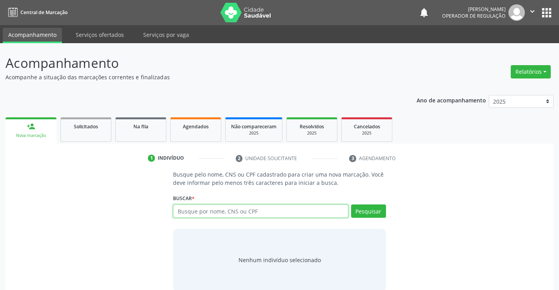
click at [227, 213] on input "text" at bounding box center [260, 210] width 175 height 13
type input "704808546751544"
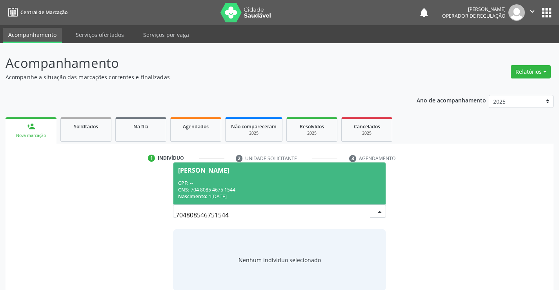
click at [246, 178] on span "Tais da Silva CPF: -- CNS: 704 8085 4675 1544 Nascimento: 19/12/1994" at bounding box center [279, 183] width 212 height 42
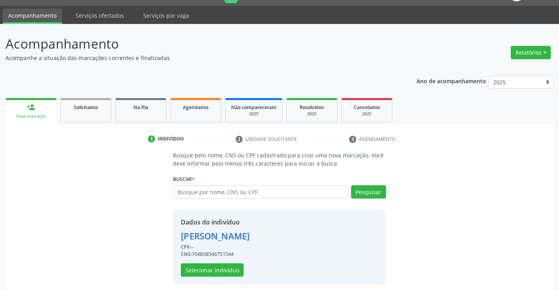
scroll to position [25, 0]
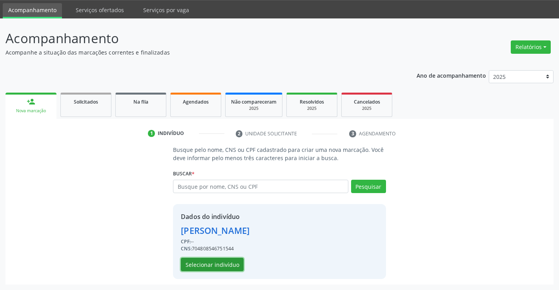
click at [200, 267] on button "Selecionar indivíduo" at bounding box center [212, 264] width 63 height 13
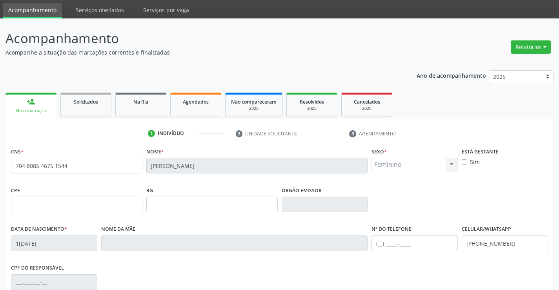
scroll to position [135, 0]
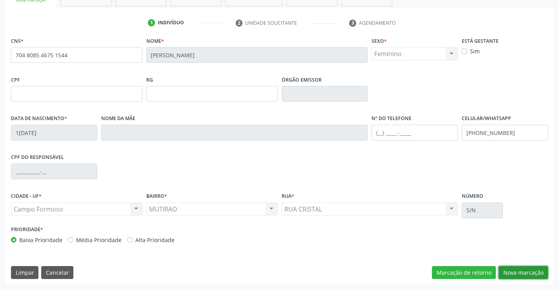
drag, startPoint x: 523, startPoint y: 272, endPoint x: 425, endPoint y: 255, distance: 99.5
click at [523, 272] on button "Nova marcação" at bounding box center [523, 272] width 49 height 13
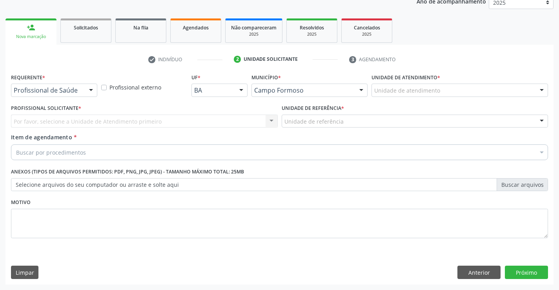
click at [77, 83] on div "Requerente * Profissional de Saúde Profissional de Saúde Paciente Nenhum result…" at bounding box center [54, 83] width 86 height 25
drag, startPoint x: 74, startPoint y: 88, endPoint x: 70, endPoint y: 91, distance: 5.0
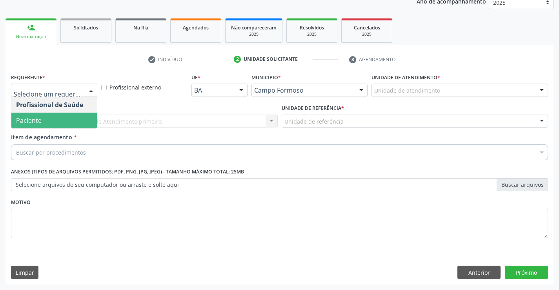
click at [46, 122] on span "Paciente" at bounding box center [54, 121] width 86 height 16
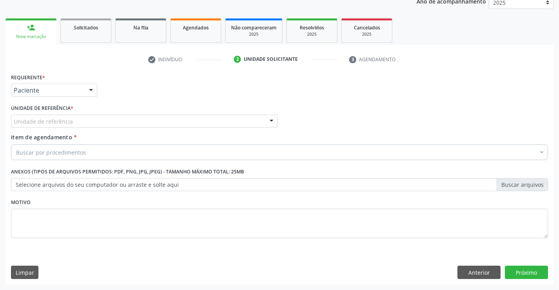
click at [90, 119] on div "Unidade de referência" at bounding box center [144, 121] width 267 height 13
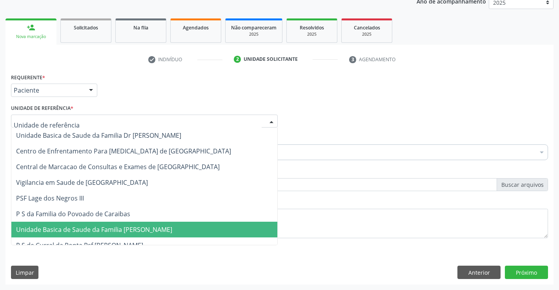
drag, startPoint x: 98, startPoint y: 230, endPoint x: 91, endPoint y: 182, distance: 48.7
click at [98, 229] on span "Unidade Basica de Saude da Familia [PERSON_NAME]" at bounding box center [94, 229] width 156 height 9
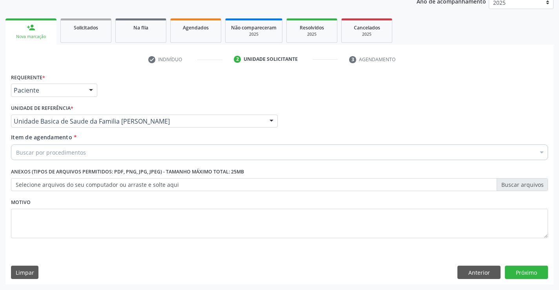
click at [91, 160] on div "Buscar por procedimentos" at bounding box center [279, 152] width 537 height 16
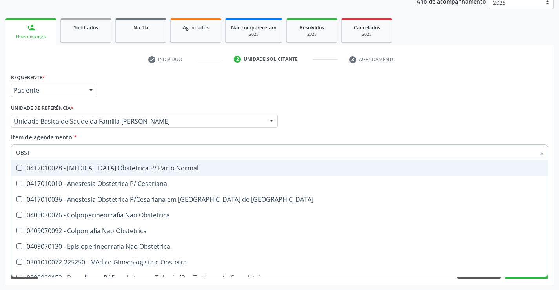
type input "OBSTE"
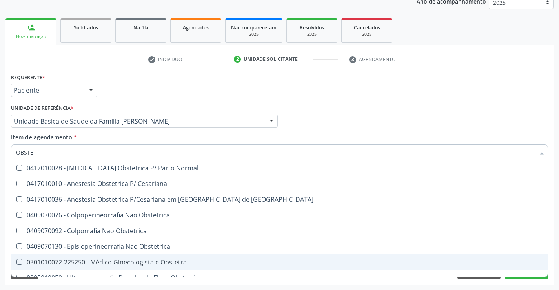
click at [152, 260] on div "0301010072-225250 - Médico Ginecologista e Obstetra" at bounding box center [279, 262] width 527 height 6
checkbox Obstetra "true"
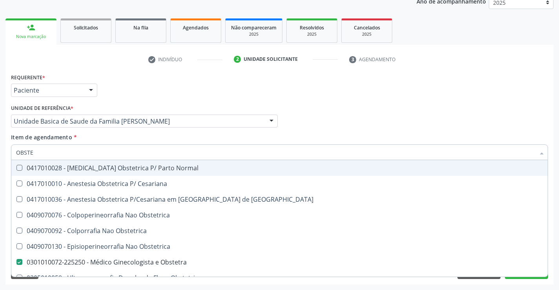
click at [365, 110] on div "Profissional Solicitante Por favor, selecione a Unidade de Atendimento primeiro…" at bounding box center [279, 117] width 541 height 31
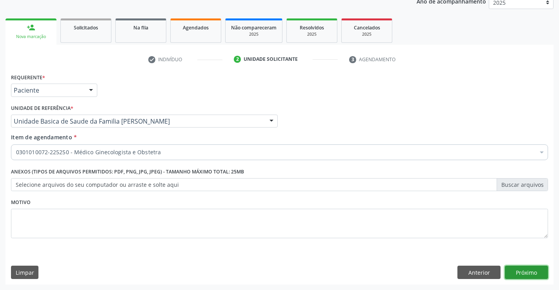
click at [523, 270] on button "Próximo" at bounding box center [526, 272] width 43 height 13
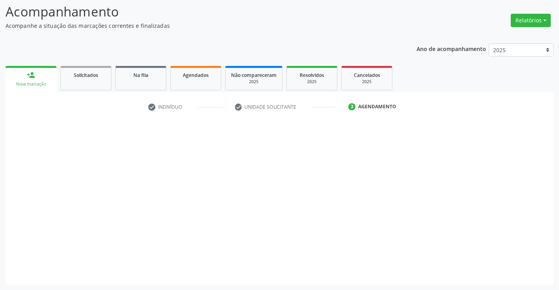
scroll to position [51, 0]
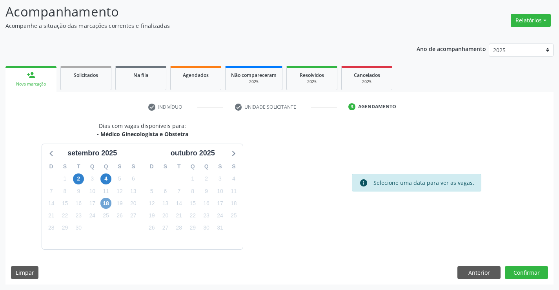
click at [109, 206] on span "18" at bounding box center [105, 203] width 11 height 11
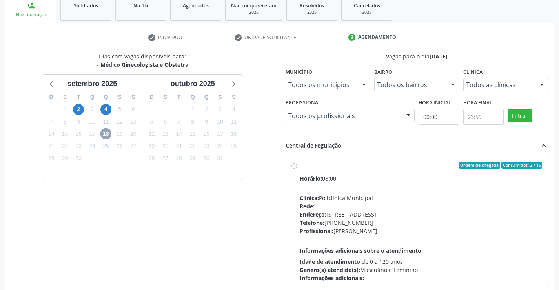
scroll to position [179, 0]
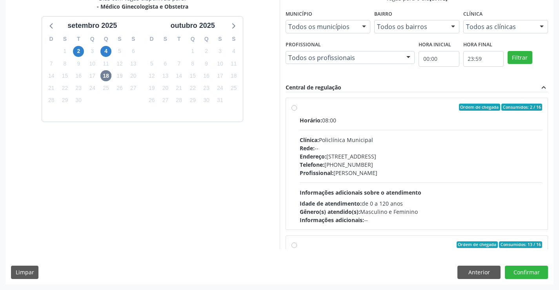
click at [389, 179] on div "Horário: 08:00 Clínica: Policlínica Municipal Rede: -- Endereço: Predio, nº 386…" at bounding box center [421, 170] width 243 height 108
click at [297, 111] on input "Ordem de chegada Consumidos: 2 / 16 Horário: 08:00 Clínica: Policlínica Municip…" at bounding box center [294, 107] width 5 height 7
radio input "true"
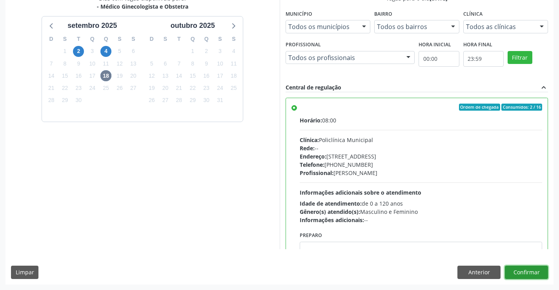
click at [511, 273] on button "Confirmar" at bounding box center [526, 272] width 43 height 13
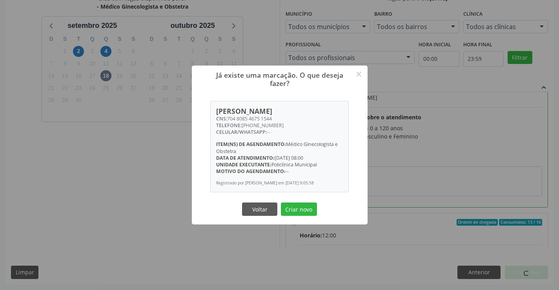
scroll to position [78, 0]
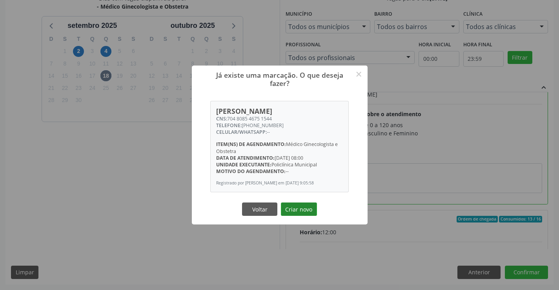
click at [309, 208] on button "Criar novo" at bounding box center [299, 208] width 36 height 13
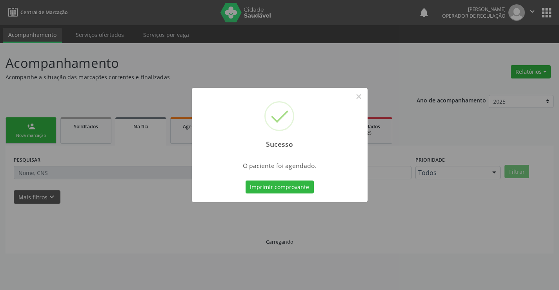
scroll to position [0, 0]
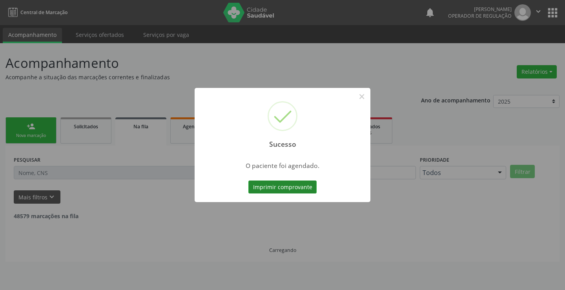
click at [302, 186] on button "Imprimir comprovante" at bounding box center [282, 187] width 68 height 13
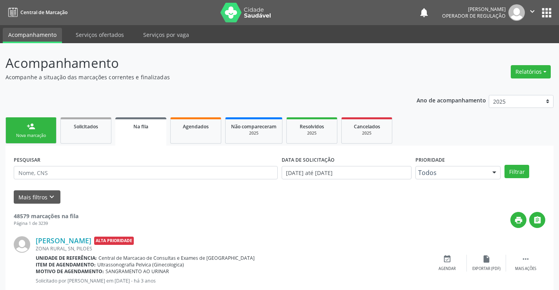
click at [42, 128] on link "person_add Nova marcação" at bounding box center [30, 130] width 51 height 26
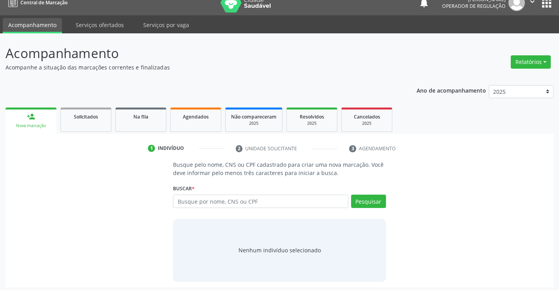
scroll to position [13, 0]
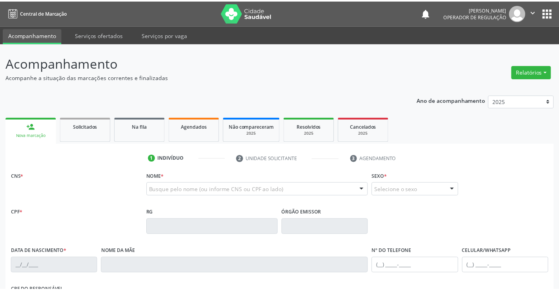
scroll to position [13, 0]
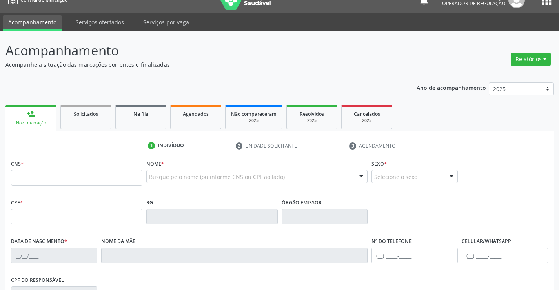
click at [35, 179] on input "text" at bounding box center [76, 178] width 131 height 16
type input "704 6026 9169 5427"
type input "1265729417"
type input "[DATE]"
type input "[PHONE_NUMBER]"
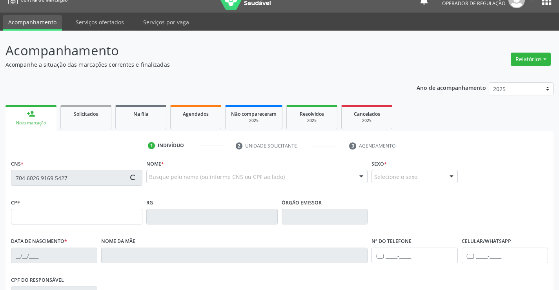
type input "S/N"
type input "005.408.315-06"
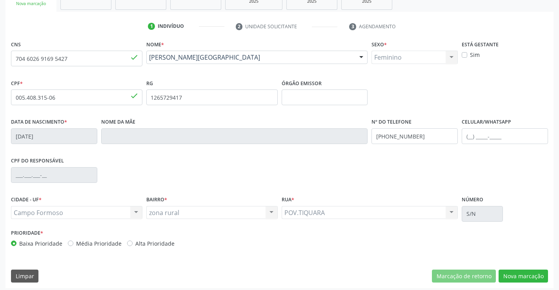
scroll to position [135, 0]
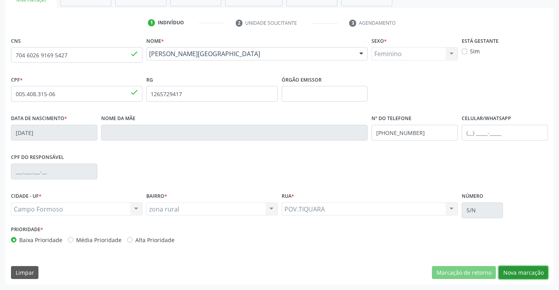
click at [523, 275] on button "Nova marcação" at bounding box center [523, 272] width 49 height 13
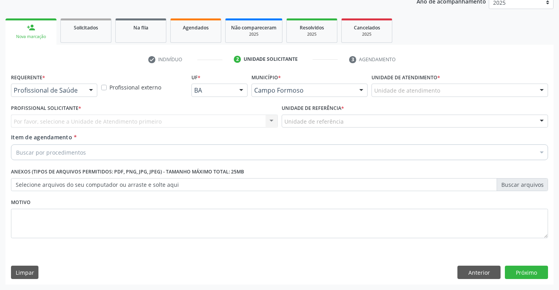
scroll to position [99, 0]
click at [89, 87] on div at bounding box center [91, 90] width 12 height 13
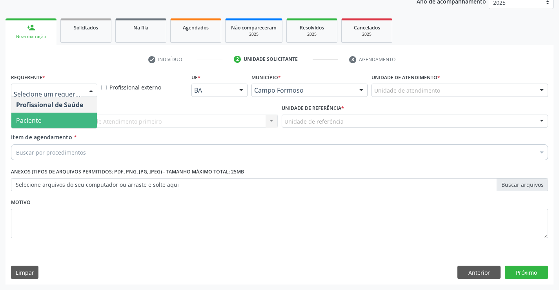
click at [29, 121] on span "Paciente" at bounding box center [29, 120] width 26 height 9
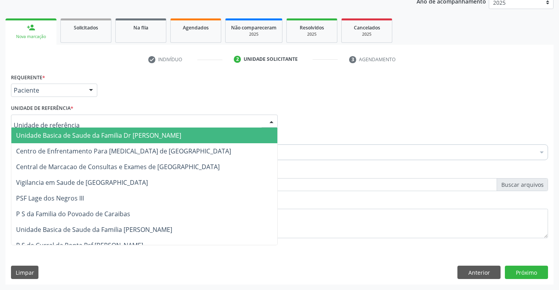
click at [97, 120] on div at bounding box center [144, 121] width 267 height 13
click at [150, 120] on input "text" at bounding box center [138, 125] width 248 height 16
click at [151, 120] on input "text" at bounding box center [138, 125] width 248 height 16
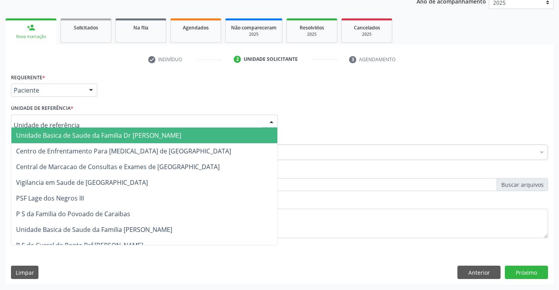
click at [151, 120] on input "text" at bounding box center [138, 125] width 248 height 16
click at [151, 116] on div at bounding box center [144, 121] width 267 height 13
click at [139, 121] on input "text" at bounding box center [138, 125] width 248 height 16
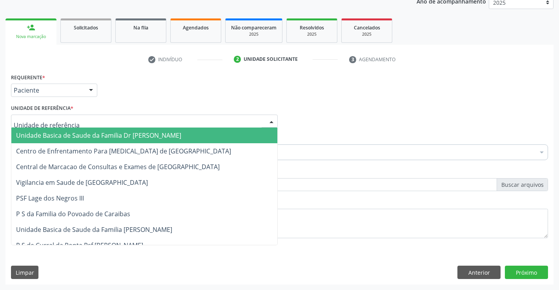
click at [139, 121] on input "text" at bounding box center [138, 125] width 248 height 16
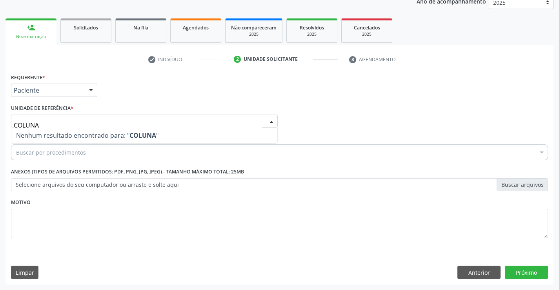
type input "COLUNA"
click at [141, 101] on div "Requerente * Paciente Profissional de Saúde Paciente Nenhum resultado encontrad…" at bounding box center [279, 86] width 541 height 31
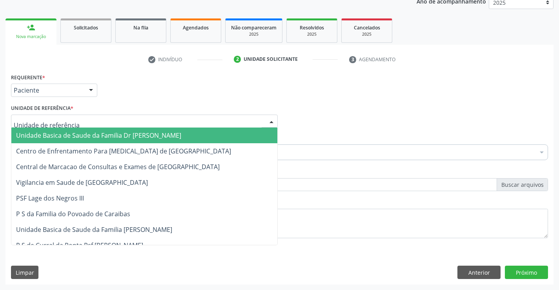
click at [89, 118] on div at bounding box center [144, 121] width 267 height 13
click at [91, 137] on span "Unidade Basica de Saude da Familia Dr [PERSON_NAME]" at bounding box center [98, 135] width 165 height 9
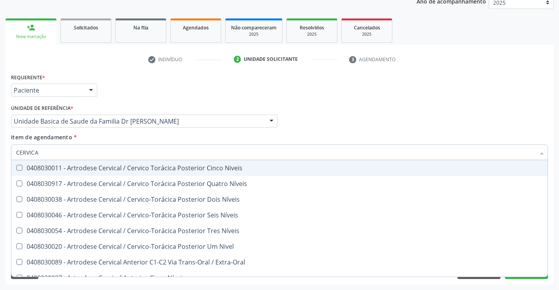
type input "CERVICAL"
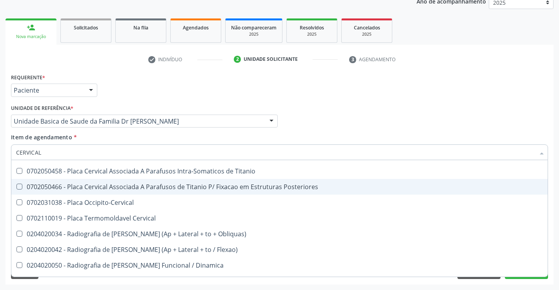
scroll to position [628, 0]
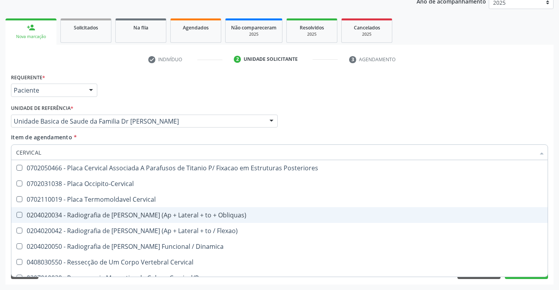
click at [141, 215] on div "0204020034 - Radiografia de [PERSON_NAME] (Ap + Lateral + to + Obliquas)" at bounding box center [279, 215] width 527 height 6
checkbox Obliquas\) "true"
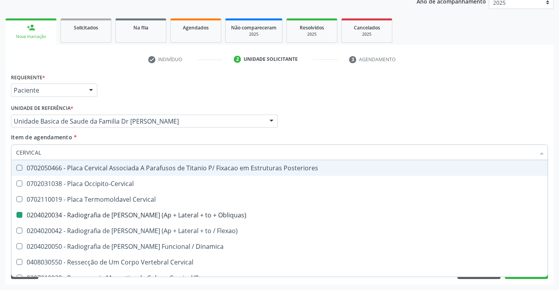
click at [164, 93] on div "Requerente * Paciente Profissional de Saúde Paciente Nenhum resultado encontrad…" at bounding box center [279, 86] width 541 height 31
checkbox Níveis "true"
checkbox Obliquas\) "false"
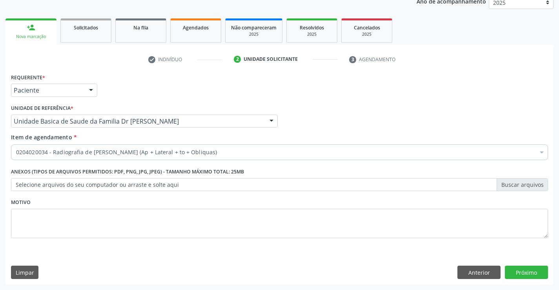
scroll to position [0, 0]
click at [134, 88] on div "Requerente * Paciente Profissional de Saúde Paciente Nenhum resultado encontrad…" at bounding box center [279, 86] width 541 height 31
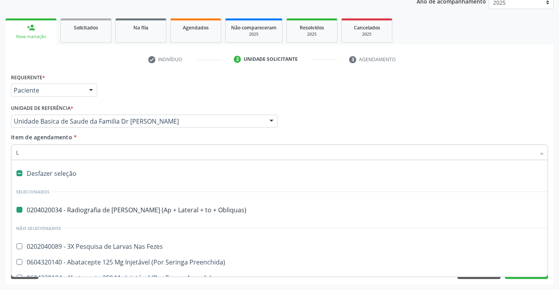
type input "LO"
checkbox Obliquas\) "false"
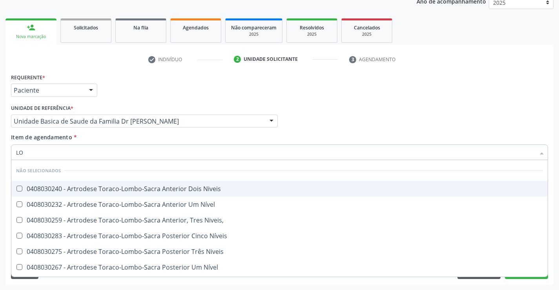
type input "L"
checkbox Niveis "true"
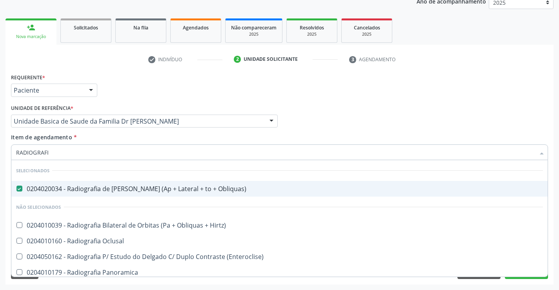
type input "RADIOGRAFIA"
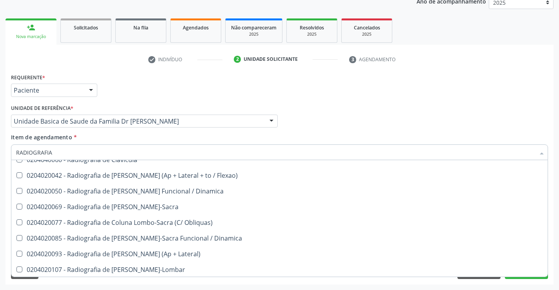
scroll to position [432, 0]
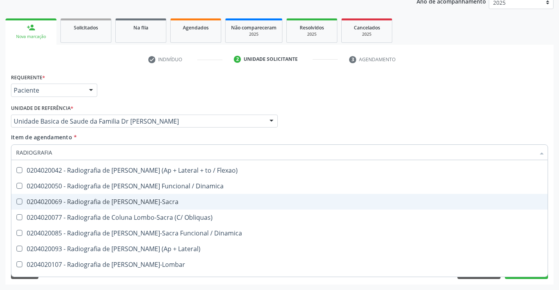
click at [168, 204] on div "0204020069 - Radiografia de Coluna Lombo-Sacra" at bounding box center [279, 202] width 527 height 6
checkbox Lombo-Sacra "true"
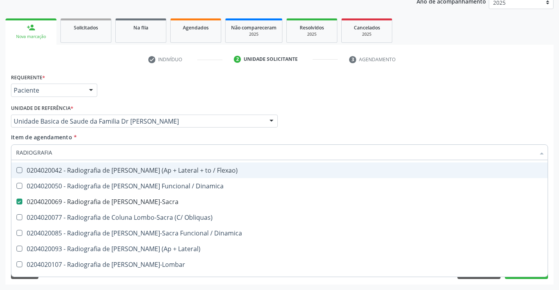
type input "RADIOGRAFIA"
click at [164, 99] on div "Requerente * Paciente Profissional de Saúde Paciente Nenhum resultado encontrad…" at bounding box center [279, 86] width 541 height 31
checkbox Lombo-Sacra "false"
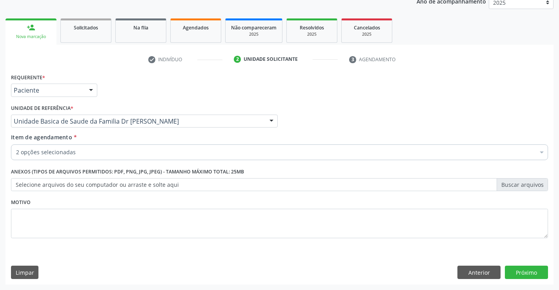
scroll to position [0, 0]
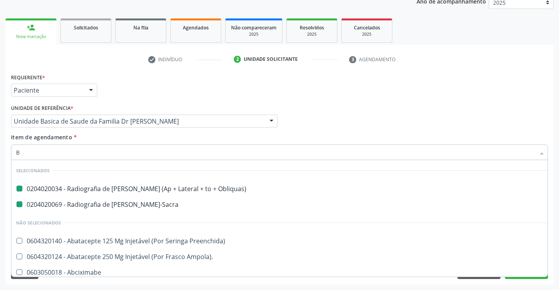
type input "BA"
checkbox Obliquas\) "false"
checkbox Lombo-Sacra "false"
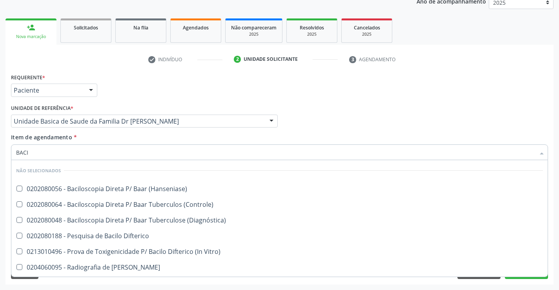
type input "BACIA"
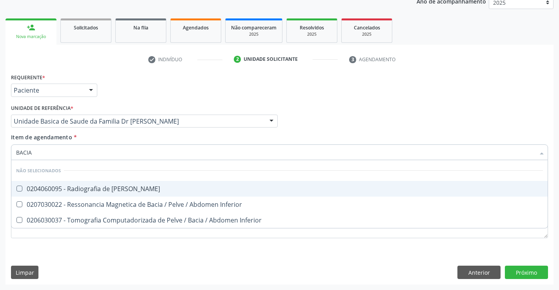
click at [104, 193] on span "0204060095 - Radiografia de Bacia" at bounding box center [279, 189] width 536 height 16
checkbox Bacia "true"
click at [176, 75] on div "Requerente * Paciente Profissional de Saúde Paciente Nenhum resultado encontrad…" at bounding box center [279, 86] width 541 height 31
checkbox Inferior "true"
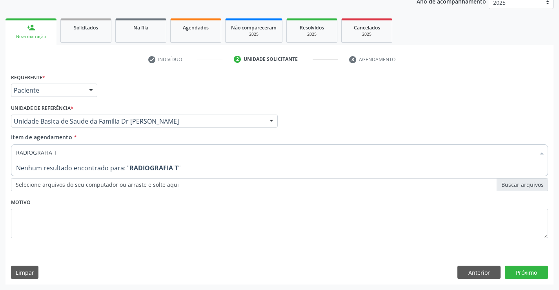
type input "RADIOGRAFIA"
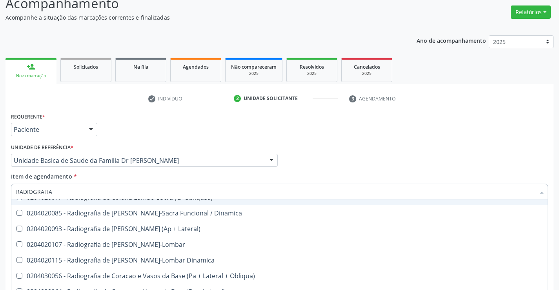
scroll to position [510, 0]
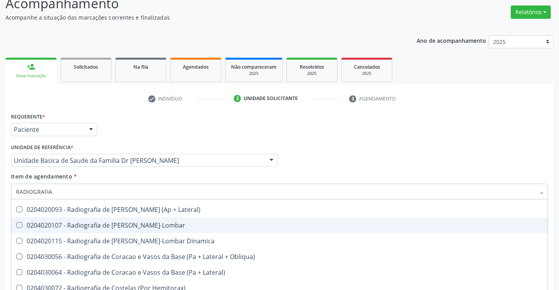
click at [210, 219] on span "0204020107 - Radiografia de Coluna Toraco-Lombar" at bounding box center [279, 225] width 536 height 16
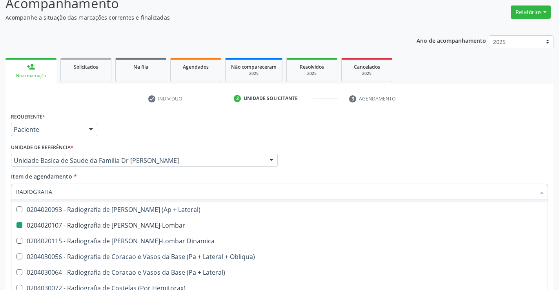
click at [417, 144] on div "Profissional Solicitante Por favor, selecione a Unidade de Atendimento primeiro…" at bounding box center [279, 157] width 541 height 31
checkbox Toraco-Lombar "false"
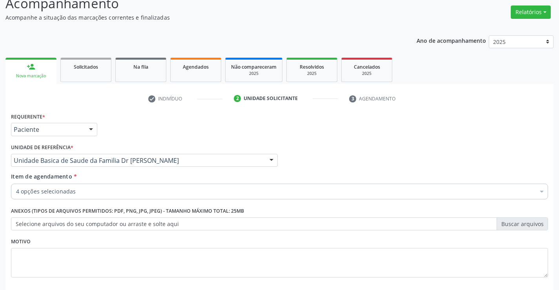
scroll to position [0, 0]
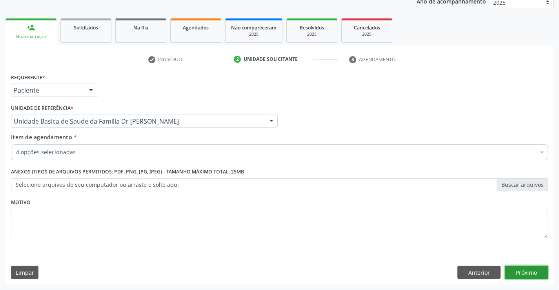
click at [525, 272] on button "Próximo" at bounding box center [526, 272] width 43 height 13
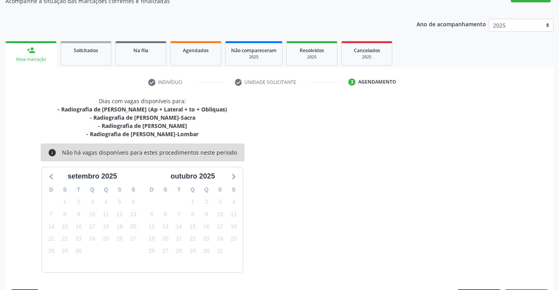
scroll to position [99, 0]
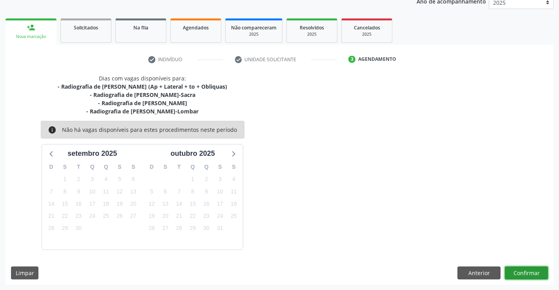
click at [531, 273] on button "Confirmar" at bounding box center [526, 272] width 43 height 13
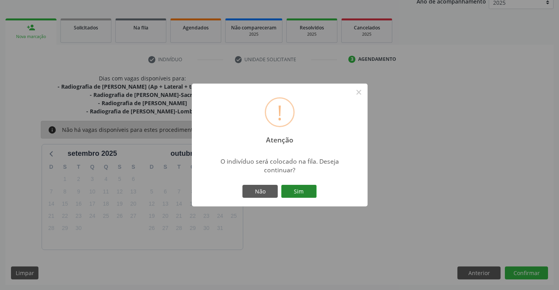
click at [308, 197] on button "Sim" at bounding box center [298, 191] width 35 height 13
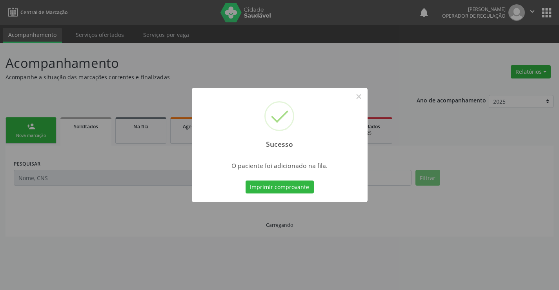
scroll to position [0, 0]
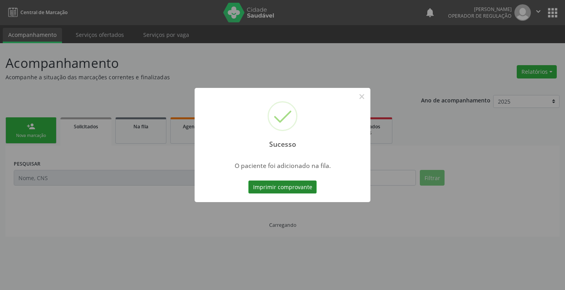
click at [299, 185] on button "Imprimir comprovante" at bounding box center [282, 187] width 68 height 13
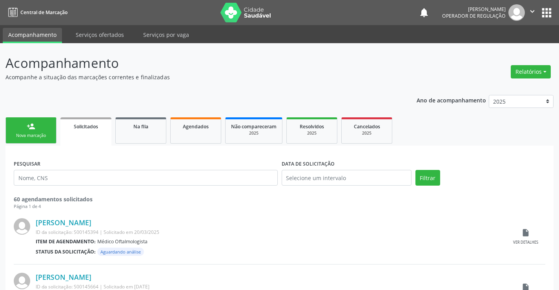
click at [32, 135] on div "Nova marcação" at bounding box center [30, 136] width 39 height 6
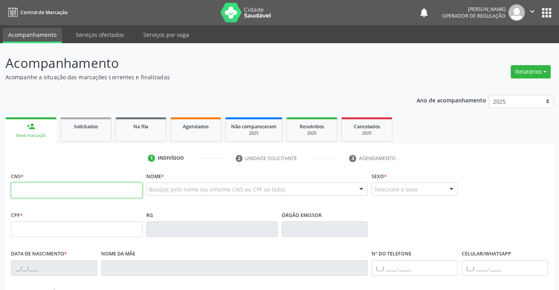
click at [44, 195] on input "text" at bounding box center [76, 190] width 131 height 16
type input "700 5029 7996 8250"
type input "1129166198"
type input "05/04/1977"
type input "S/N"
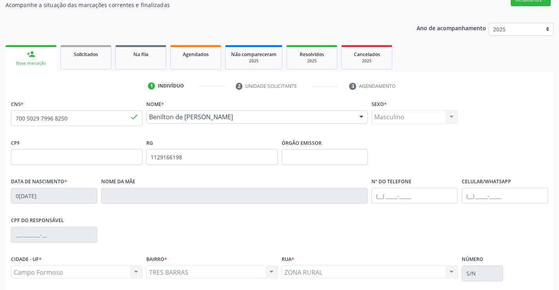
scroll to position [135, 0]
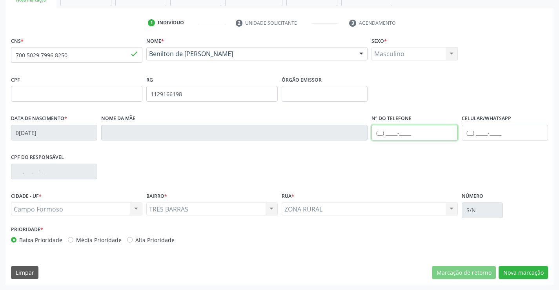
click at [412, 140] on input "text" at bounding box center [415, 133] width 86 height 16
type input "(74) 99135-3622"
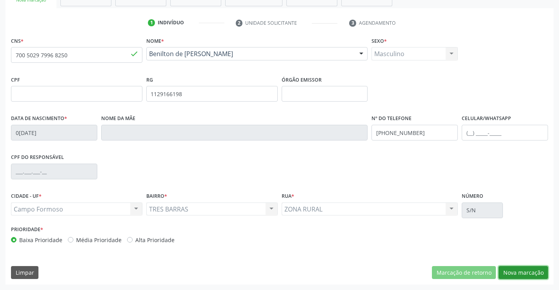
click at [525, 274] on button "Nova marcação" at bounding box center [523, 272] width 49 height 13
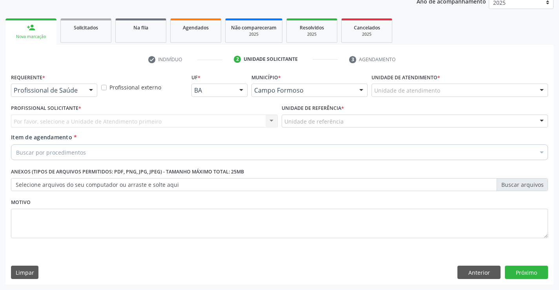
drag, startPoint x: 78, startPoint y: 94, endPoint x: 44, endPoint y: 117, distance: 41.0
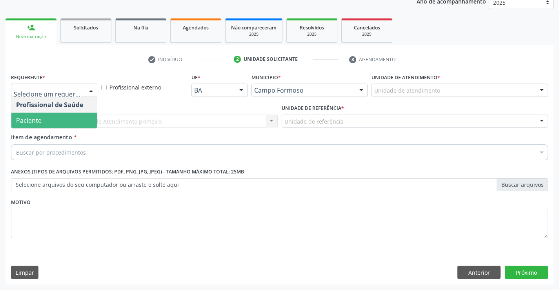
click at [44, 124] on span "Paciente" at bounding box center [54, 121] width 86 height 16
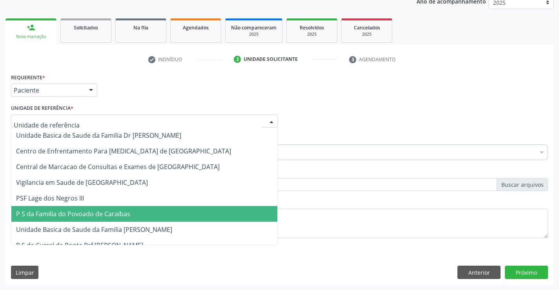
click at [73, 220] on span "P S da Familia do Povoado de Caraibas" at bounding box center [144, 214] width 266 height 16
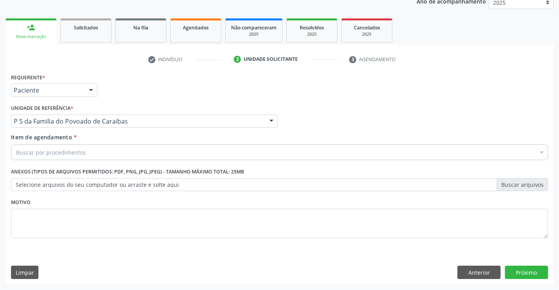
drag, startPoint x: 62, startPoint y: 144, endPoint x: 60, endPoint y: 151, distance: 7.1
click at [61, 150] on div "Item de agendamento * Buscar por procedimentos Selecionar todos 0202040089 - 3X…" at bounding box center [279, 145] width 537 height 25
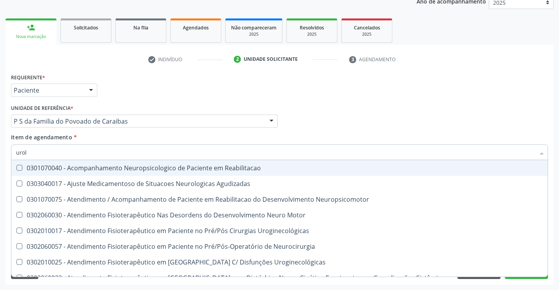
type input "urolo"
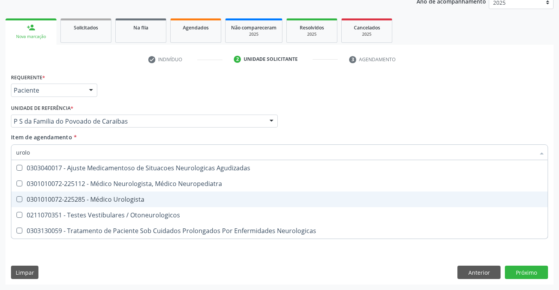
click at [111, 201] on div "0301010072-225285 - Médico Urologista" at bounding box center [279, 199] width 527 height 6
checkbox Urologista "true"
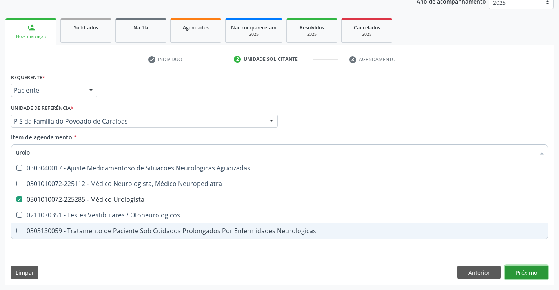
click at [527, 271] on div "Requerente * Paciente Profissional de Saúde Paciente Nenhum resultado encontrad…" at bounding box center [279, 177] width 548 height 213
checkbox Neuropediatra "true"
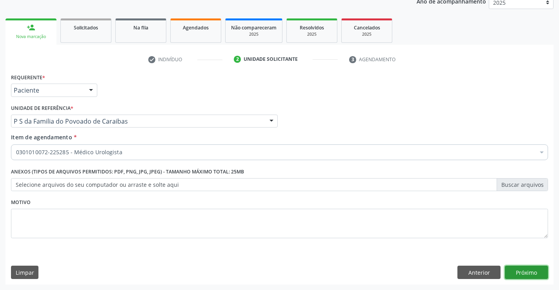
click at [521, 271] on button "Próximo" at bounding box center [526, 272] width 43 height 13
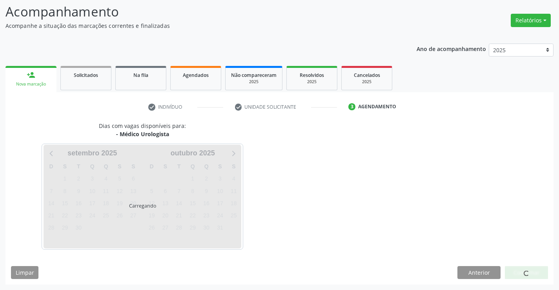
scroll to position [75, 0]
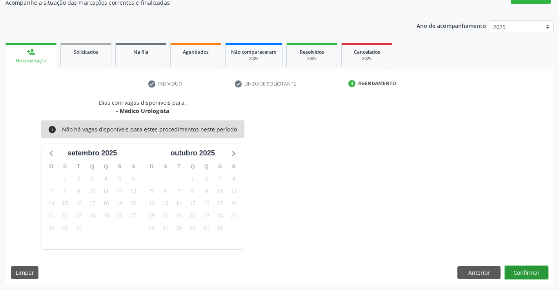
click at [529, 272] on button "Confirmar" at bounding box center [526, 272] width 43 height 13
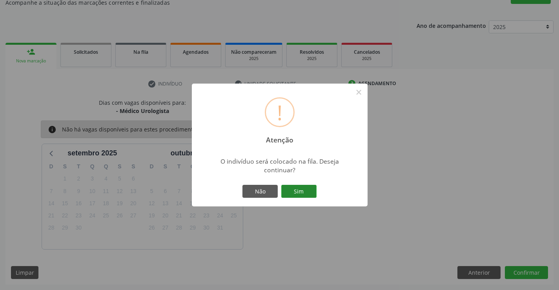
click at [302, 192] on button "Sim" at bounding box center [298, 191] width 35 height 13
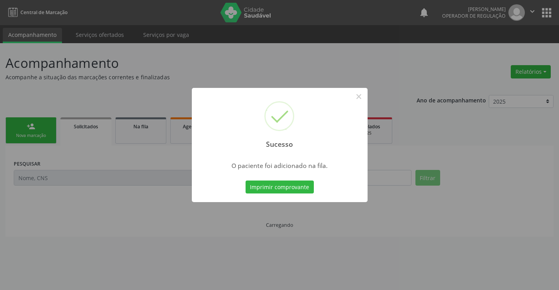
scroll to position [0, 0]
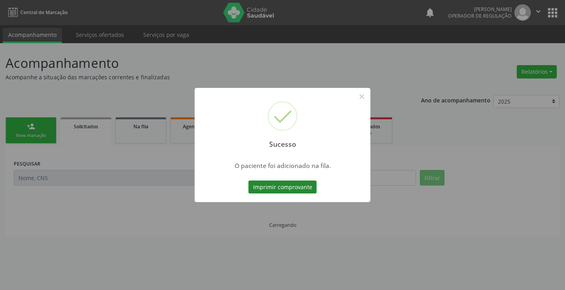
click at [295, 186] on button "Imprimir comprovante" at bounding box center [282, 187] width 68 height 13
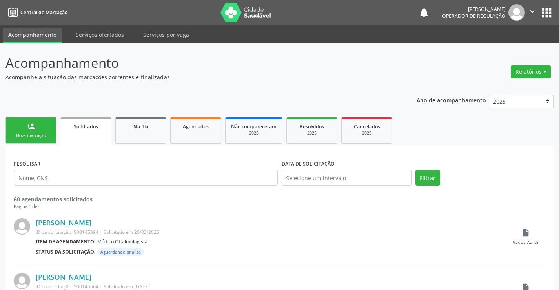
click at [40, 134] on div "Nova marcação" at bounding box center [30, 136] width 39 height 6
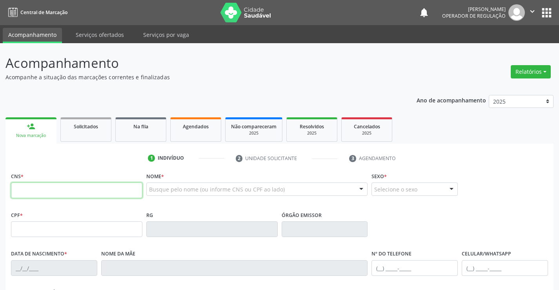
click at [45, 193] on input "text" at bounding box center [76, 190] width 131 height 16
type input "702 1047 0841 8094"
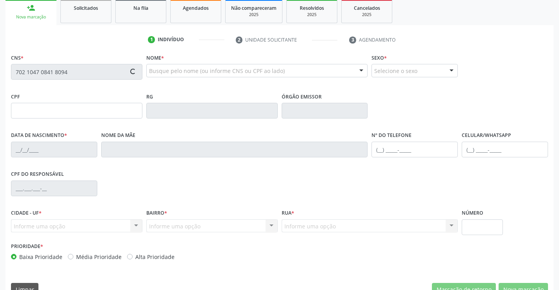
scroll to position [135, 0]
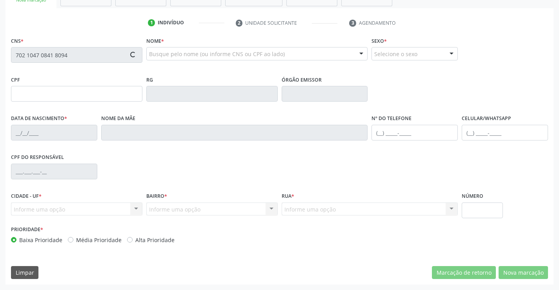
type input "786.806.895-72"
type input "0851999409"
type input "SSPBA"
type input "30/11/1977"
type input "(74) 99115-9380"
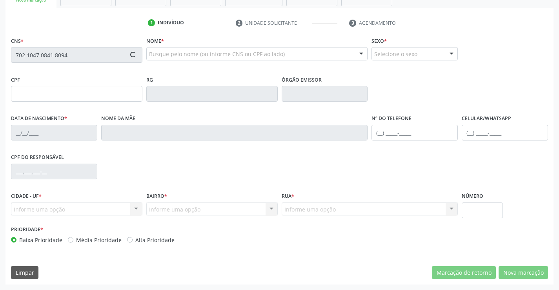
type input "(74) 99115-9380"
type input "786.806.895-72"
type input "SN"
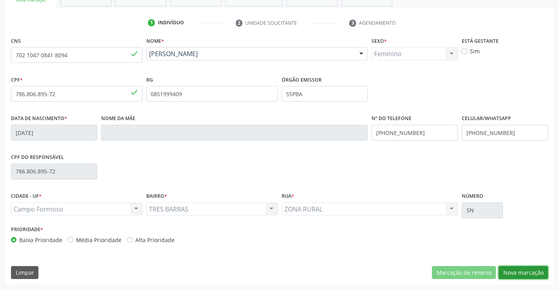
drag, startPoint x: 523, startPoint y: 270, endPoint x: 534, endPoint y: 273, distance: 11.1
click at [529, 272] on button "Nova marcação" at bounding box center [523, 272] width 49 height 13
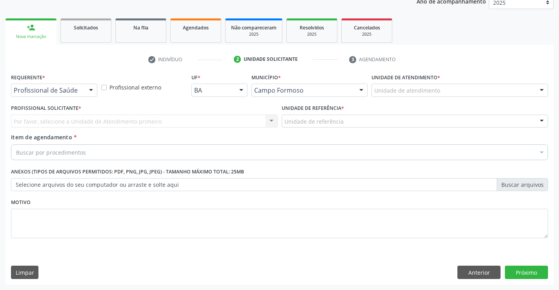
scroll to position [99, 0]
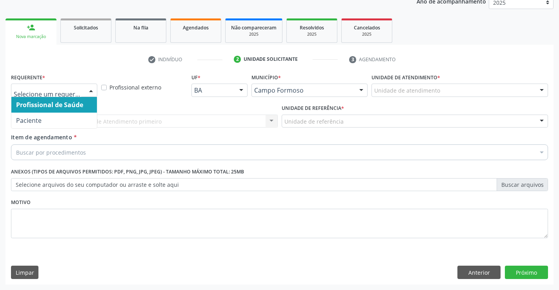
drag, startPoint x: 75, startPoint y: 90, endPoint x: 43, endPoint y: 113, distance: 39.7
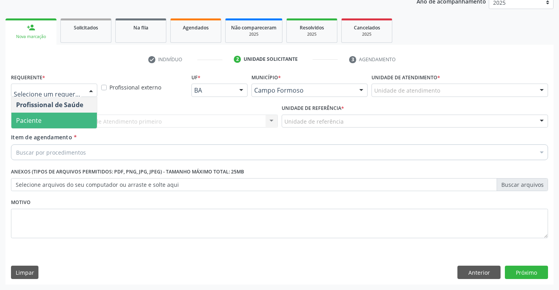
click at [45, 124] on span "Paciente" at bounding box center [54, 121] width 86 height 16
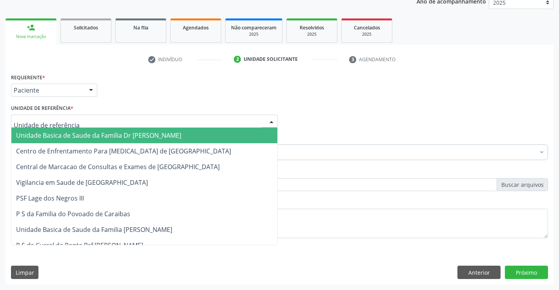
drag, startPoint x: 106, startPoint y: 126, endPoint x: 104, endPoint y: 196, distance: 70.7
click at [106, 127] on div at bounding box center [144, 121] width 267 height 13
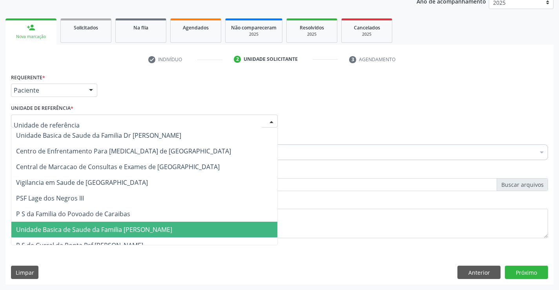
click at [104, 225] on span "Unidade Basica de Saude da Familia [PERSON_NAME]" at bounding box center [94, 229] width 156 height 9
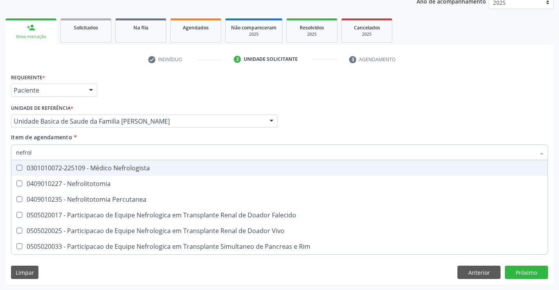
type input "nefrolo"
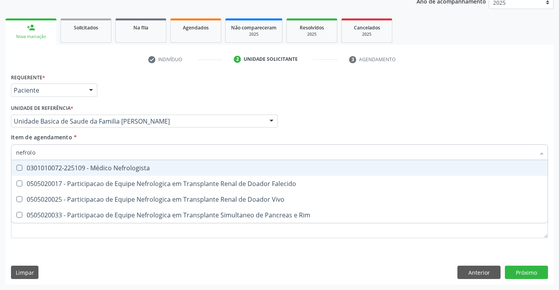
click at [102, 170] on div "0301010072-225109 - Médico Nefrologista" at bounding box center [279, 168] width 527 height 6
checkbox Nefrologista "true"
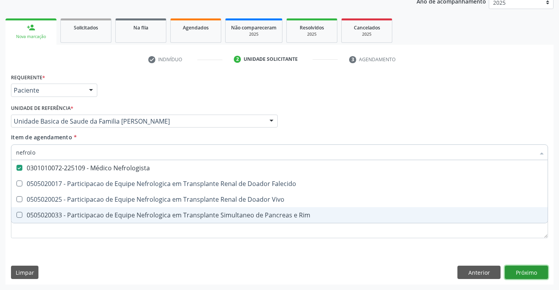
click at [516, 270] on div "Requerente * Paciente Profissional de Saúde Paciente Nenhum resultado encontrad…" at bounding box center [279, 177] width 548 height 213
checkbox Falecido "true"
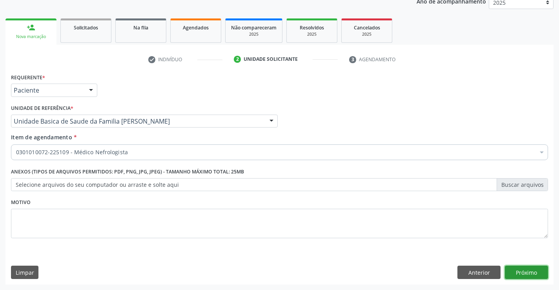
click at [527, 273] on button "Próximo" at bounding box center [526, 272] width 43 height 13
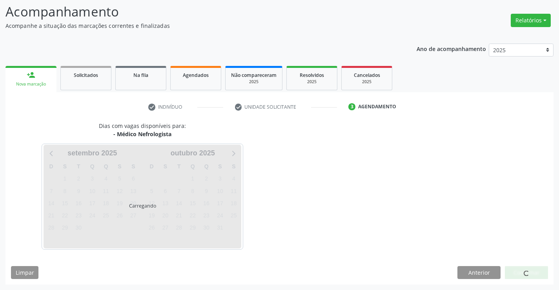
scroll to position [51, 0]
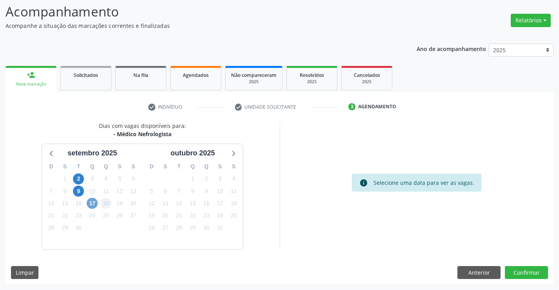
drag, startPoint x: 93, startPoint y: 203, endPoint x: 110, endPoint y: 207, distance: 17.6
click at [95, 204] on span "17" at bounding box center [92, 203] width 11 height 11
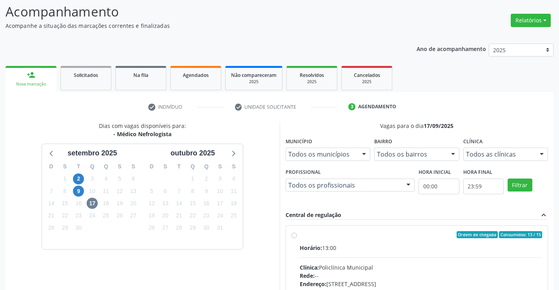
drag, startPoint x: 373, startPoint y: 252, endPoint x: 542, endPoint y: 249, distance: 169.2
click at [297, 238] on input "Ordem de chegada Consumidos: 13 / 15 Horário: 13:00 Clínica: Policlínica Munici…" at bounding box center [294, 234] width 5 height 7
radio input "true"
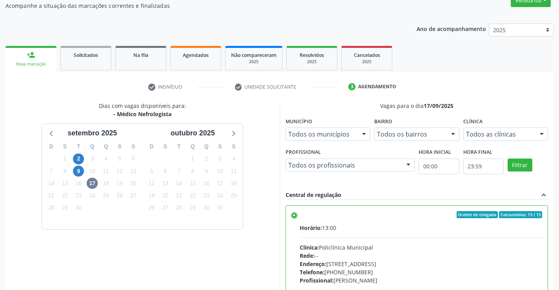
scroll to position [179, 0]
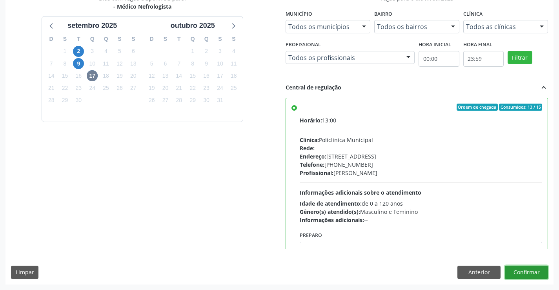
click at [518, 274] on button "Confirmar" at bounding box center [526, 272] width 43 height 13
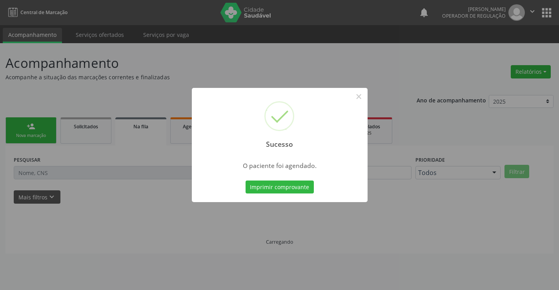
scroll to position [0, 0]
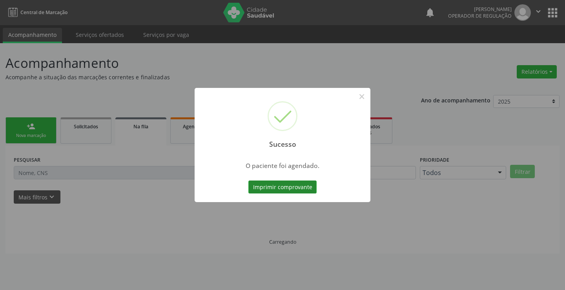
click at [294, 188] on button "Imprimir comprovante" at bounding box center [282, 187] width 68 height 13
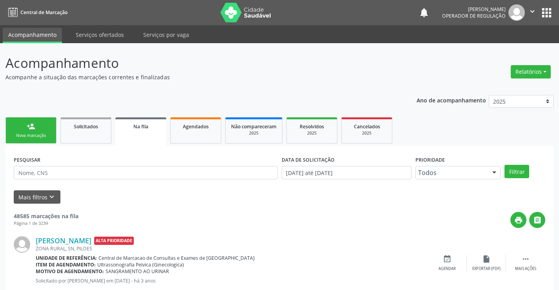
click at [40, 135] on div "Nova marcação" at bounding box center [30, 136] width 39 height 6
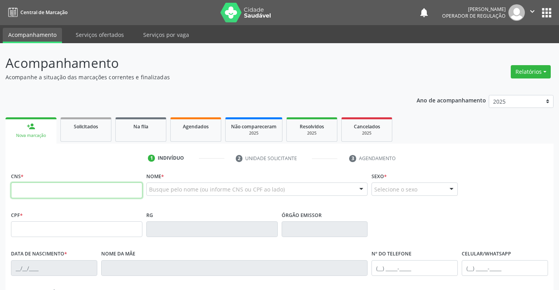
click at [26, 188] on input "text" at bounding box center [76, 190] width 131 height 16
type input "703 0008 5464 9378"
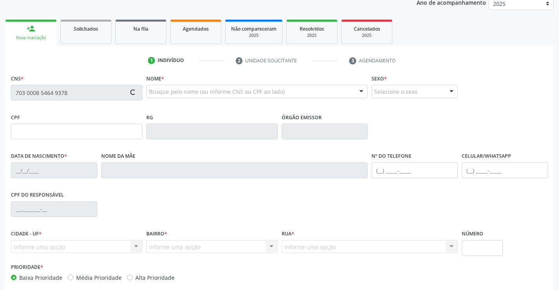
scroll to position [118, 0]
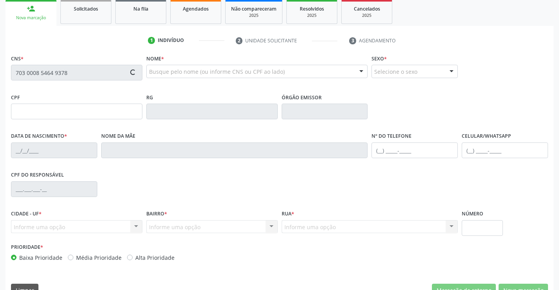
type input "17/03/1998"
type input "Katia Maria Dias da Silva Gomes"
type input "(74) 99141-3015"
type input "S/N"
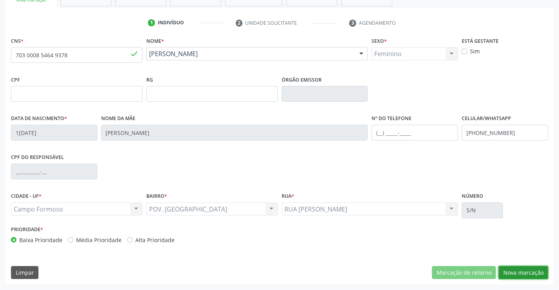
click at [517, 270] on button "Nova marcação" at bounding box center [523, 272] width 49 height 13
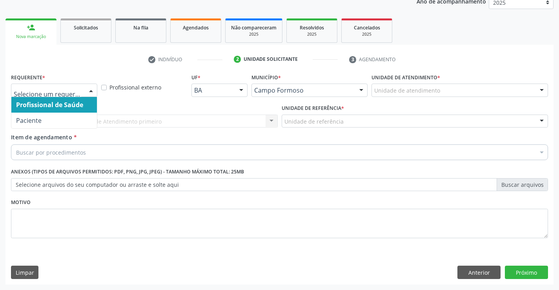
click at [86, 91] on div at bounding box center [91, 90] width 12 height 13
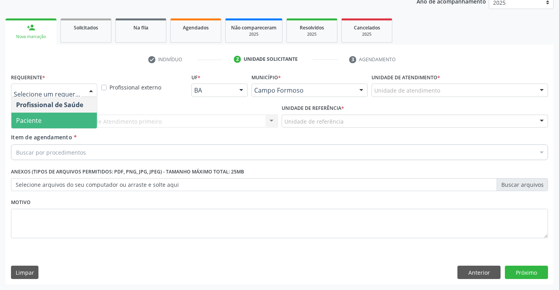
click at [25, 122] on span "Paciente" at bounding box center [29, 120] width 26 height 9
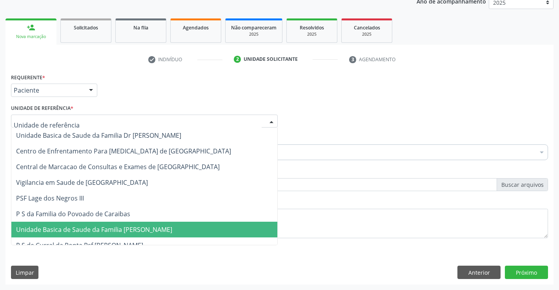
click at [91, 225] on span "Unidade Basica de Saude da Familia [PERSON_NAME]" at bounding box center [94, 229] width 156 height 9
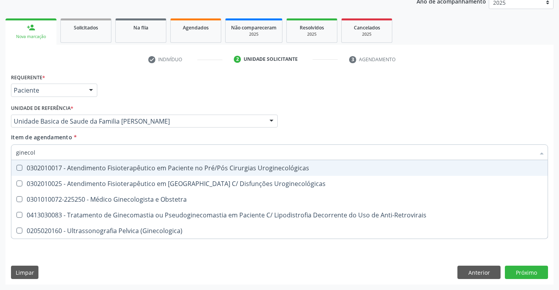
type input "ginecolo"
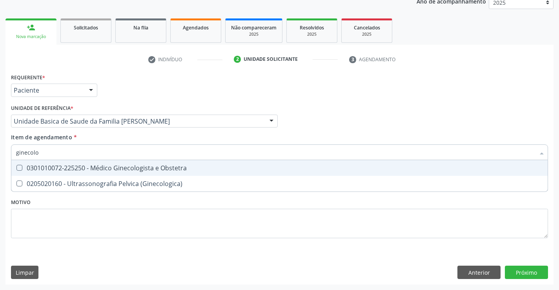
drag, startPoint x: 124, startPoint y: 167, endPoint x: 0, endPoint y: 164, distance: 124.4
click at [121, 167] on div "0301010072-225250 - Médico Ginecologista e Obstetra" at bounding box center [279, 168] width 527 height 6
checkbox Obstetra "true"
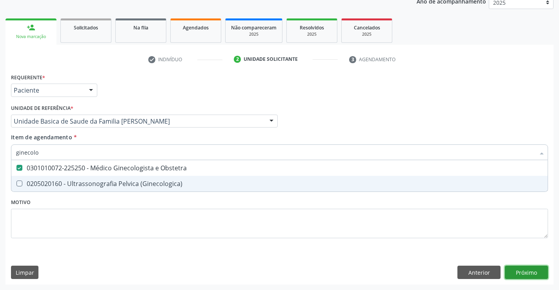
click at [530, 278] on button "Próximo" at bounding box center [526, 272] width 43 height 13
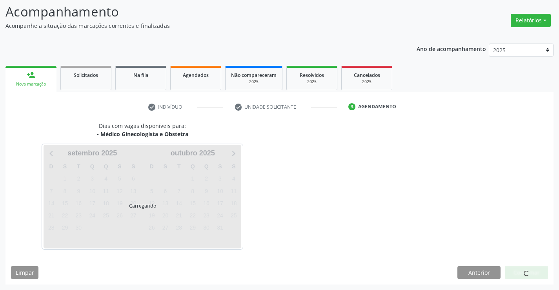
scroll to position [51, 0]
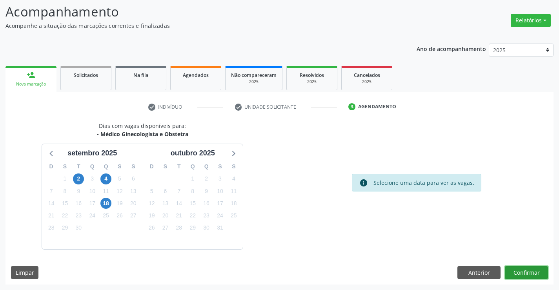
click at [529, 274] on button "Confirmar" at bounding box center [526, 272] width 43 height 13
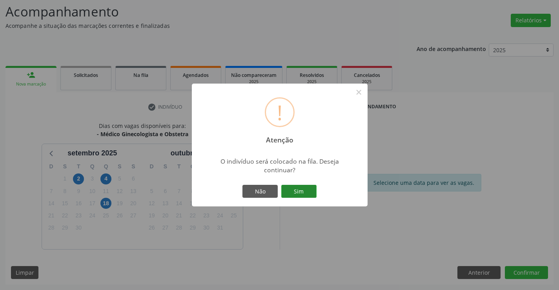
click at [304, 191] on button "Sim" at bounding box center [298, 191] width 35 height 13
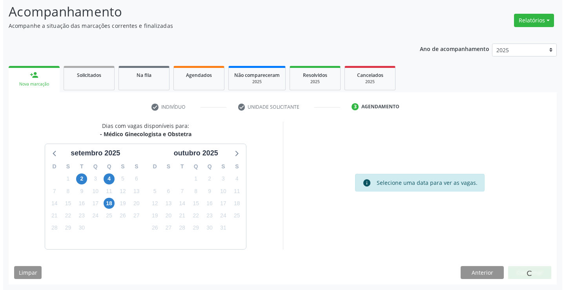
scroll to position [0, 0]
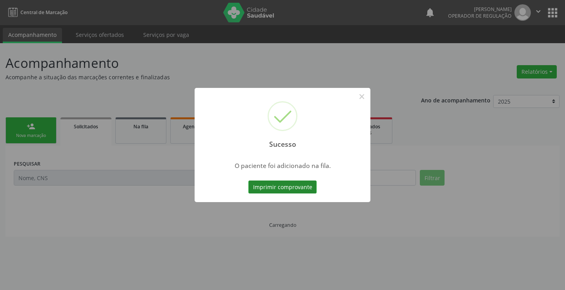
click at [291, 185] on button "Imprimir comprovante" at bounding box center [282, 187] width 68 height 13
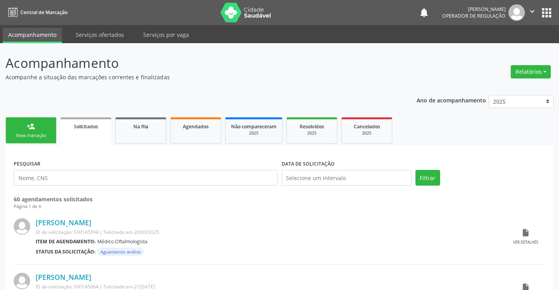
click at [26, 128] on link "person_add Nova marcação" at bounding box center [30, 130] width 51 height 26
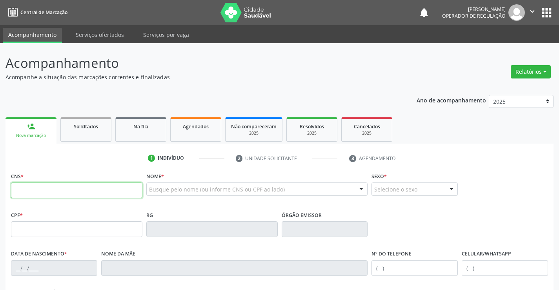
click at [38, 189] on input "text" at bounding box center [76, 190] width 131 height 16
type input "700 4087 2537 2050"
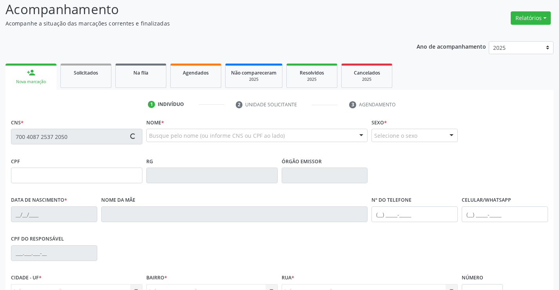
scroll to position [135, 0]
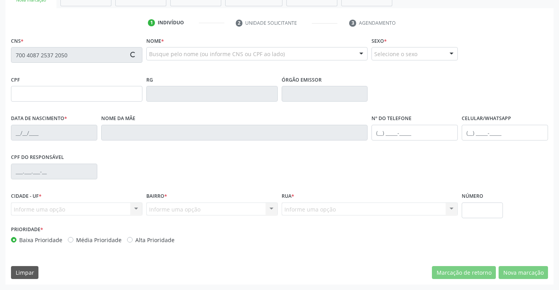
type input "1[DATE]"
type input "[PHONE_NUMBER]"
type input "S/N"
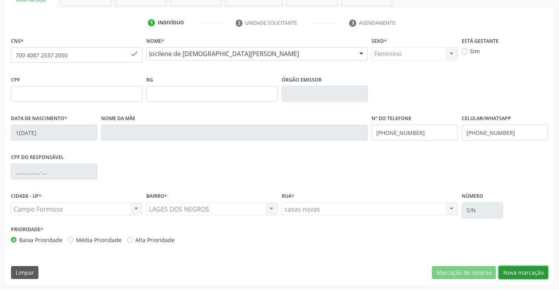
drag, startPoint x: 531, startPoint y: 272, endPoint x: 536, endPoint y: 278, distance: 8.4
click at [533, 274] on button "Nova marcação" at bounding box center [523, 272] width 49 height 13
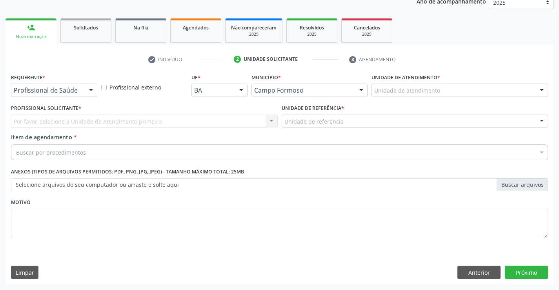
scroll to position [99, 0]
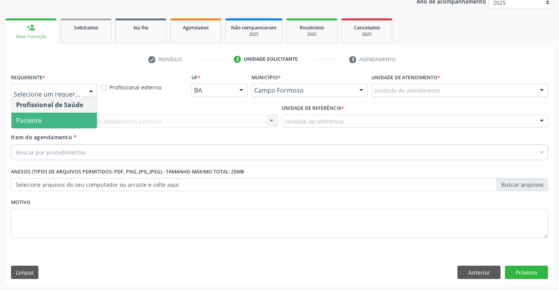
click at [37, 124] on span "Paciente" at bounding box center [29, 120] width 26 height 9
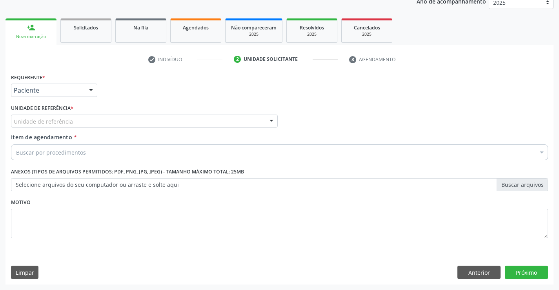
drag, startPoint x: 65, startPoint y: 122, endPoint x: 69, endPoint y: 186, distance: 63.7
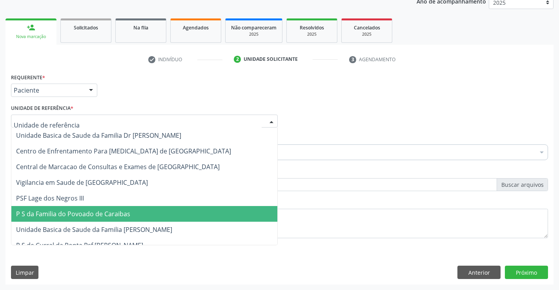
click at [72, 219] on span "P S da Familia do Povoado de Caraibas" at bounding box center [144, 214] width 266 height 16
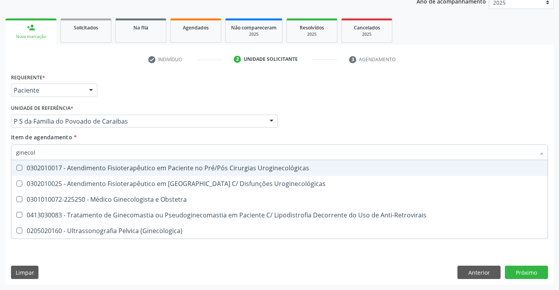
type input "ginecolo"
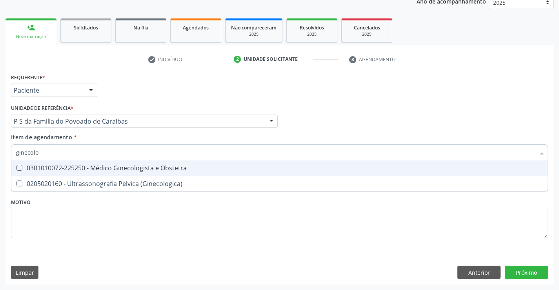
click at [82, 171] on div "0301010072-225250 - Médico Ginecologista e Obstetra" at bounding box center [279, 168] width 527 height 6
checkbox Obstetra "true"
click at [527, 271] on div "Requerente * Paciente Profissional de Saúde Paciente Nenhum resultado encontrad…" at bounding box center [279, 177] width 548 height 213
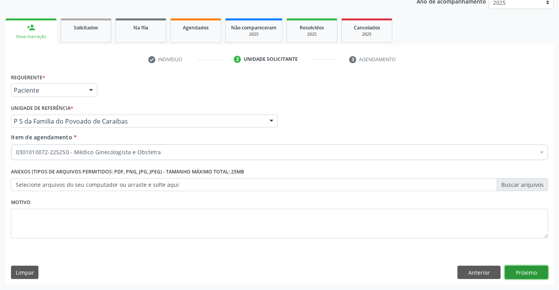
click at [530, 278] on button "Próximo" at bounding box center [526, 272] width 43 height 13
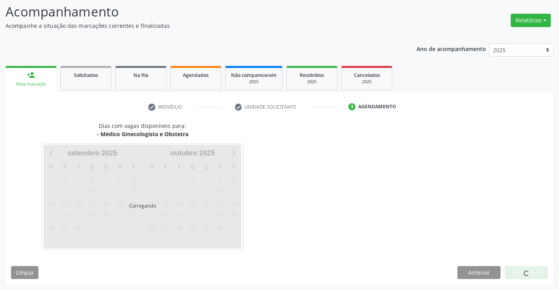
scroll to position [51, 0]
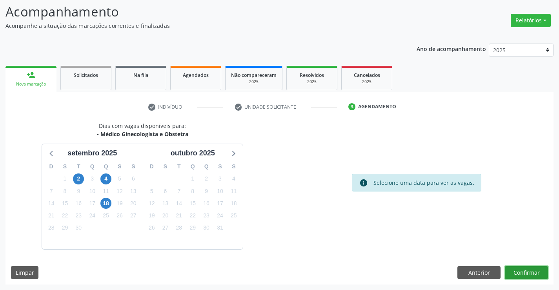
click at [526, 274] on button "Confirmar" at bounding box center [526, 272] width 43 height 13
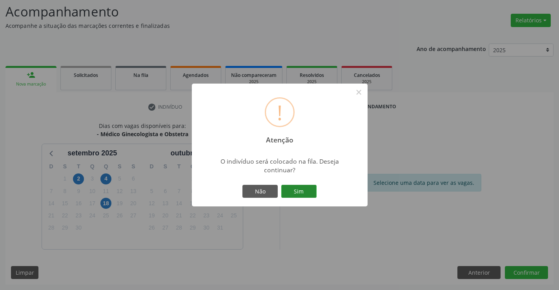
click at [297, 193] on button "Sim" at bounding box center [298, 191] width 35 height 13
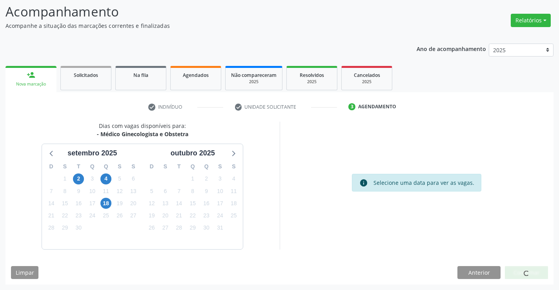
scroll to position [0, 0]
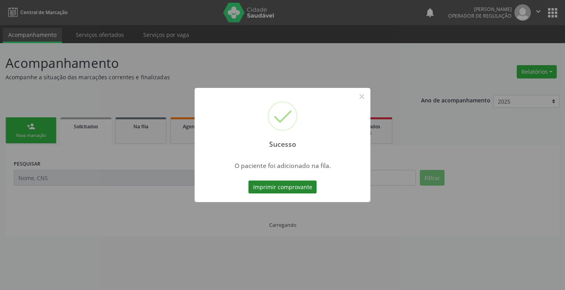
click at [312, 189] on button "Imprimir comprovante" at bounding box center [282, 187] width 68 height 13
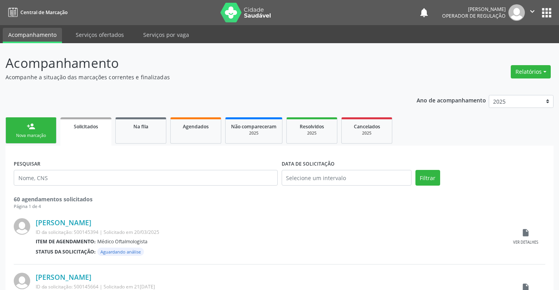
click at [34, 130] on div "person_add" at bounding box center [31, 126] width 9 height 9
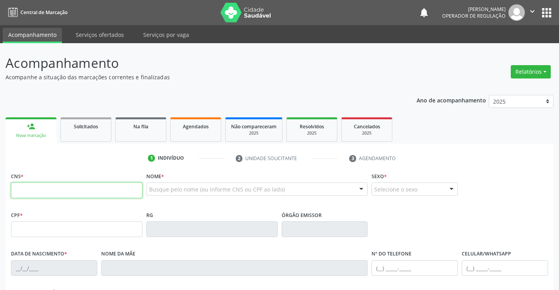
click at [36, 194] on input "text" at bounding box center [76, 190] width 131 height 16
type input "702 5003 5370 2230"
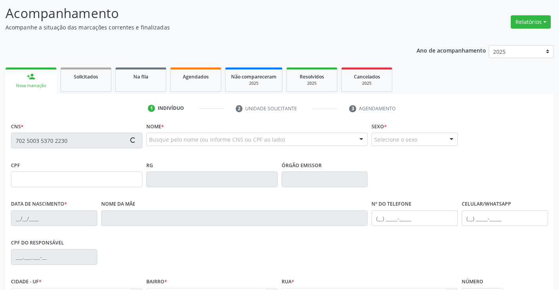
scroll to position [118, 0]
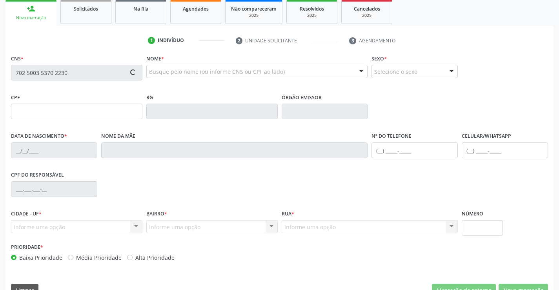
type input "052.145.285-66"
type input "[DATE]"
type input "[PERSON_NAME]"
type input "[PHONE_NUMBER]"
type input "S/N"
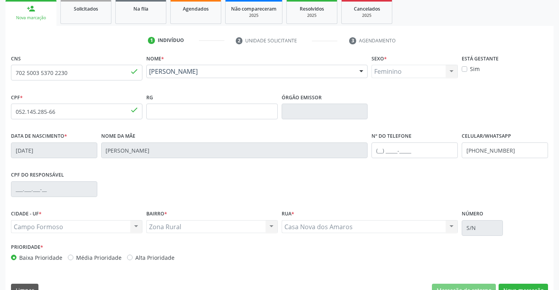
scroll to position [135, 0]
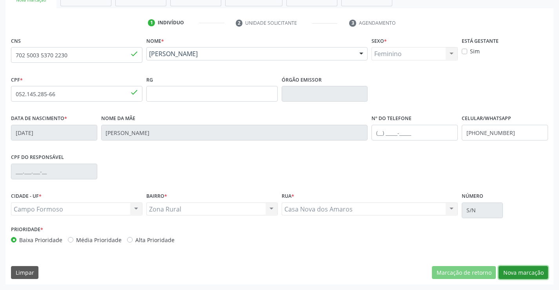
click at [532, 271] on button "Nova marcação" at bounding box center [523, 272] width 49 height 13
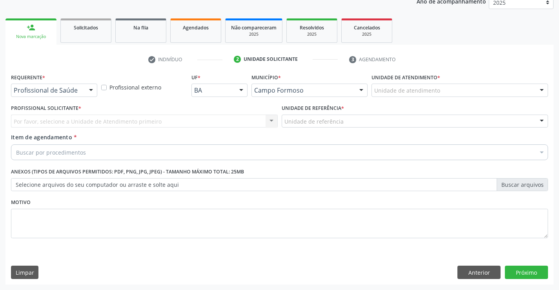
scroll to position [99, 0]
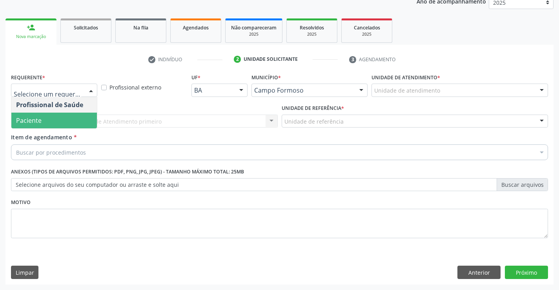
click at [41, 125] on span "Paciente" at bounding box center [54, 121] width 86 height 16
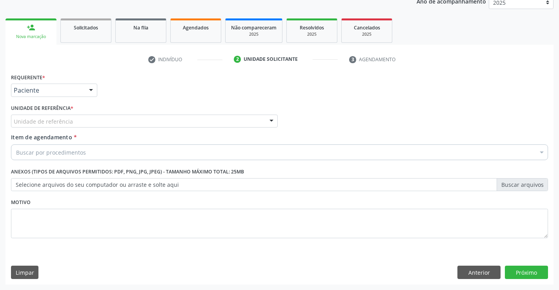
drag, startPoint x: 101, startPoint y: 121, endPoint x: 100, endPoint y: 143, distance: 22.0
click at [102, 121] on div "Unidade de referência" at bounding box center [144, 121] width 267 height 13
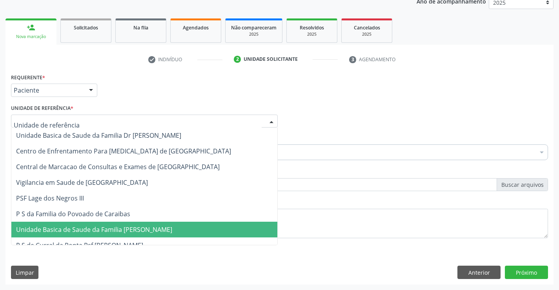
click at [102, 224] on span "Unidade Basica de Saude da Familia [PERSON_NAME]" at bounding box center [144, 230] width 266 height 16
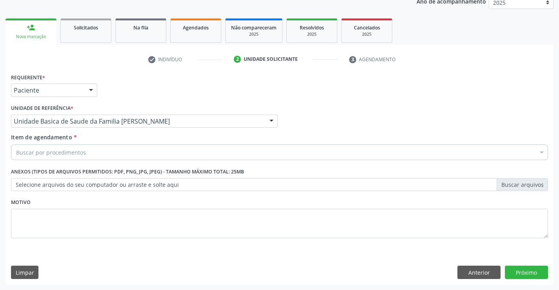
click at [96, 155] on div "Buscar por procedimentos" at bounding box center [279, 152] width 537 height 16
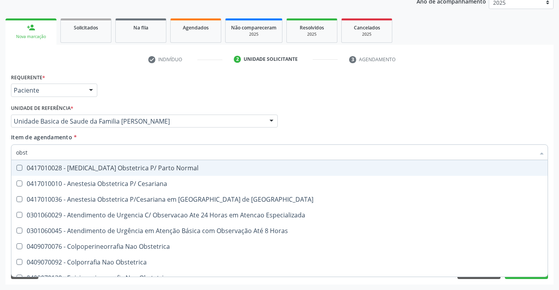
type input "obste"
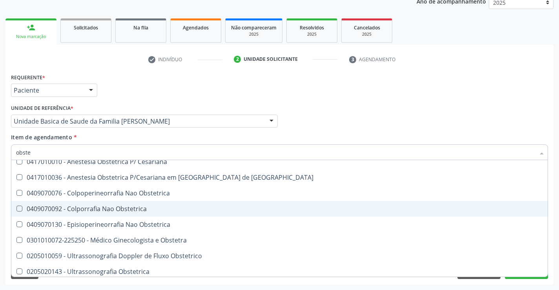
scroll to position [40, 0]
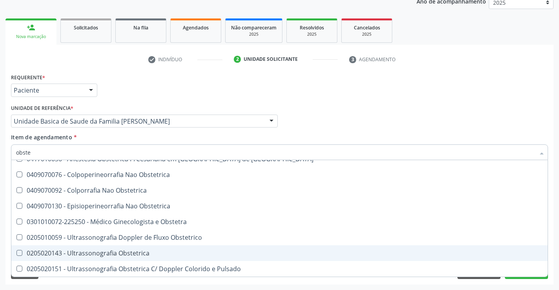
drag, startPoint x: 137, startPoint y: 252, endPoint x: 91, endPoint y: 253, distance: 45.1
click at [123, 253] on div "0205020143 - Ultrassonografia Obstetrica" at bounding box center [279, 253] width 527 height 6
checkbox Obstetrica "true"
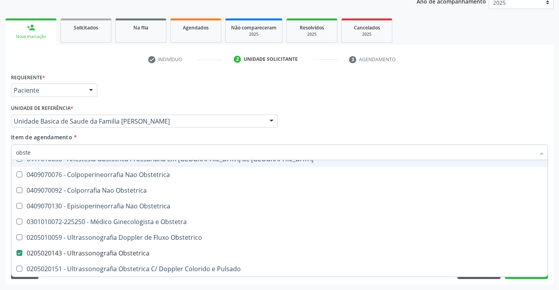
click at [513, 100] on div "Requerente * Paciente Profissional de Saúde Paciente Nenhum resultado encontrad…" at bounding box center [279, 86] width 541 height 31
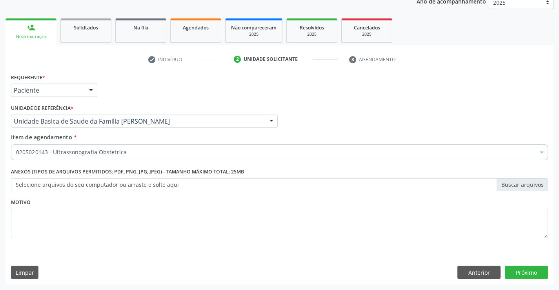
scroll to position [0, 0]
click at [528, 269] on button "Próximo" at bounding box center [526, 272] width 43 height 13
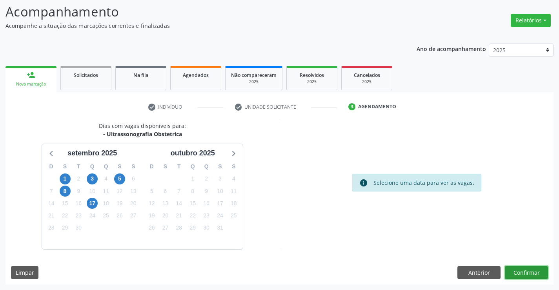
click at [529, 272] on button "Confirmar" at bounding box center [526, 272] width 43 height 13
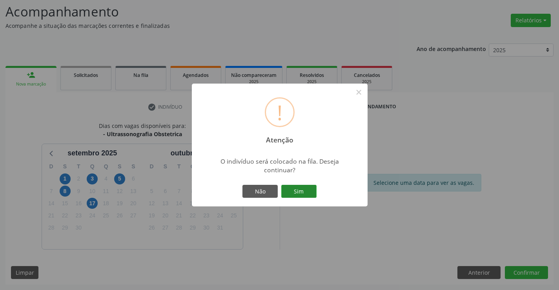
click at [284, 186] on button "Sim" at bounding box center [298, 191] width 35 height 13
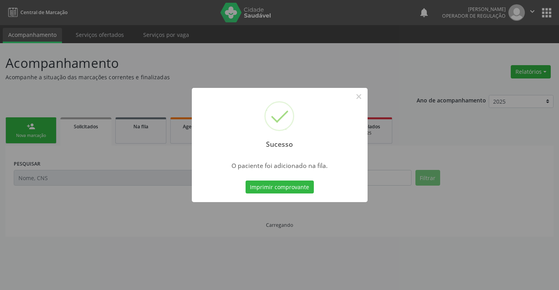
scroll to position [0, 0]
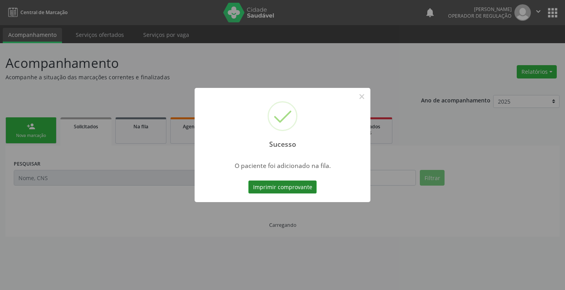
click at [282, 190] on button "Imprimir comprovante" at bounding box center [282, 187] width 68 height 13
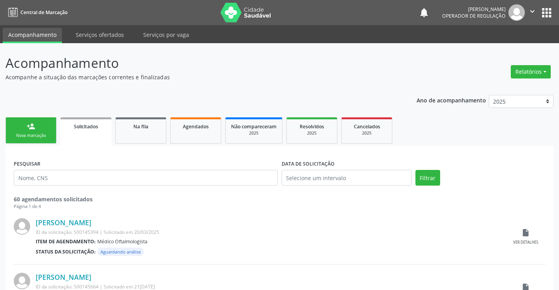
click at [33, 128] on div "person_add" at bounding box center [31, 126] width 9 height 9
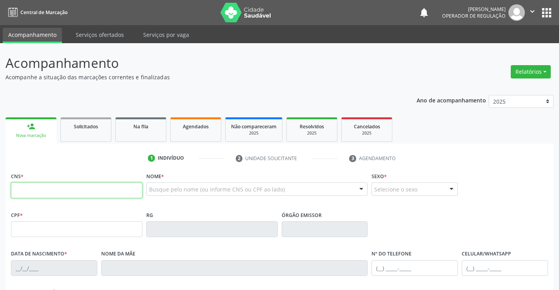
click at [31, 191] on input "text" at bounding box center [76, 190] width 131 height 16
type input "703 0078 2081 0571"
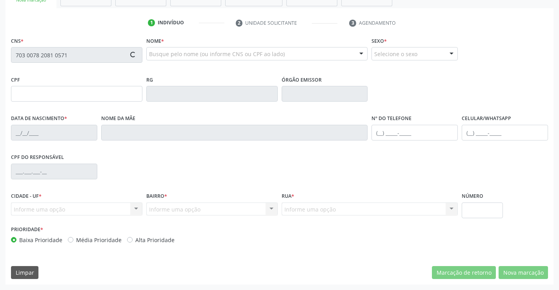
type input "0787452416"
type input "10[DATE]"
type input "[PHONE_NUMBER]"
type input "006.170.415-63"
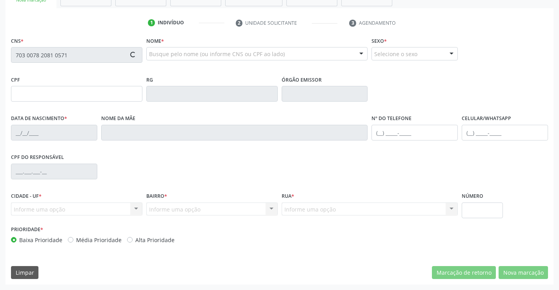
type input "S/N"
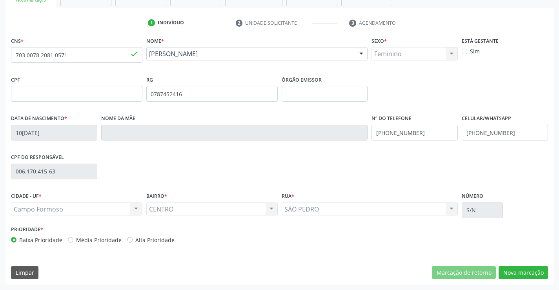
click at [520, 279] on div "CNS * 703 0078 2081 0571 done Nome * [PERSON_NAME] [PERSON_NAME] CNS: 703 0078 …" at bounding box center [279, 160] width 548 height 250
click at [522, 271] on button "Nova marcação" at bounding box center [523, 272] width 49 height 13
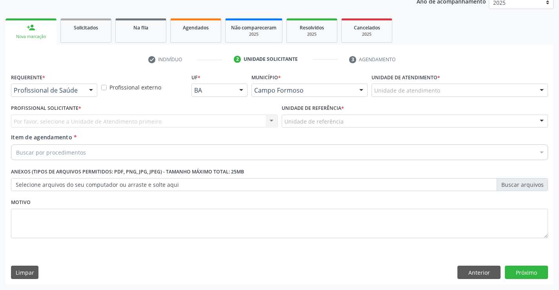
scroll to position [99, 0]
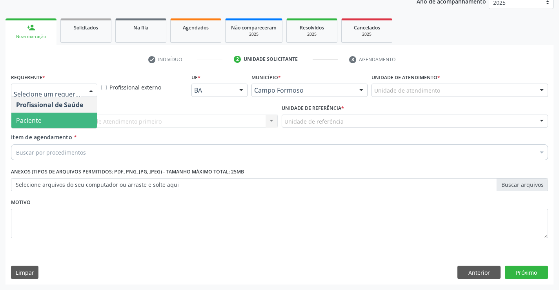
click at [49, 134] on span "Item de agendamento" at bounding box center [41, 136] width 61 height 7
click at [16, 144] on input "Item de agendamento *" at bounding box center [16, 152] width 0 height 16
click at [40, 117] on span "Paciente" at bounding box center [29, 120] width 26 height 9
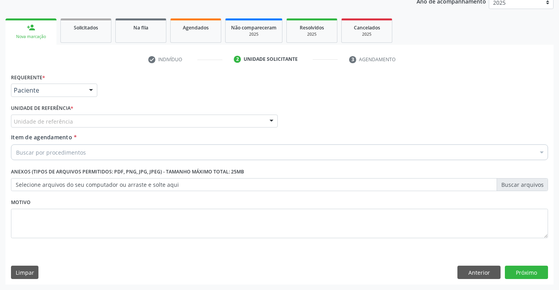
click at [76, 123] on div "Unidade de referência" at bounding box center [144, 121] width 267 height 13
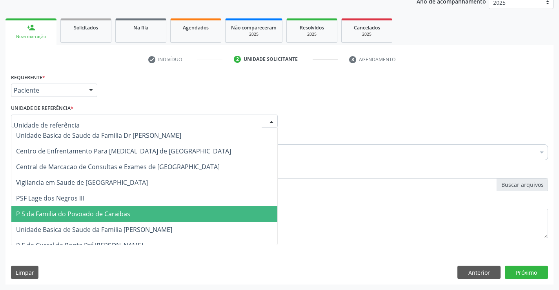
click at [82, 218] on span "P S da Familia do Povoado de Caraibas" at bounding box center [73, 214] width 114 height 9
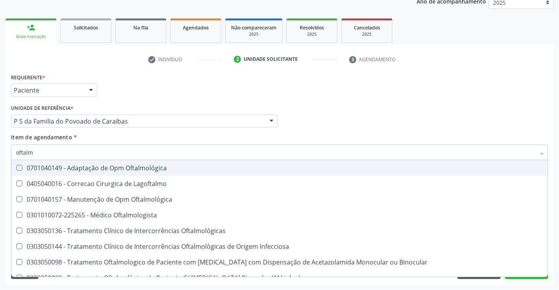
type input "oftalmo"
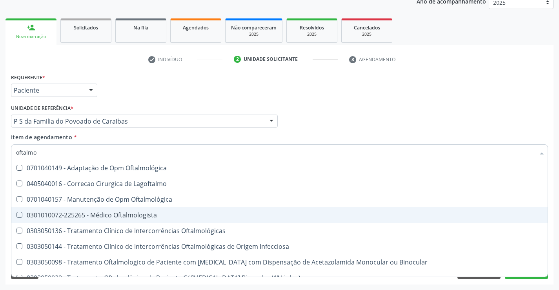
drag, startPoint x: 104, startPoint y: 212, endPoint x: 64, endPoint y: 206, distance: 40.6
click at [105, 212] on div "0301010072-225265 - Médico Oftalmologista" at bounding box center [279, 215] width 527 height 6
checkbox Oftalmologista "true"
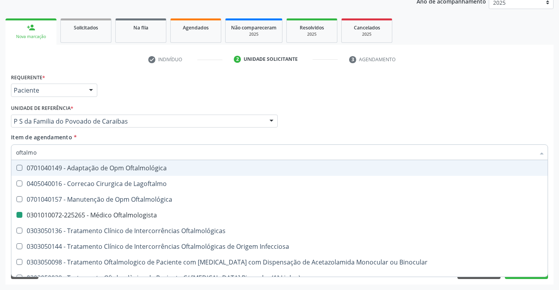
click at [243, 96] on div "Requerente * Paciente Profissional de Saúde Paciente Nenhum resultado encontrad…" at bounding box center [279, 86] width 541 height 31
checkbox Lagoftalmo "true"
checkbox Oftalmologista "false"
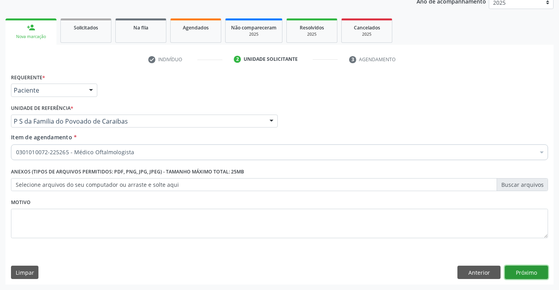
click at [527, 269] on button "Próximo" at bounding box center [526, 272] width 43 height 13
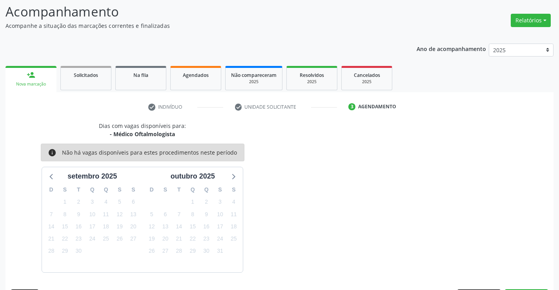
scroll to position [75, 0]
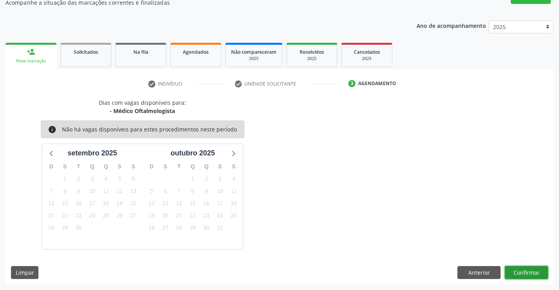
click at [533, 270] on button "Confirmar" at bounding box center [526, 272] width 43 height 13
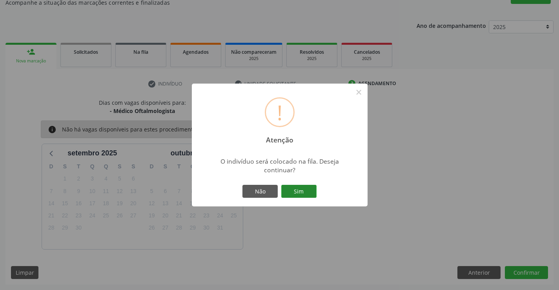
click at [303, 192] on button "Sim" at bounding box center [298, 191] width 35 height 13
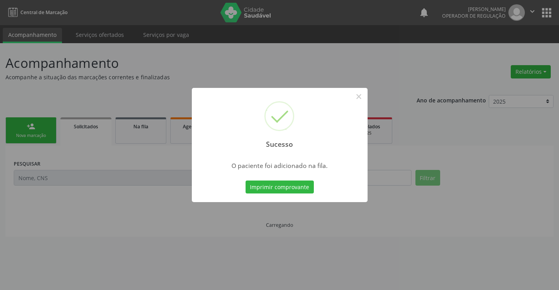
scroll to position [0, 0]
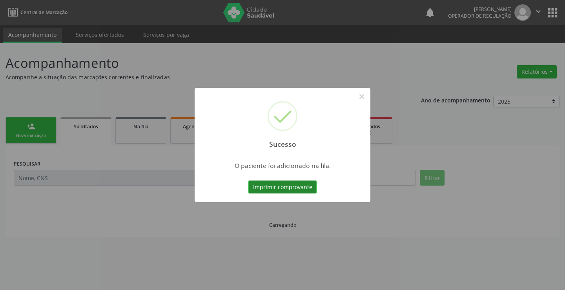
click at [299, 187] on button "Imprimir comprovante" at bounding box center [282, 187] width 68 height 13
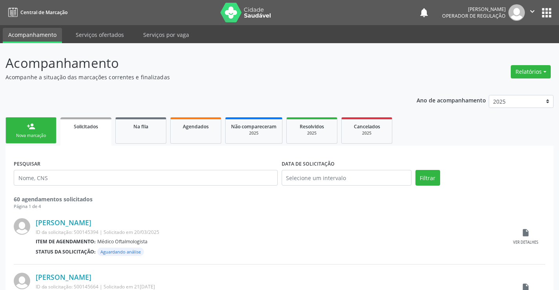
click at [28, 122] on link "person_add Nova marcação" at bounding box center [30, 130] width 51 height 26
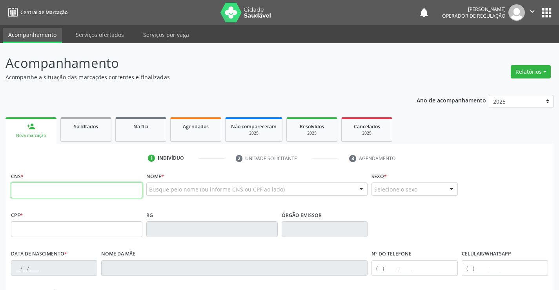
click at [43, 196] on input "text" at bounding box center [76, 190] width 131 height 16
type input "702 6052 1004 9243"
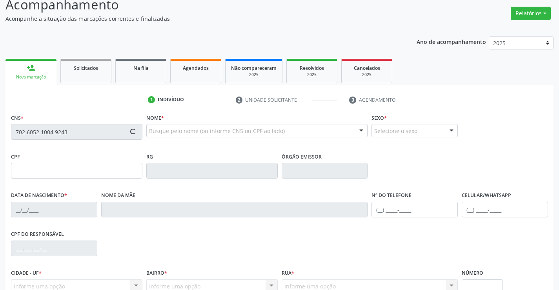
scroll to position [135, 0]
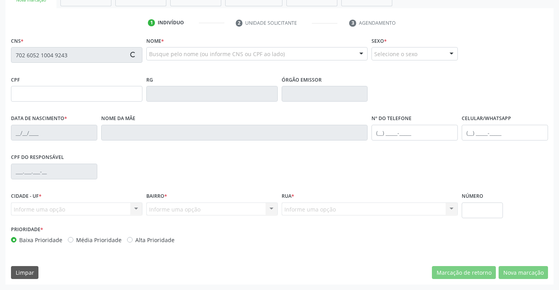
type input "2110939710"
type input "2[DATE]"
type input "[PHONE_NUMBER]"
type input "861.450.985-54"
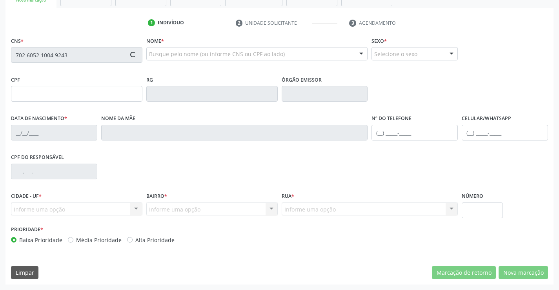
type input "S/N"
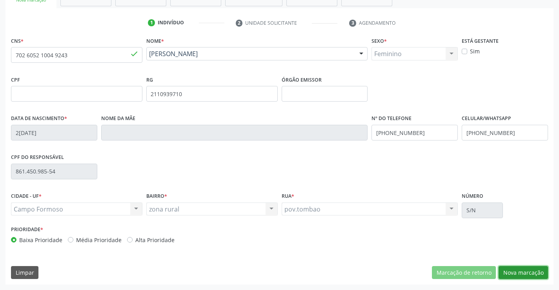
click at [524, 272] on button "Nova marcação" at bounding box center [523, 272] width 49 height 13
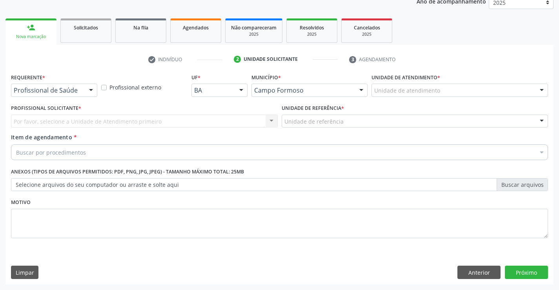
scroll to position [99, 0]
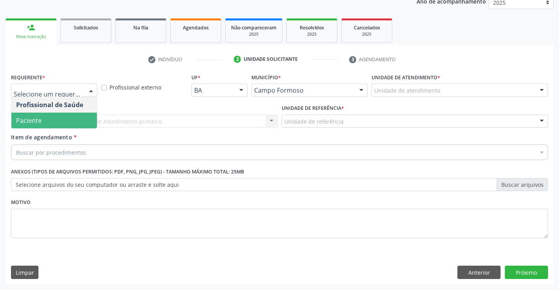
click at [38, 123] on span "Paciente" at bounding box center [29, 120] width 26 height 9
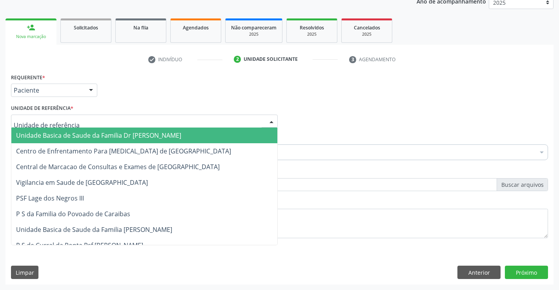
click at [77, 120] on div at bounding box center [144, 121] width 267 height 13
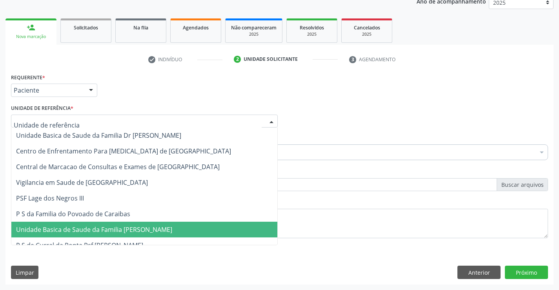
click at [88, 231] on span "Unidade Basica de Saude da Familia [PERSON_NAME]" at bounding box center [94, 229] width 156 height 9
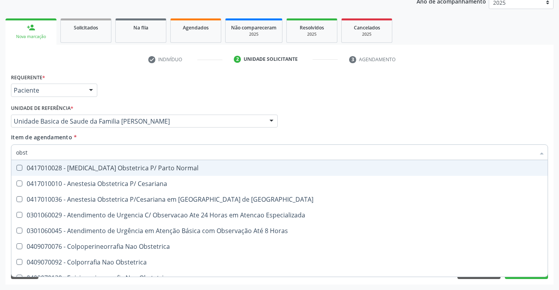
type input "obste"
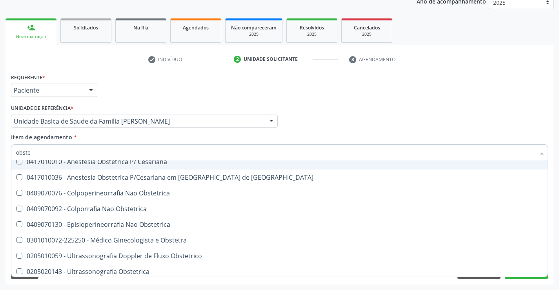
scroll to position [40, 0]
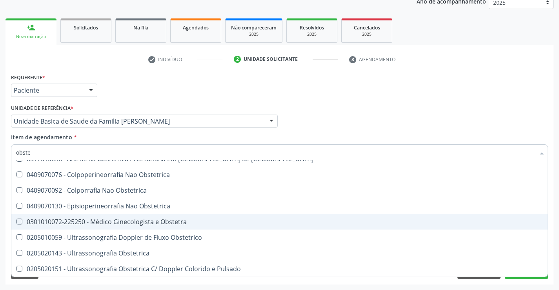
click at [178, 219] on div "0301010072-225250 - Médico Ginecologista e Obstetra" at bounding box center [279, 222] width 527 height 6
checkbox Obstetra "true"
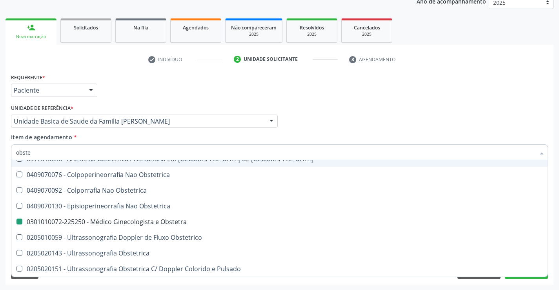
click at [463, 124] on div "Profissional Solicitante Por favor, selecione a Unidade de Atendimento primeiro…" at bounding box center [279, 117] width 541 height 31
checkbox Cesariana "true"
checkbox Obstetra "false"
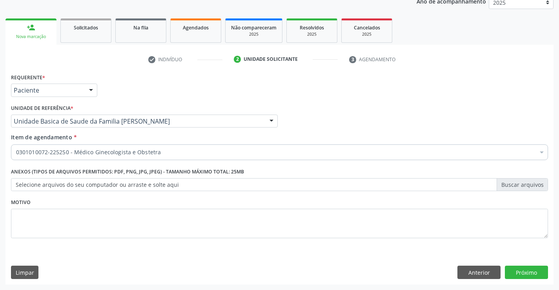
scroll to position [0, 0]
click at [522, 272] on button "Próximo" at bounding box center [526, 272] width 43 height 13
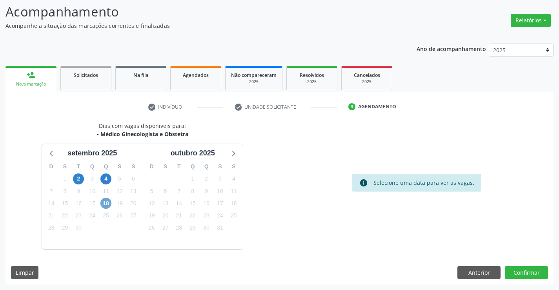
click at [108, 204] on span "18" at bounding box center [105, 203] width 11 height 11
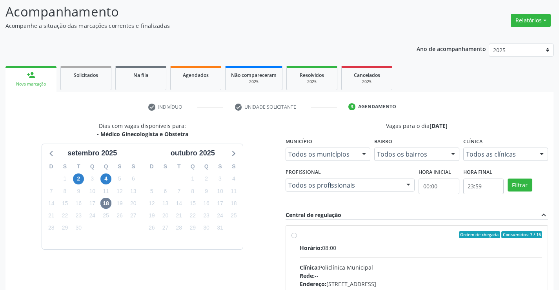
click at [297, 238] on input "Ordem de chegada Consumidos: 7 / 16 Horário: 08:00 Clínica: Policlínica Municip…" at bounding box center [294, 234] width 5 height 7
radio input "true"
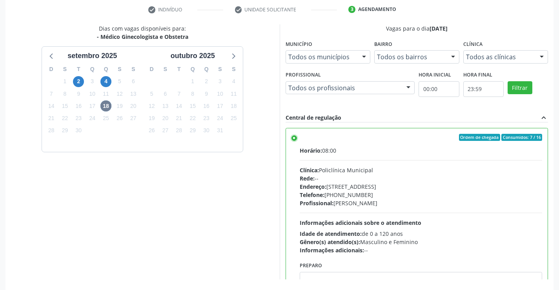
scroll to position [179, 0]
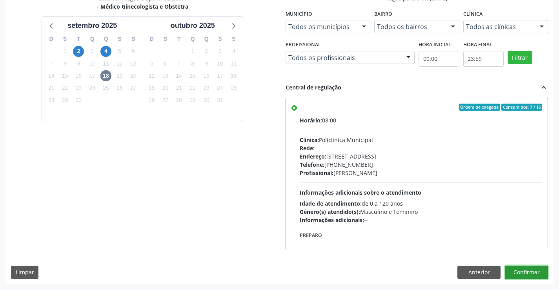
click at [526, 274] on button "Confirmar" at bounding box center [526, 272] width 43 height 13
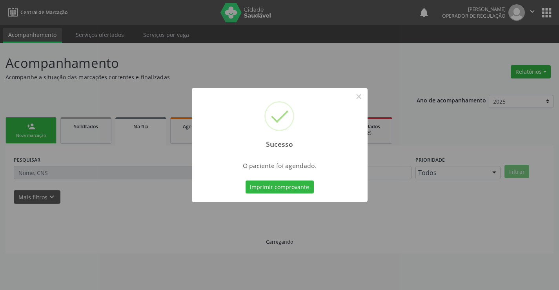
scroll to position [0, 0]
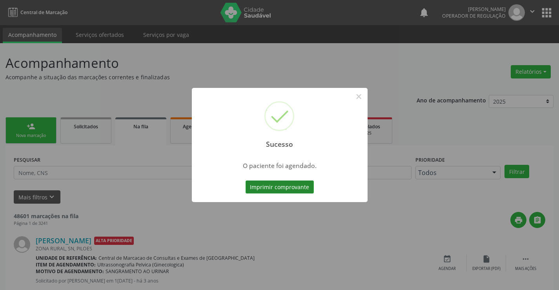
click at [275, 181] on button "Imprimir comprovante" at bounding box center [280, 187] width 68 height 13
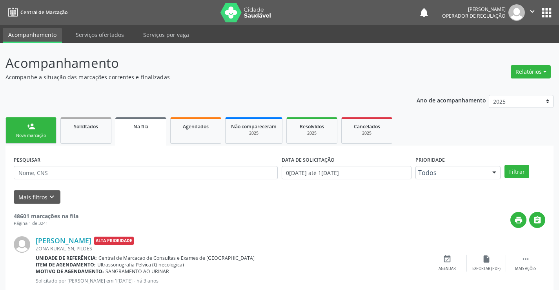
click at [22, 131] on link "person_add Nova marcação" at bounding box center [30, 130] width 51 height 26
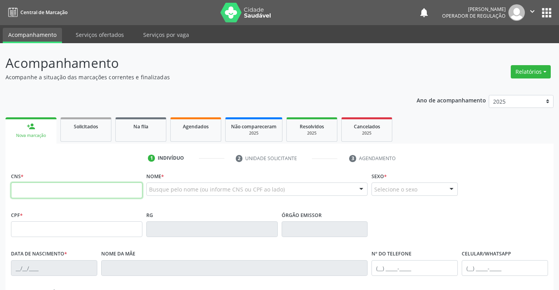
click at [49, 184] on input "text" at bounding box center [76, 190] width 131 height 16
type input "708 9047 4569 9214"
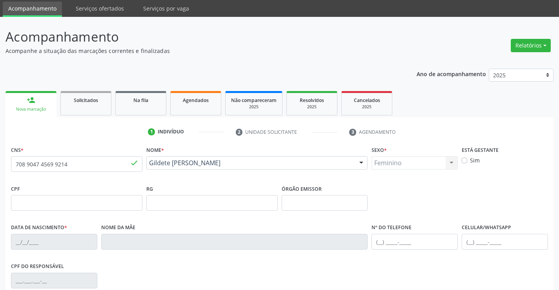
type input "0683699725"
type input "02[DATE]"
type input "260.942.578-39"
type input "S/N"
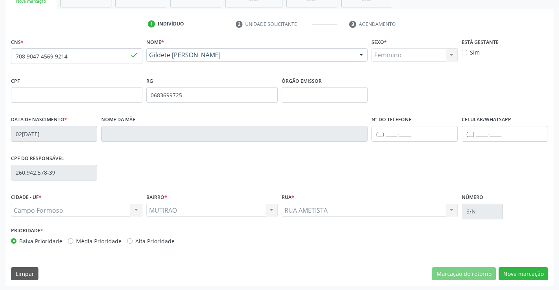
scroll to position [135, 0]
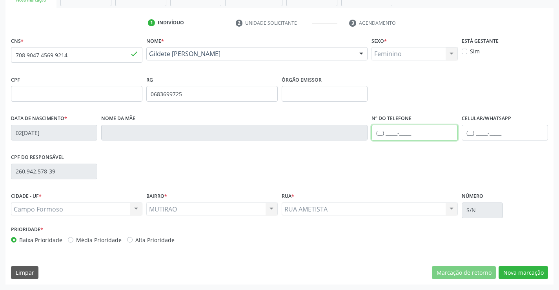
click at [416, 135] on input "text" at bounding box center [415, 133] width 86 height 16
type input "[PHONE_NUMBER]"
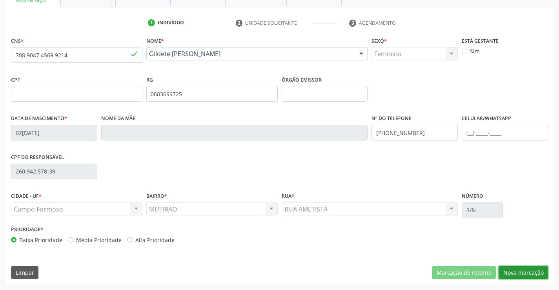
click at [525, 268] on button "Nova marcação" at bounding box center [523, 272] width 49 height 13
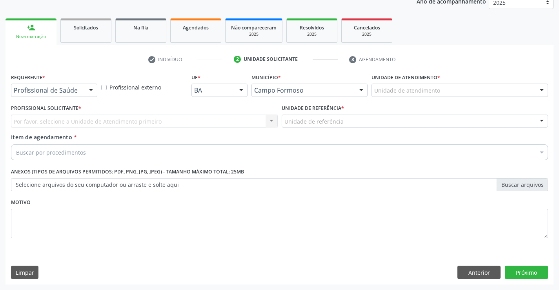
scroll to position [99, 0]
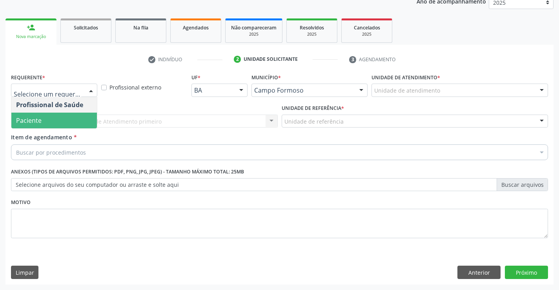
click at [38, 120] on span "Paciente" at bounding box center [29, 120] width 26 height 9
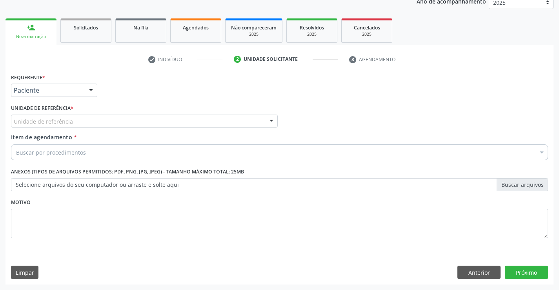
click at [88, 120] on div "Unidade de referência" at bounding box center [144, 121] width 267 height 13
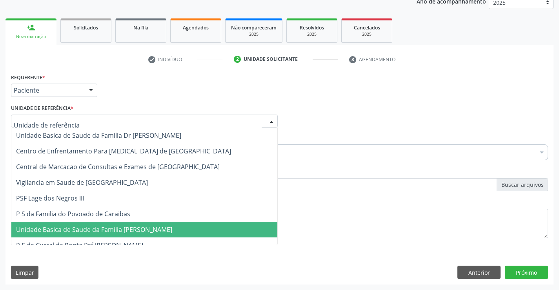
click at [80, 226] on span "Unidade Basica de Saude da Familia [PERSON_NAME]" at bounding box center [94, 229] width 156 height 9
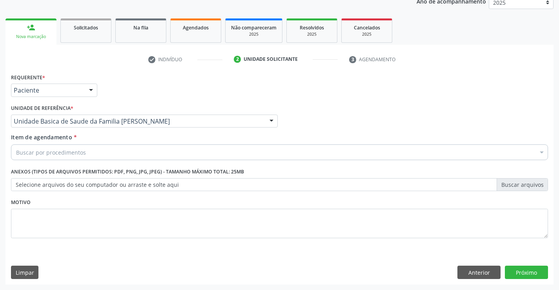
click at [89, 149] on div "Buscar por procedimentos" at bounding box center [279, 152] width 537 height 16
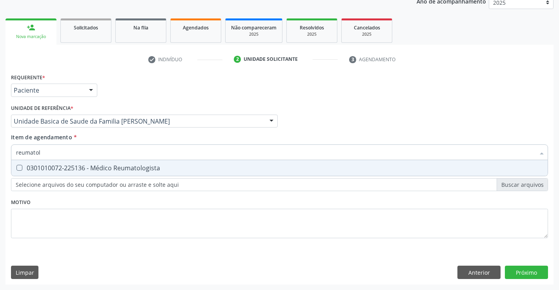
type input "reumatolo"
click at [56, 167] on div "0301010072-225136 - Médico Reumatologista" at bounding box center [279, 168] width 527 height 6
checkbox Reumatologista "true"
drag, startPoint x: 104, startPoint y: 78, endPoint x: 82, endPoint y: 141, distance: 66.9
click at [104, 79] on div "Requerente * Paciente Profissional de Saúde Paciente Nenhum resultado encontrad…" at bounding box center [279, 86] width 541 height 31
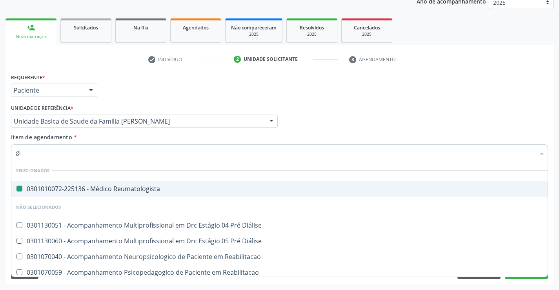
type input "gin"
checkbox Reumatologista "false"
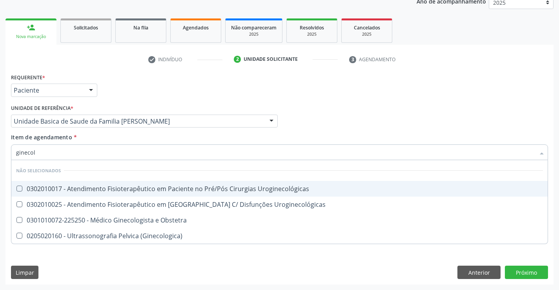
type input "ginecolo"
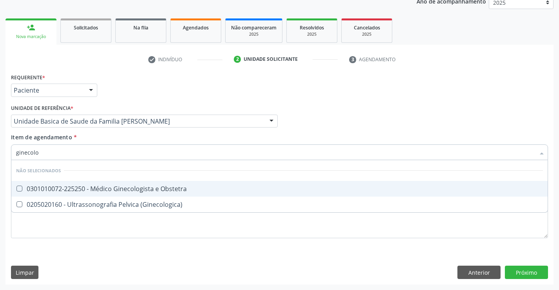
drag, startPoint x: 89, startPoint y: 190, endPoint x: 101, endPoint y: 131, distance: 60.1
click at [89, 189] on div "0301010072-225250 - Médico Ginecologista e Obstetra" at bounding box center [279, 189] width 527 height 6
checkbox Obstetra "true"
drag, startPoint x: 131, startPoint y: 69, endPoint x: 87, endPoint y: 158, distance: 99.5
click at [130, 69] on div "check Indivíduo 2 Unidade solicitante 3 Agendamento CNS * 708 9047 4569 [GEOGRA…" at bounding box center [279, 169] width 548 height 232
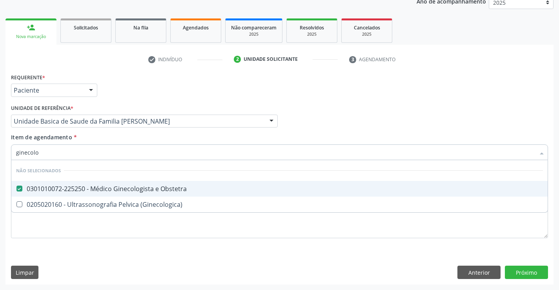
checkbox \(Ginecologica\) "true"
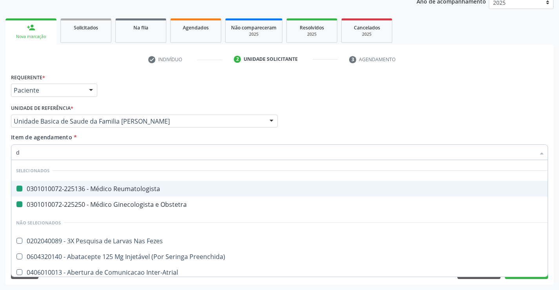
type input "de"
checkbox Reumatologista "false"
checkbox Obstetra "false"
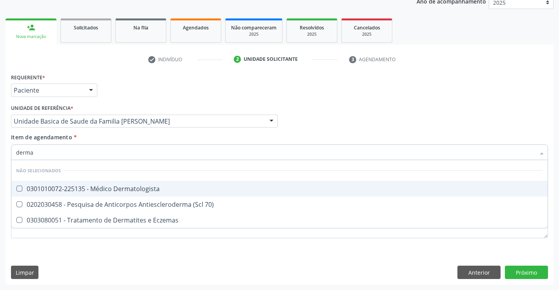
type input "dermat"
drag, startPoint x: 69, startPoint y: 187, endPoint x: 74, endPoint y: 175, distance: 13.2
click at [69, 186] on div "0301010072-225135 - Médico Dermatologista" at bounding box center [279, 189] width 527 height 6
checkbox Dermatologista "true"
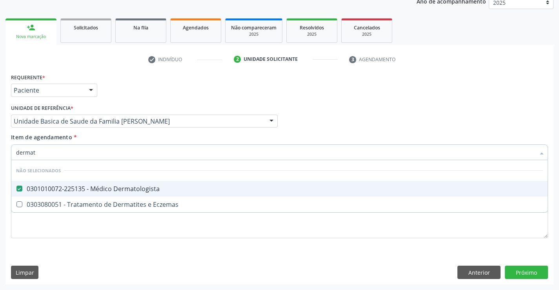
click at [86, 134] on div "Item de agendamento * dermat Desfazer seleção Não selecionados 0301010072-22513…" at bounding box center [279, 145] width 537 height 25
checkbox Eczemas "true"
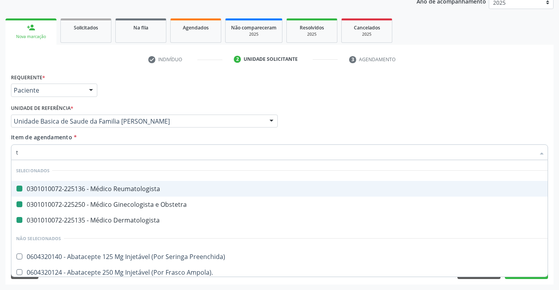
type input "ti"
checkbox Reumatologista "false"
checkbox Obstetra "false"
checkbox Dermatologista "false"
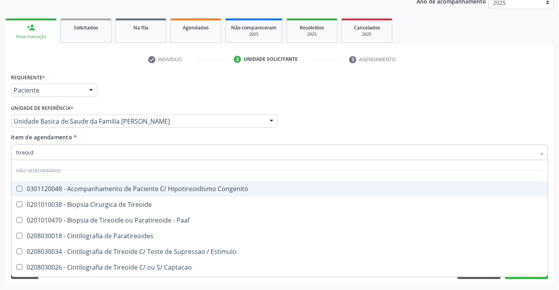
type input "tireoide"
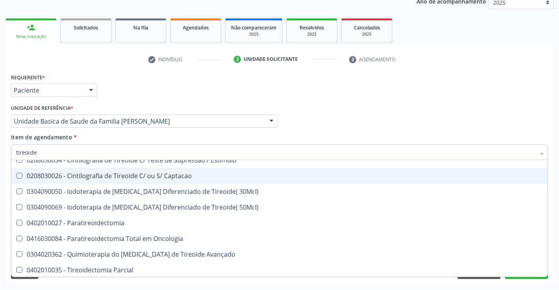
scroll to position [171, 0]
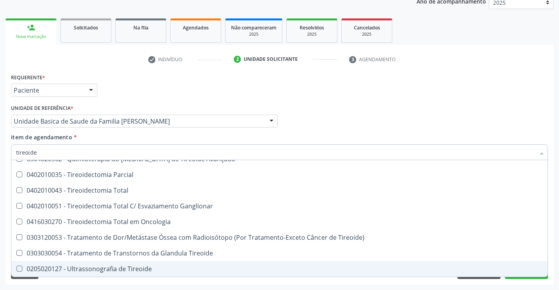
click at [130, 272] on div "0205020127 - Ultrassonografia de Tireoide" at bounding box center [279, 269] width 527 height 6
checkbox Tireoide "true"
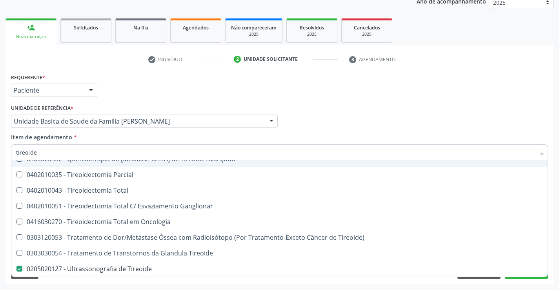
click at [341, 102] on div "Requerente * Paciente Profissional de Saúde Paciente Nenhum resultado encontrad…" at bounding box center [279, 86] width 541 height 31
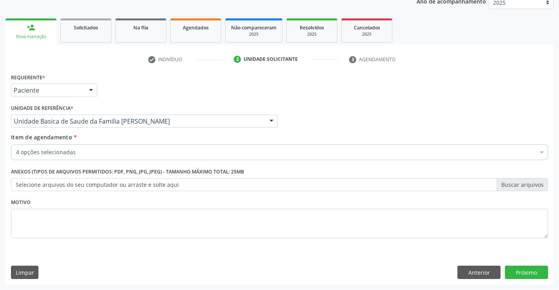
click at [522, 272] on div "Requerente * Paciente Profissional de Saúde Paciente Nenhum resultado encontrad…" at bounding box center [279, 177] width 548 height 213
click at [520, 270] on button "Próximo" at bounding box center [526, 272] width 43 height 13
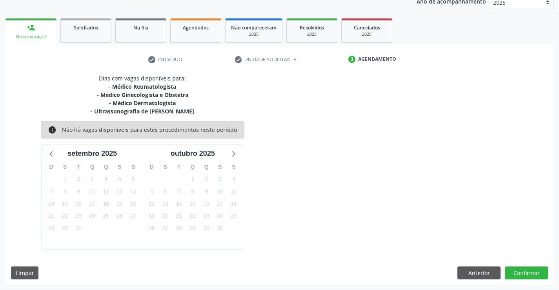
scroll to position [99, 0]
click at [524, 272] on button "Confirmar" at bounding box center [526, 272] width 43 height 13
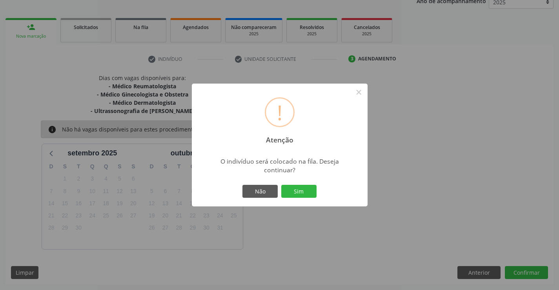
drag, startPoint x: 300, startPoint y: 188, endPoint x: 323, endPoint y: 200, distance: 26.2
click at [303, 190] on button "Sim" at bounding box center [298, 191] width 35 height 13
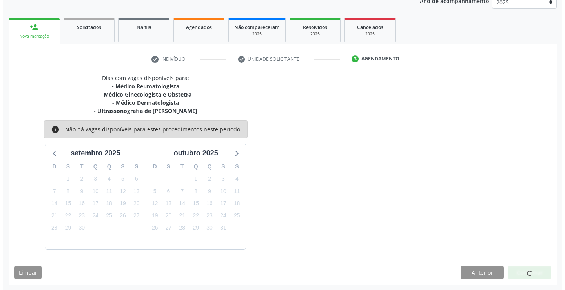
scroll to position [0, 0]
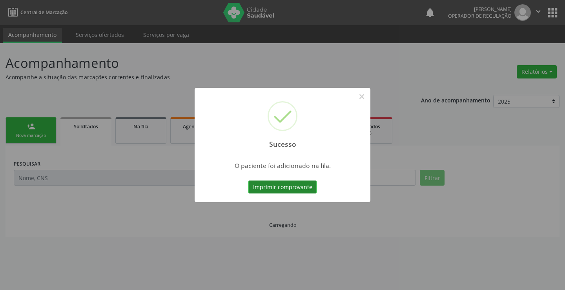
drag, startPoint x: 295, startPoint y: 187, endPoint x: 298, endPoint y: 191, distance: 4.7
click at [298, 191] on button "Imprimir comprovante" at bounding box center [282, 187] width 68 height 13
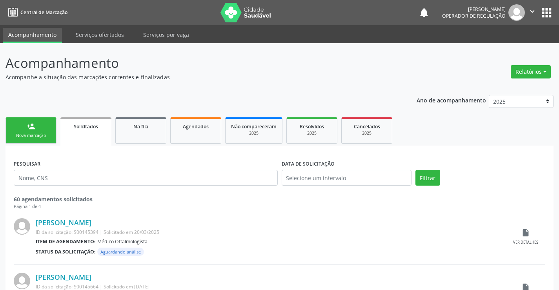
click at [536, 8] on icon "" at bounding box center [532, 11] width 9 height 9
click at [493, 48] on link "Sair" at bounding box center [512, 47] width 54 height 11
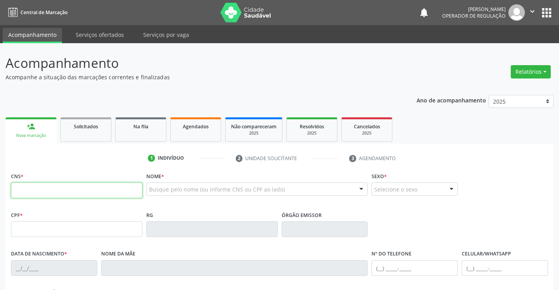
click at [533, 8] on icon "" at bounding box center [532, 11] width 9 height 9
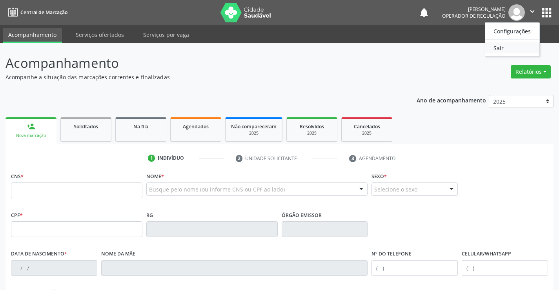
click at [497, 47] on link "Sair" at bounding box center [512, 47] width 54 height 11
